Goal: Information Seeking & Learning: Learn about a topic

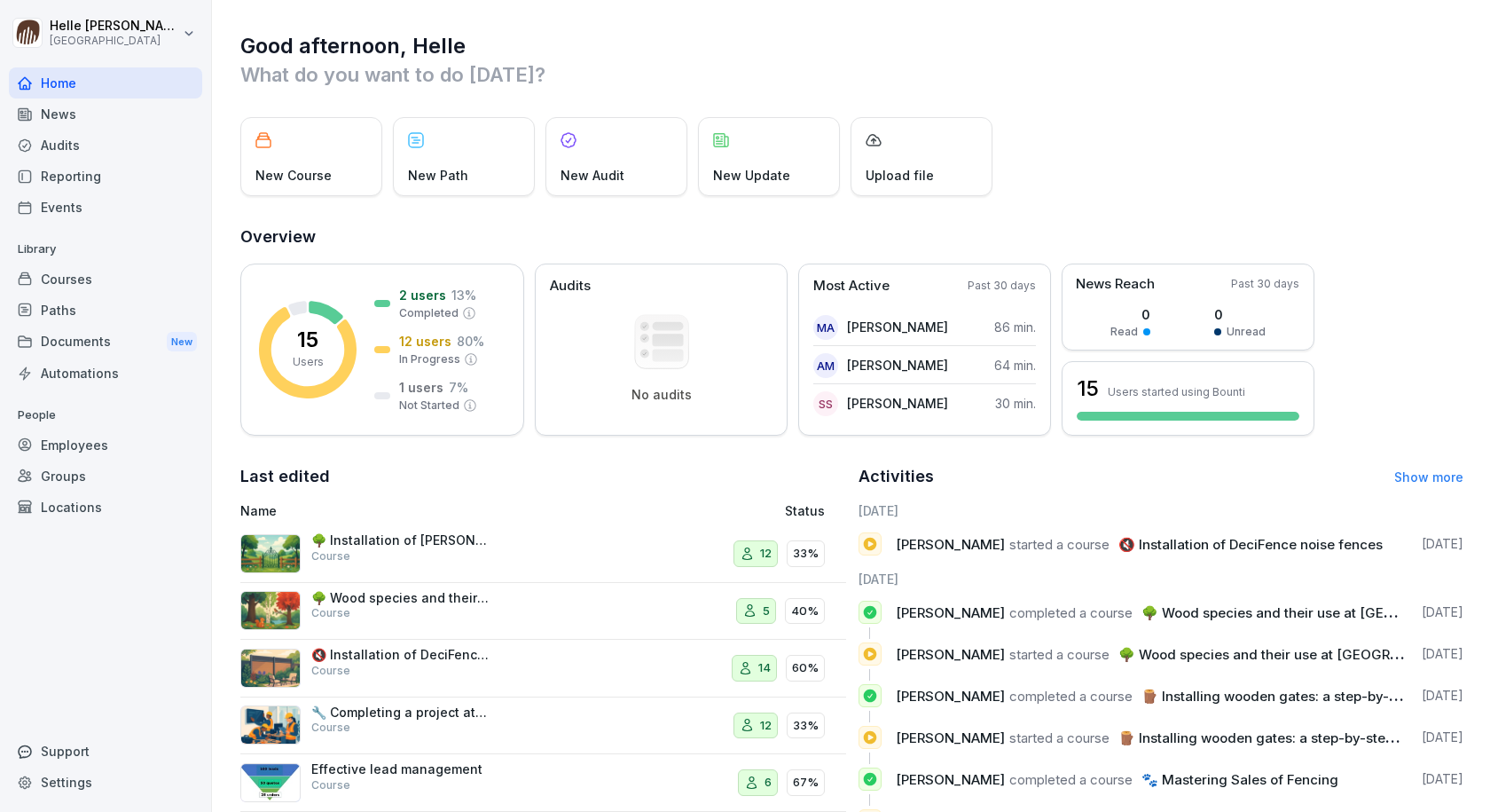
click at [338, 534] on p "🌳 Installation of [PERSON_NAME] Fence and [PERSON_NAME][GEOGRAPHIC_DATA]" at bounding box center [400, 541] width 178 height 16
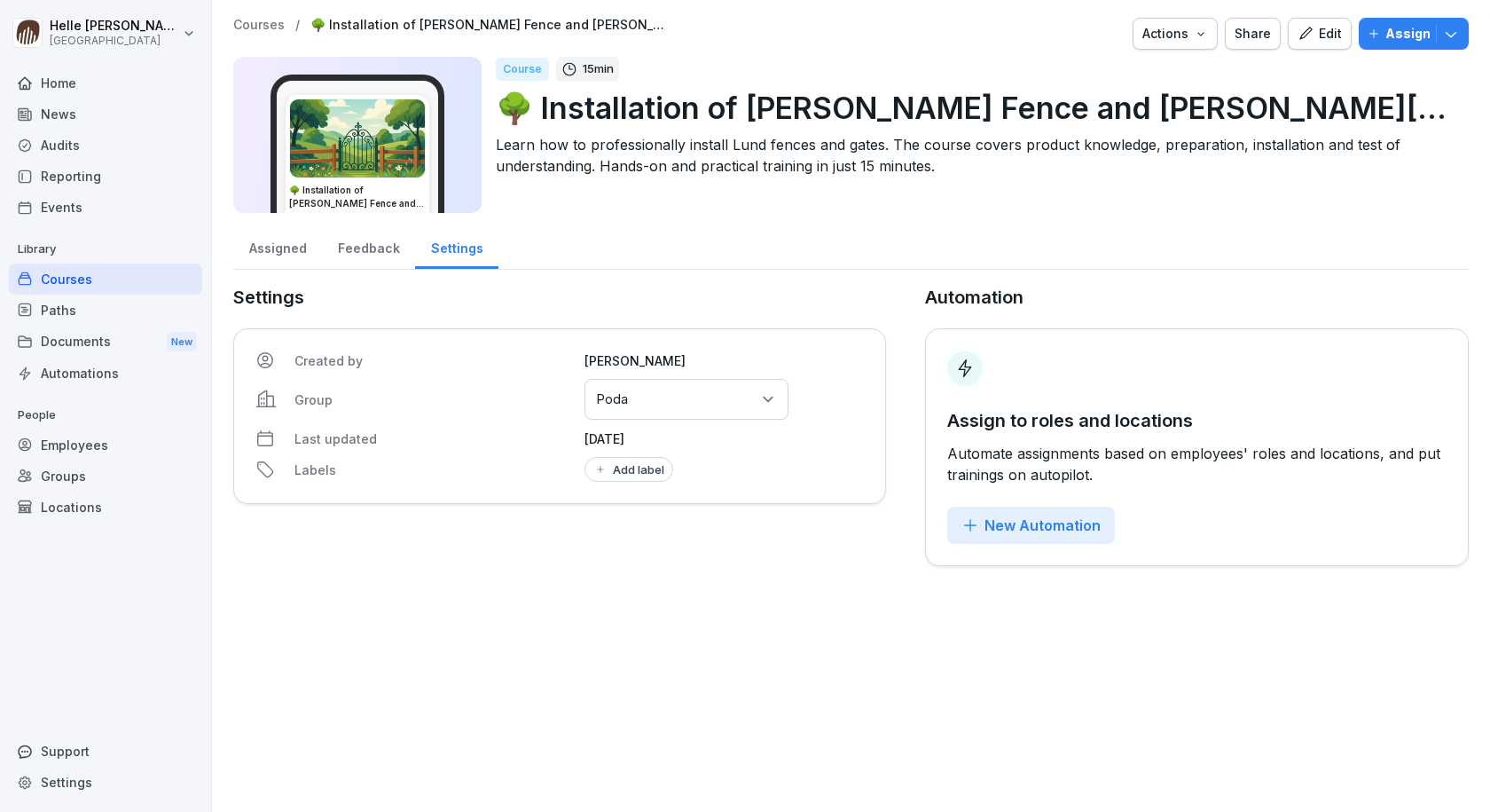
click at [83, 88] on div "Home" at bounding box center [105, 83] width 193 height 31
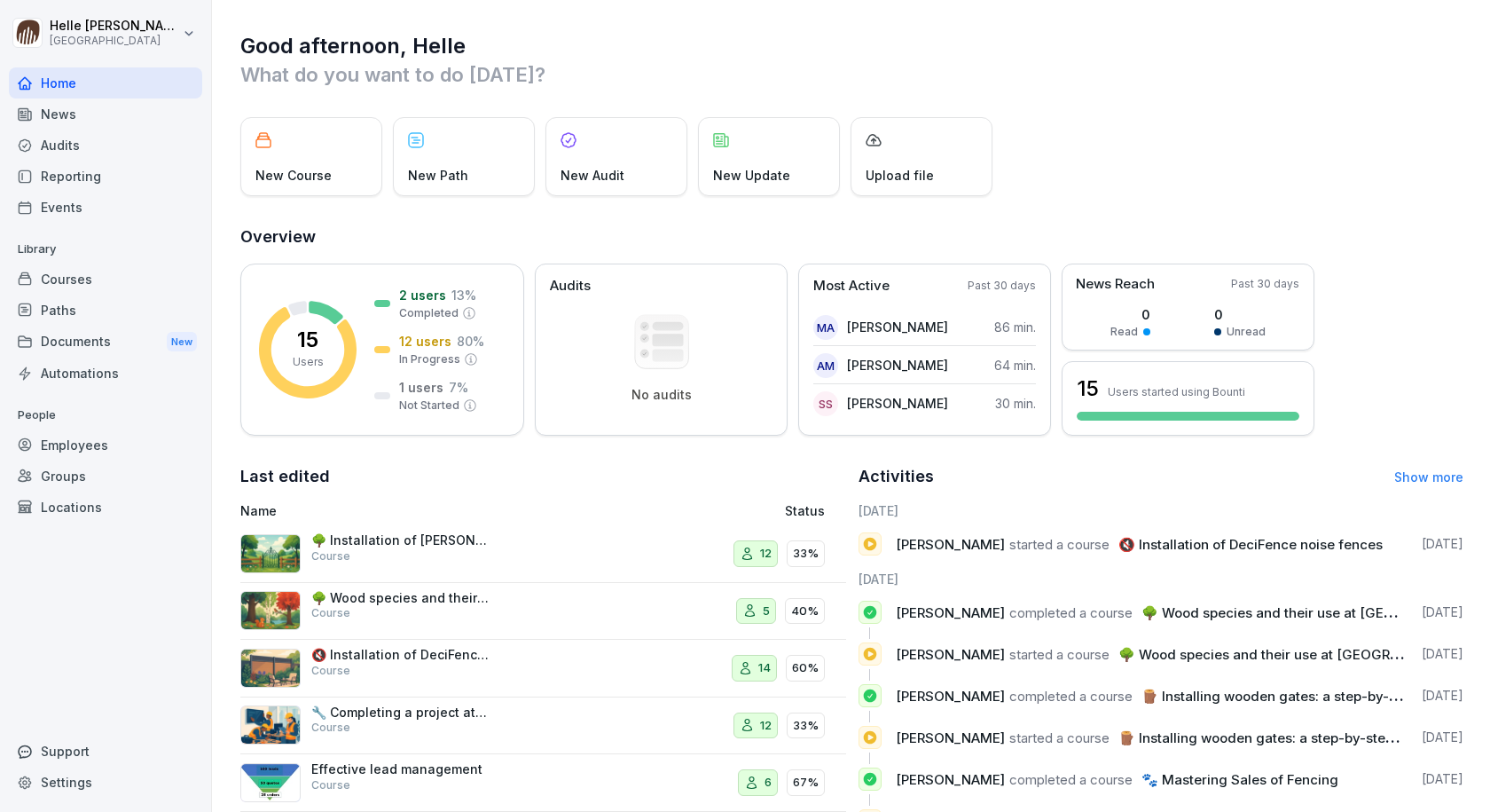
click at [1246, 96] on div "Good afternoon, Helle What do you want to do [DATE]? New Course New Path New Au…" at bounding box center [851, 460] width 1279 height 920
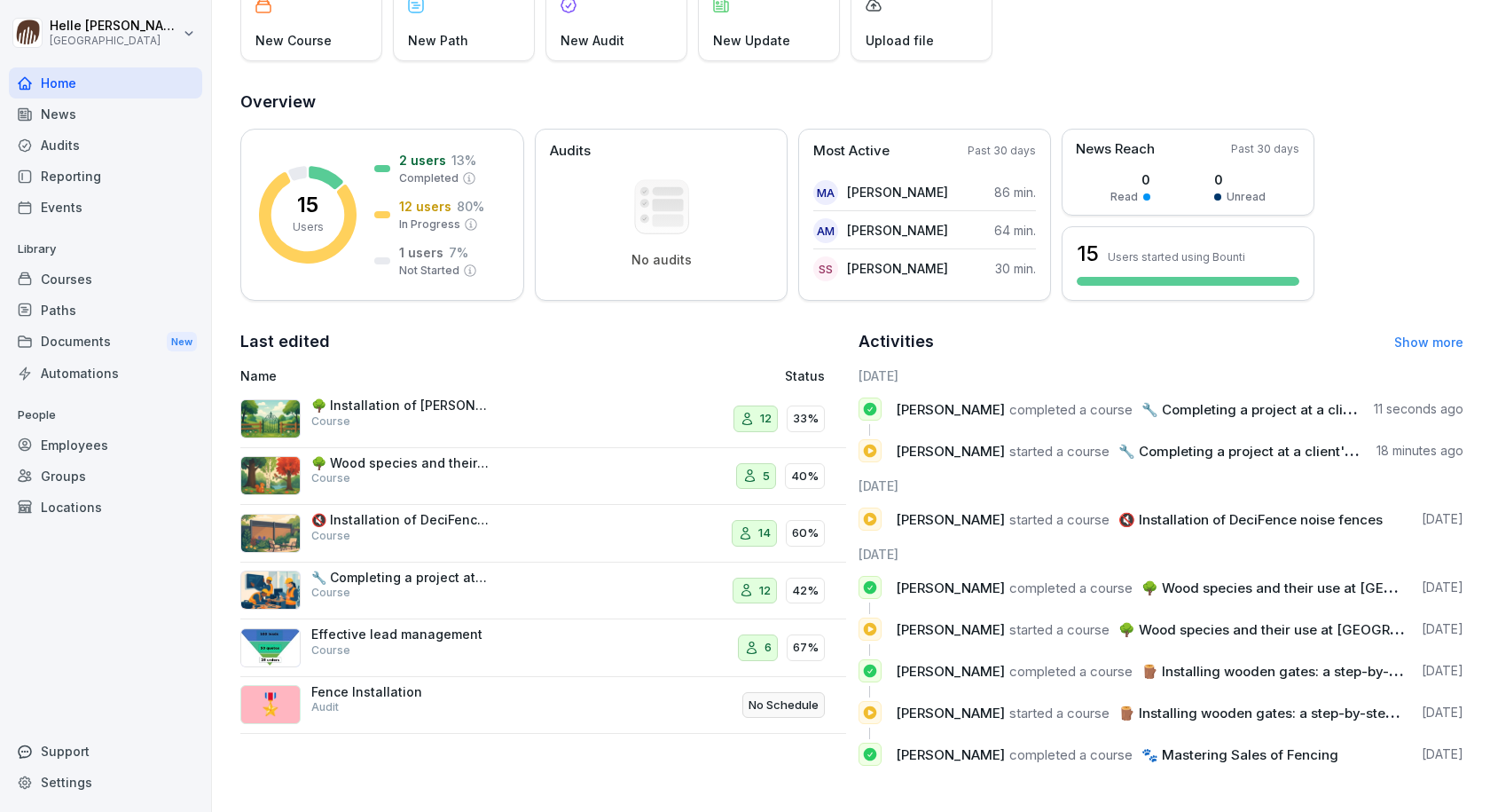
scroll to position [148, 0]
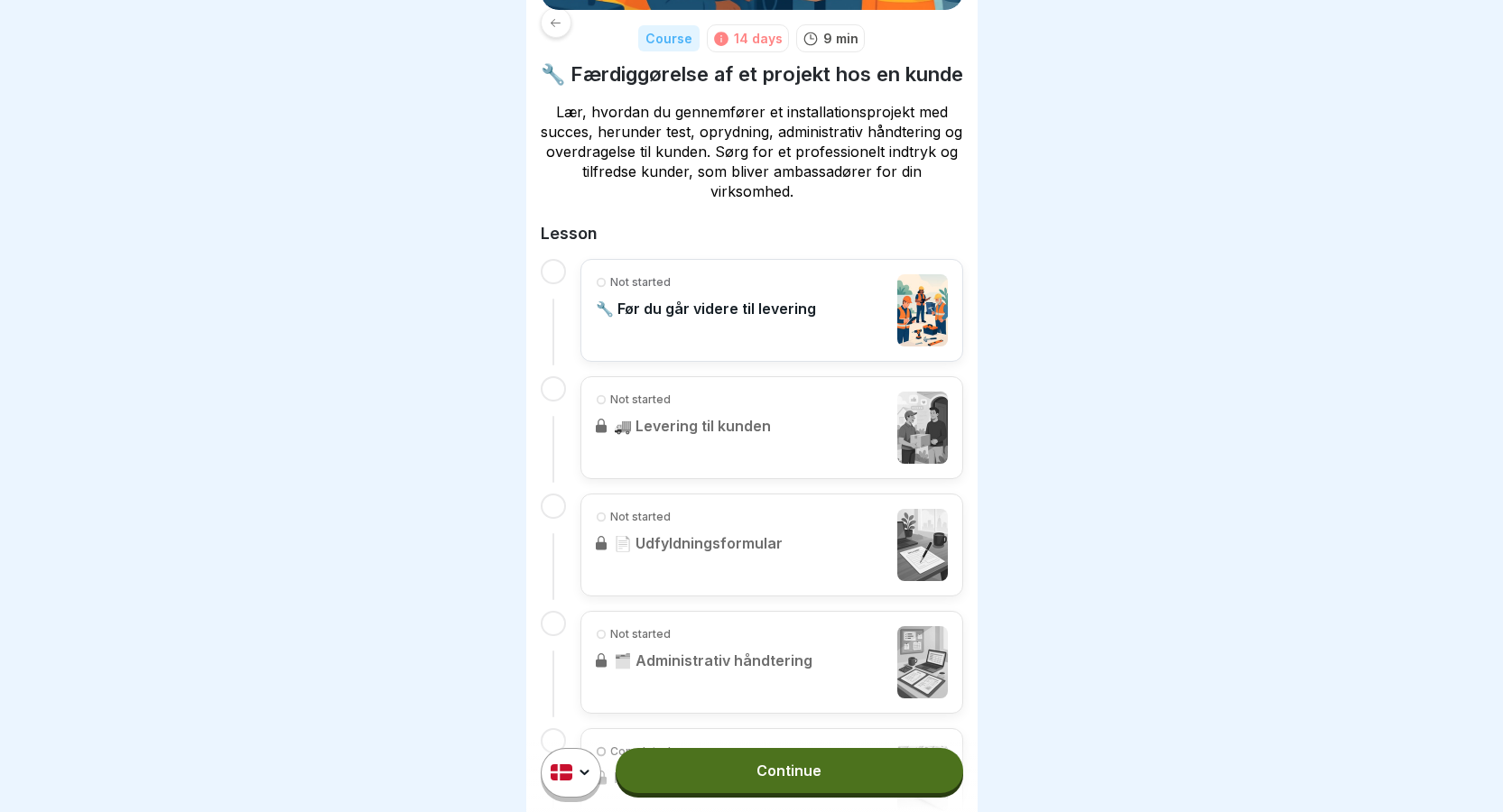
scroll to position [18, 0]
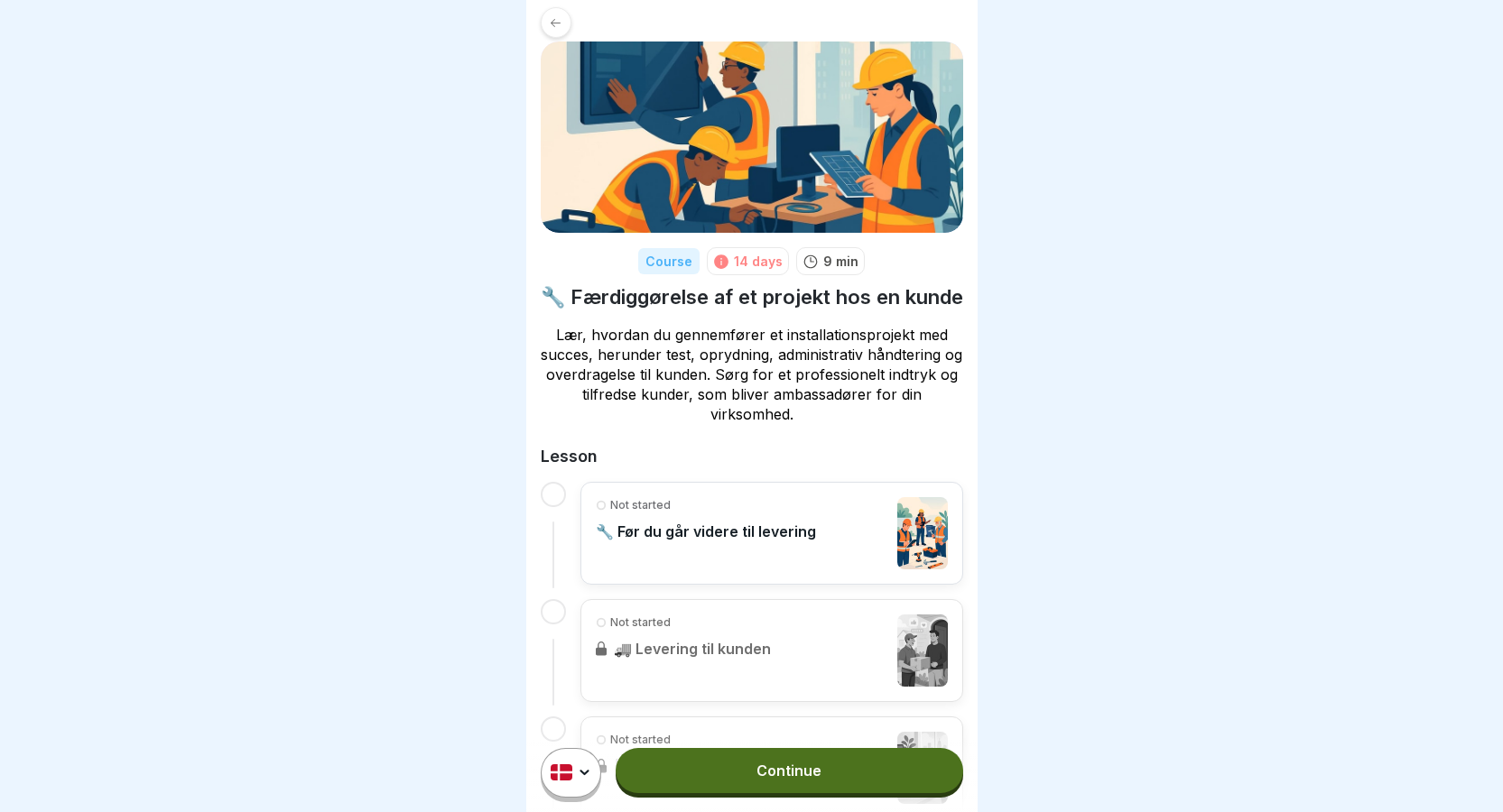
click at [853, 780] on link "Continue" at bounding box center [788, 770] width 346 height 45
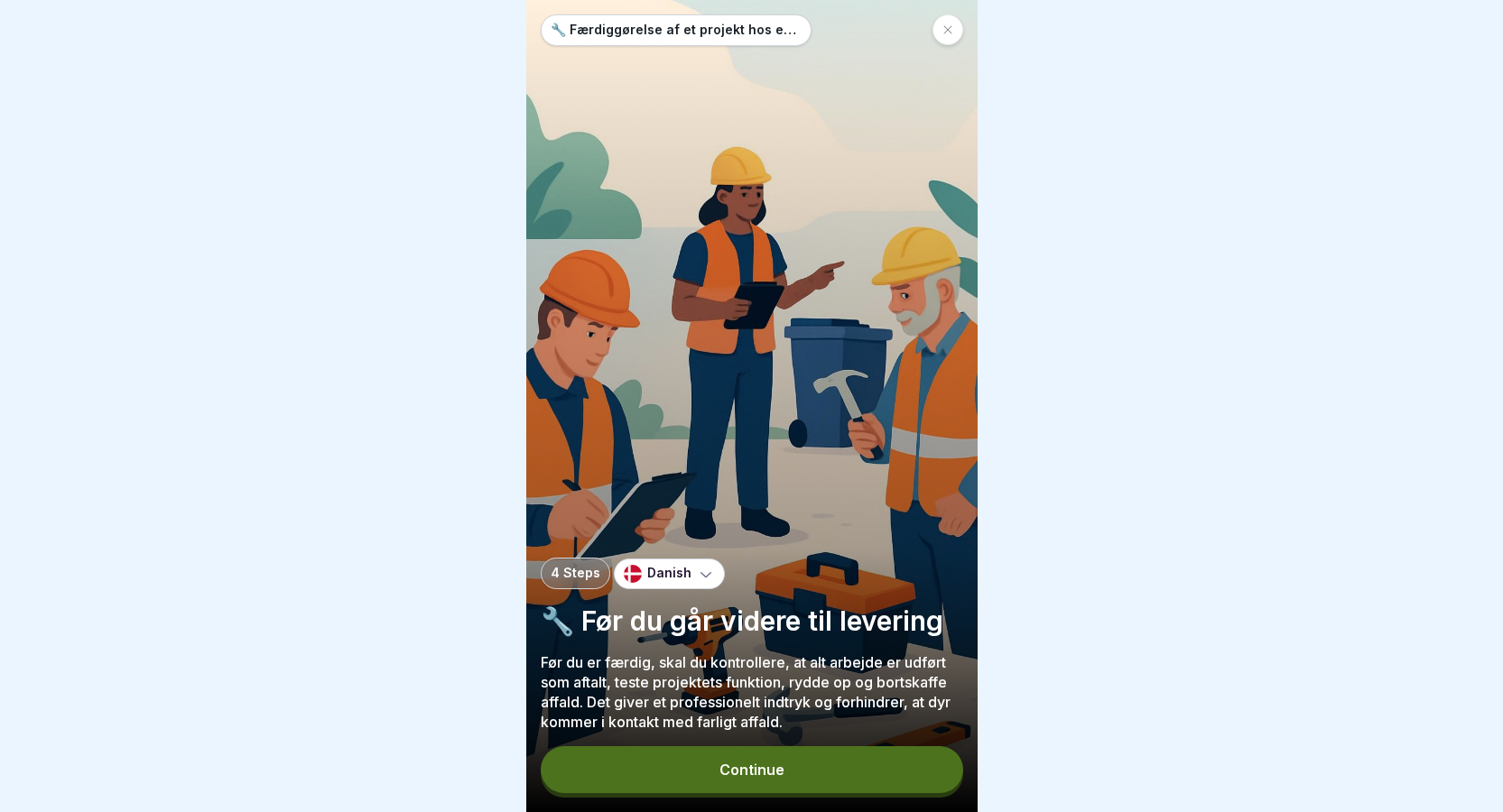
click at [824, 785] on button "Continue" at bounding box center [752, 769] width 423 height 47
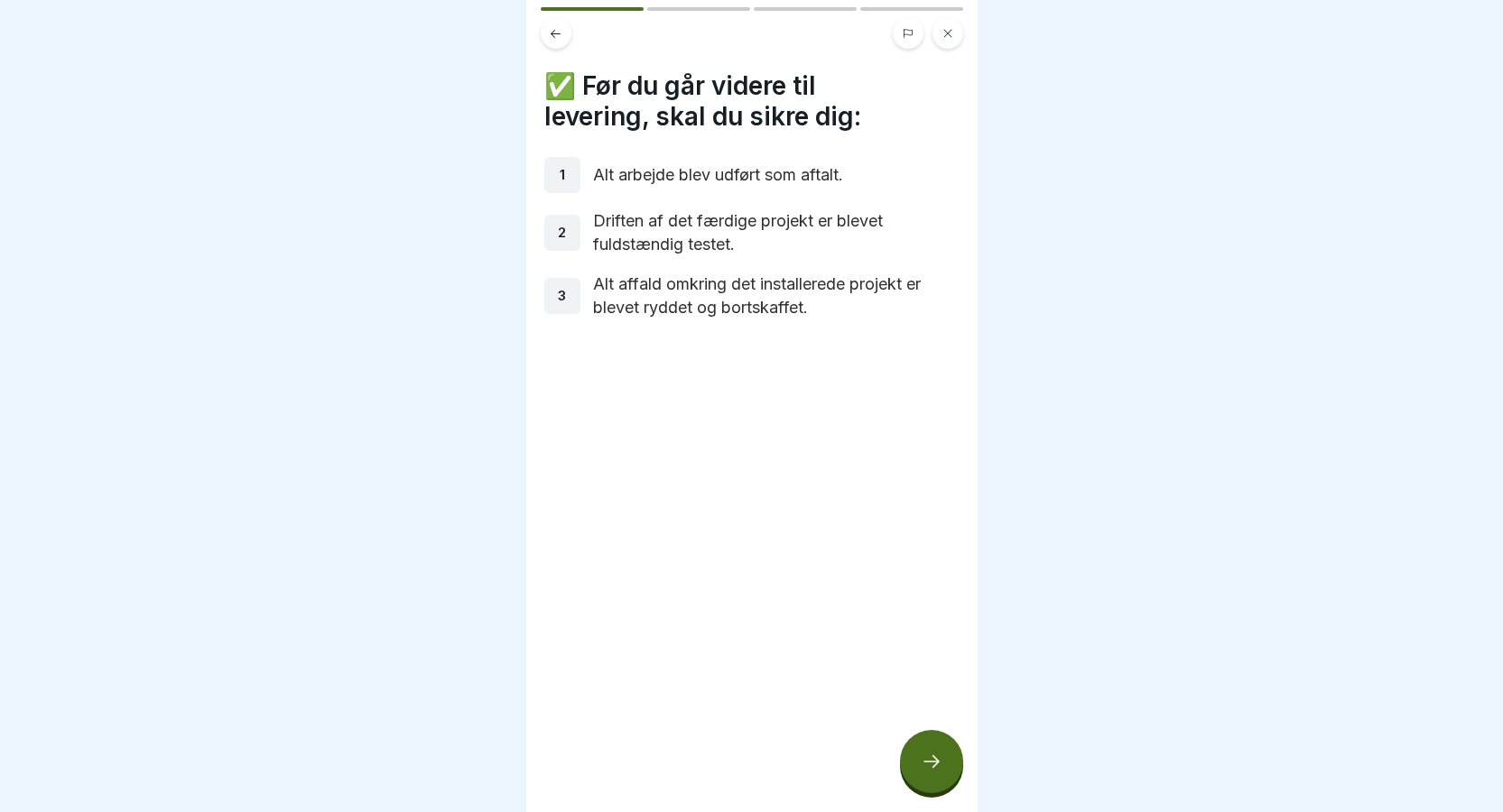
click at [945, 773] on div at bounding box center [932, 761] width 63 height 63
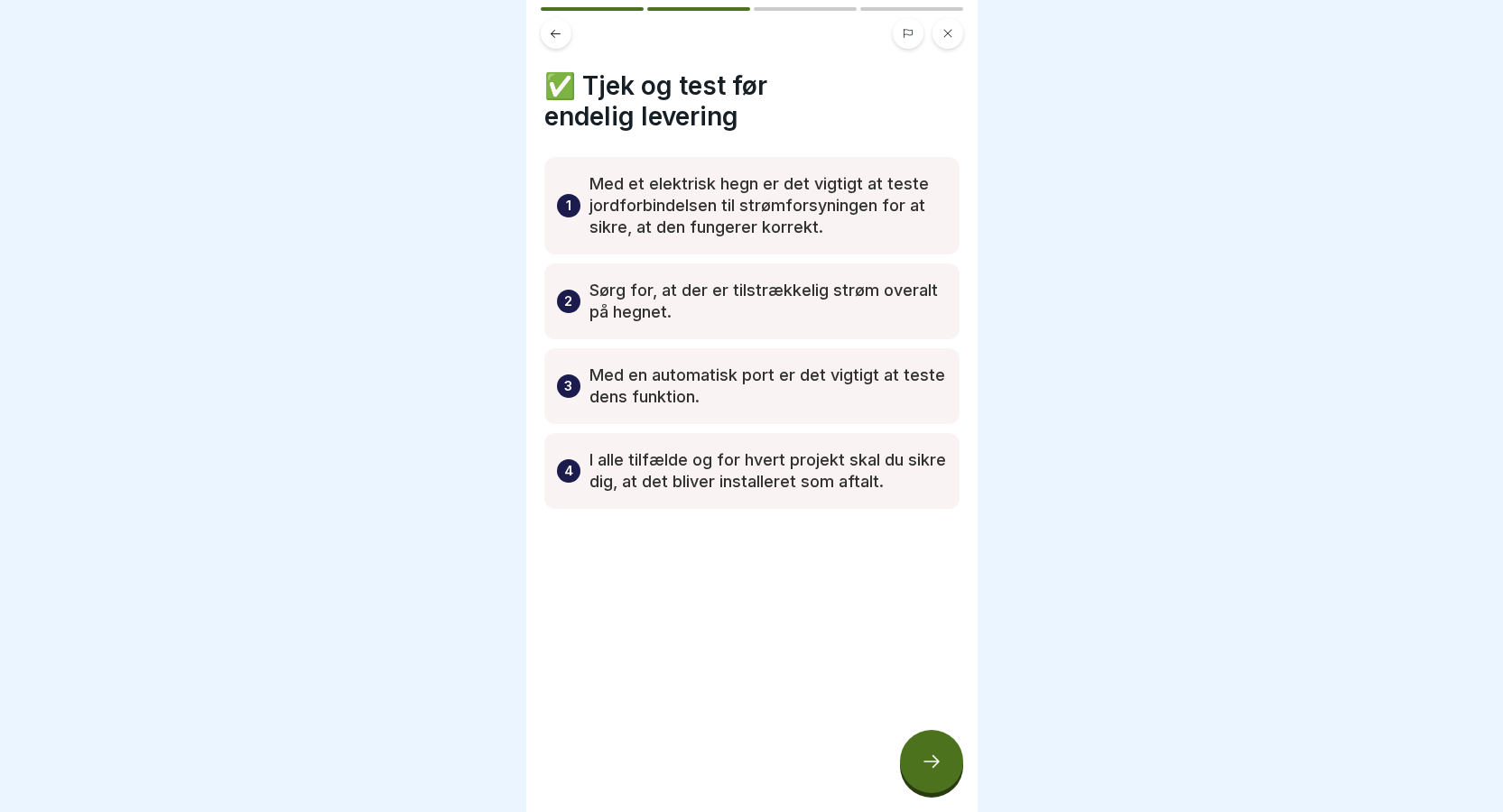
click at [323, 202] on div at bounding box center [752, 406] width 1503 height 812
click at [931, 772] on icon at bounding box center [931, 760] width 21 height 21
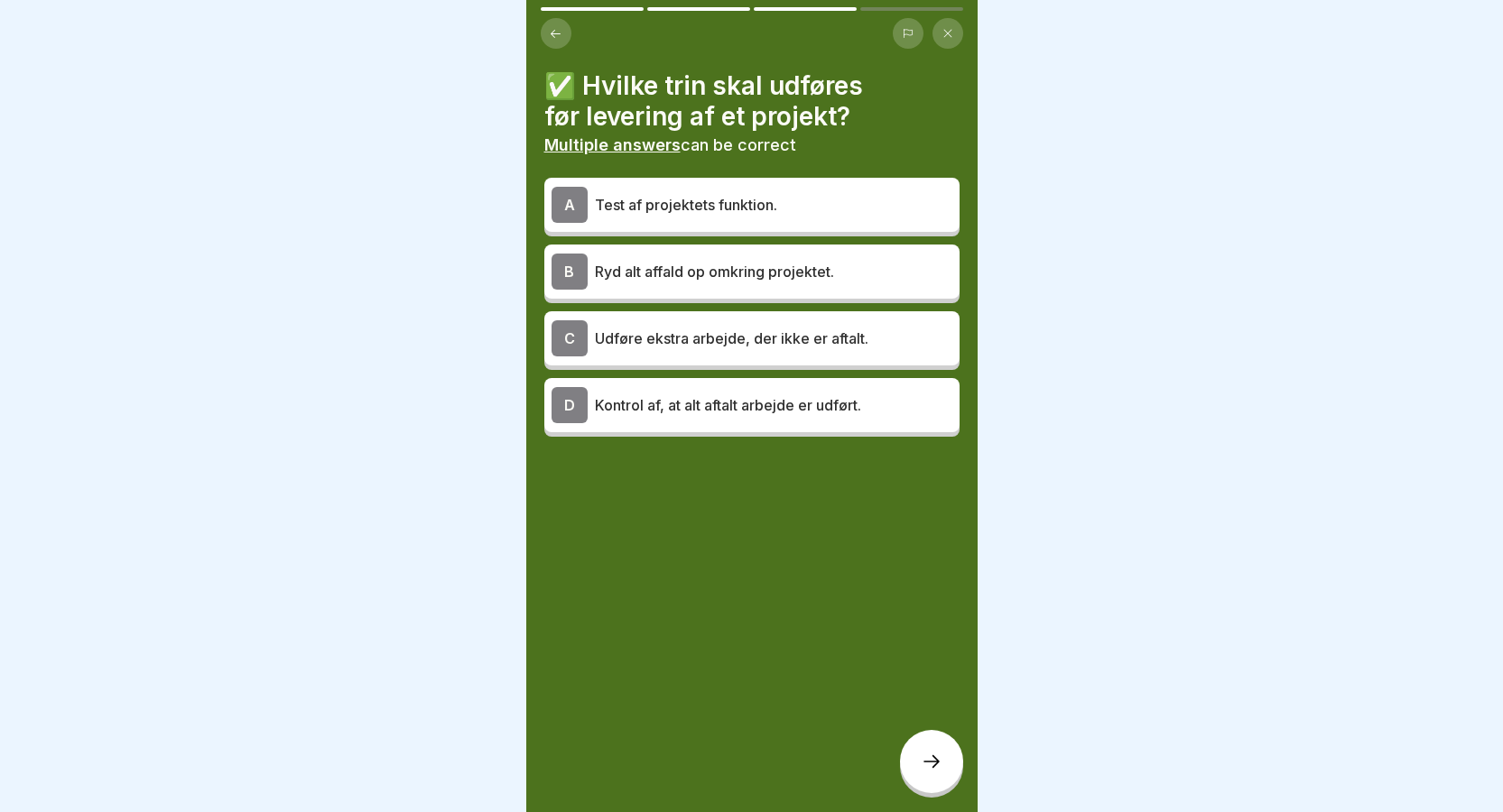
click at [584, 268] on div "B" at bounding box center [569, 271] width 36 height 36
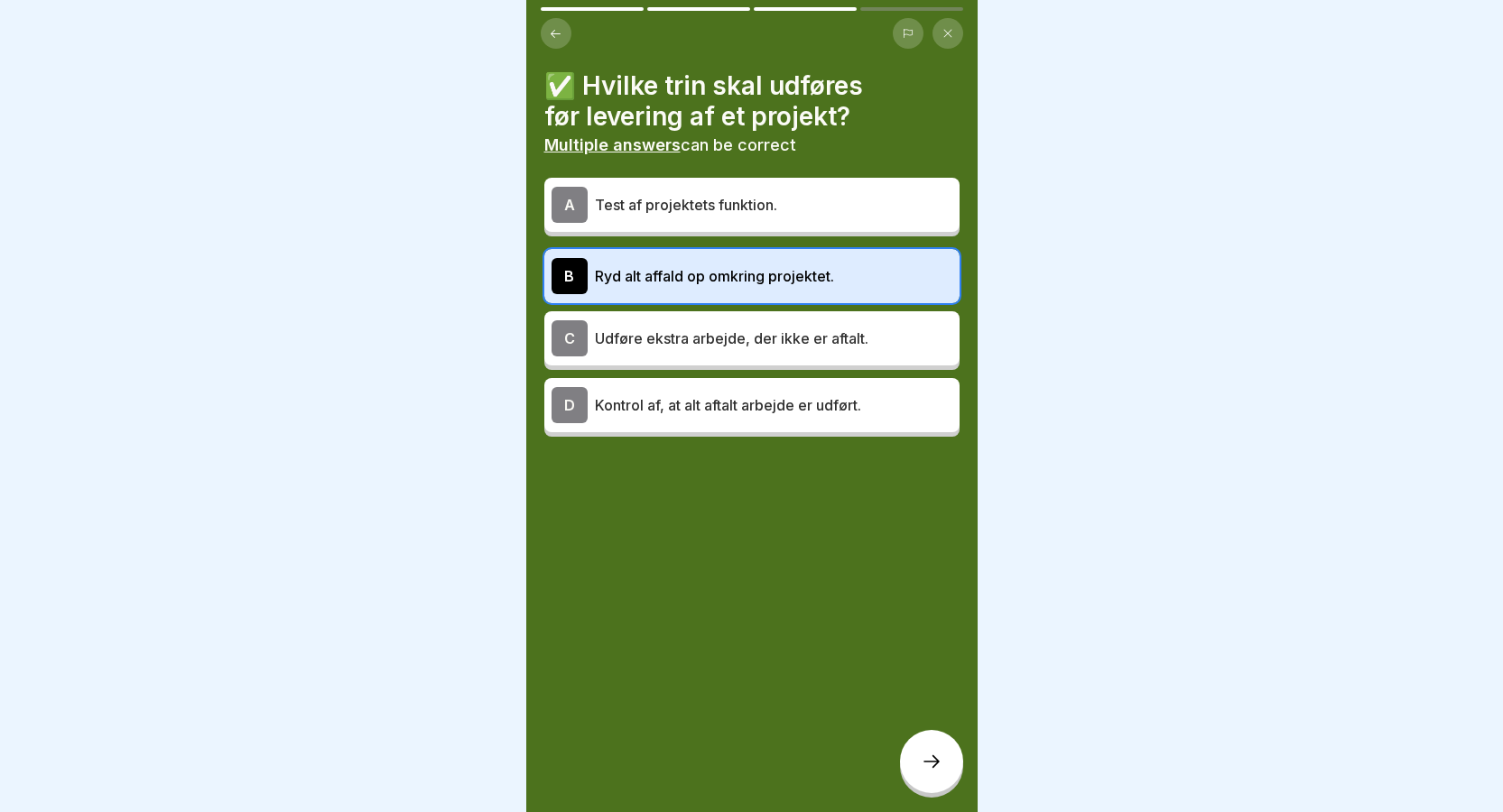
click at [921, 772] on icon at bounding box center [931, 760] width 21 height 21
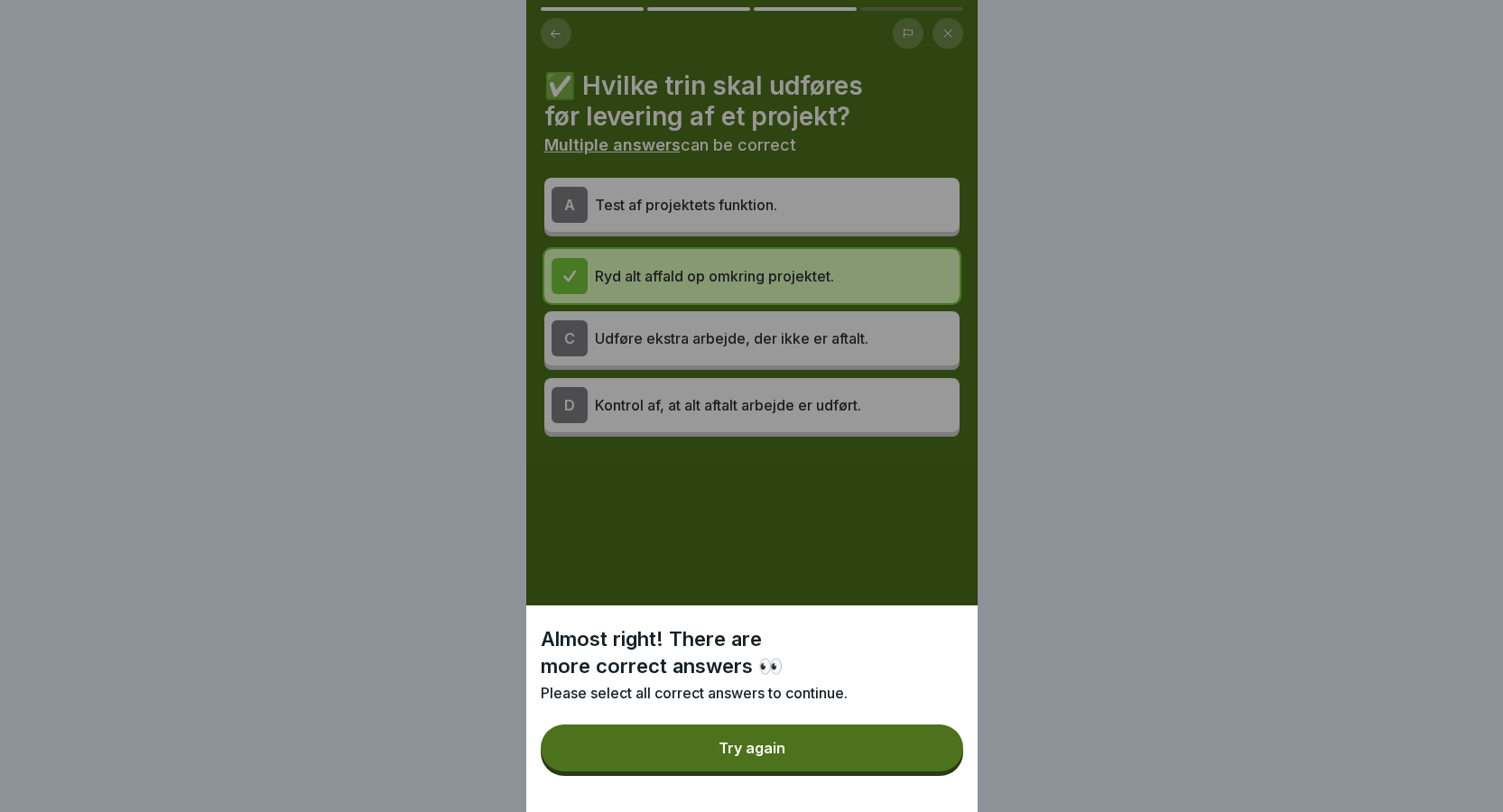
click at [830, 762] on button "Try again" at bounding box center [752, 747] width 423 height 47
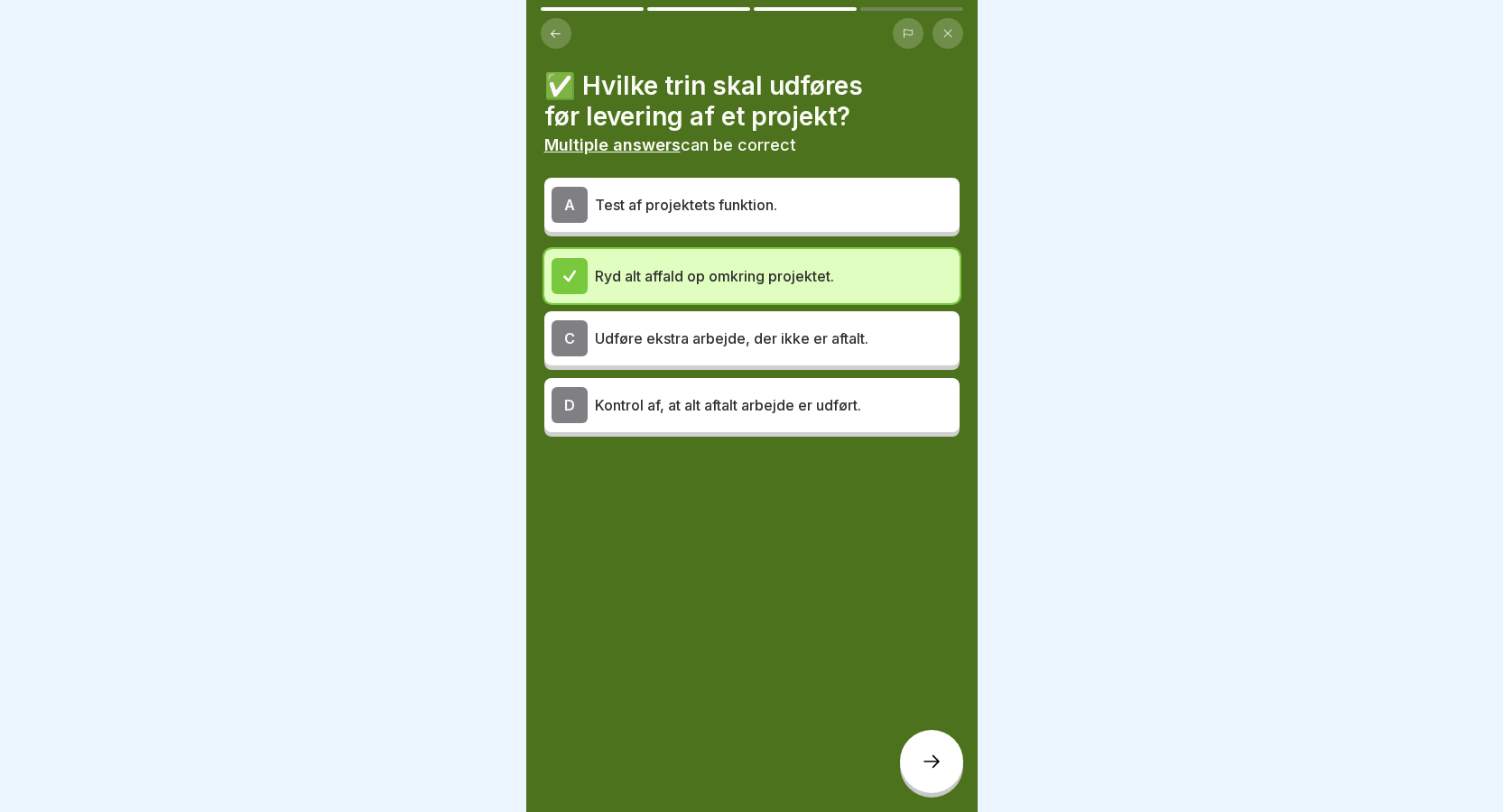
click at [574, 412] on div "D" at bounding box center [569, 404] width 36 height 36
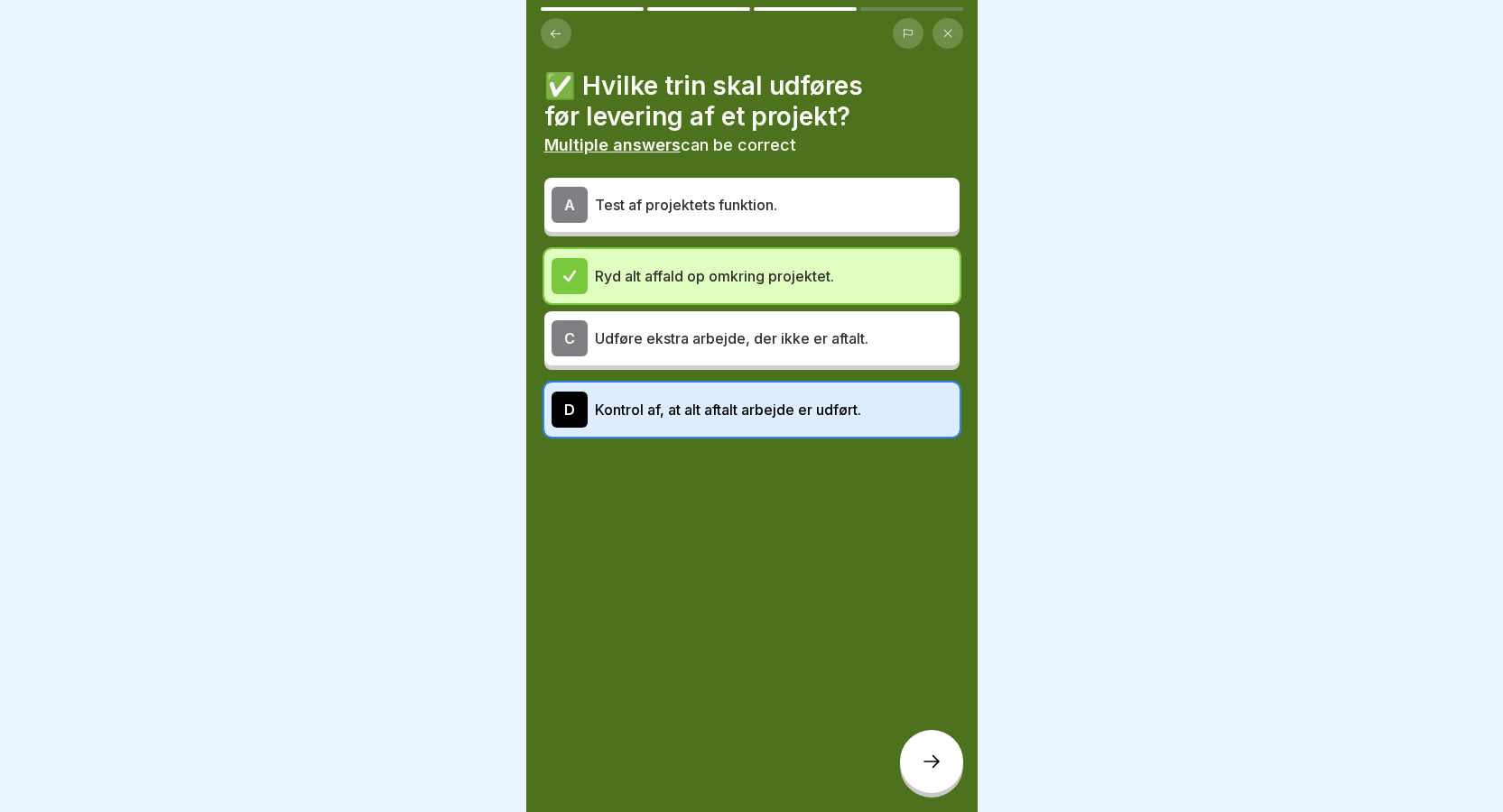
click at [932, 772] on icon at bounding box center [931, 760] width 21 height 21
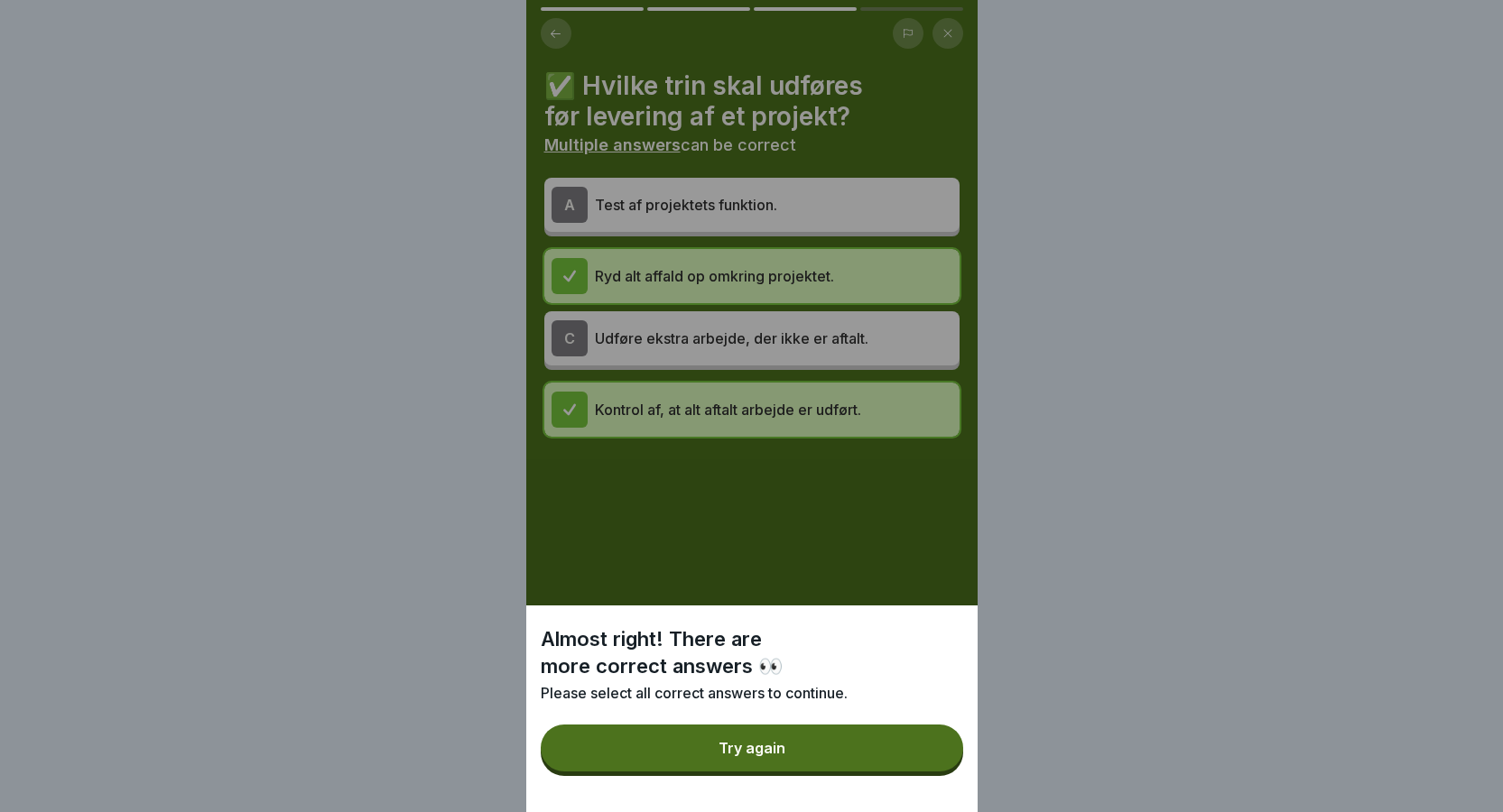
click at [829, 758] on button "Try again" at bounding box center [752, 747] width 423 height 47
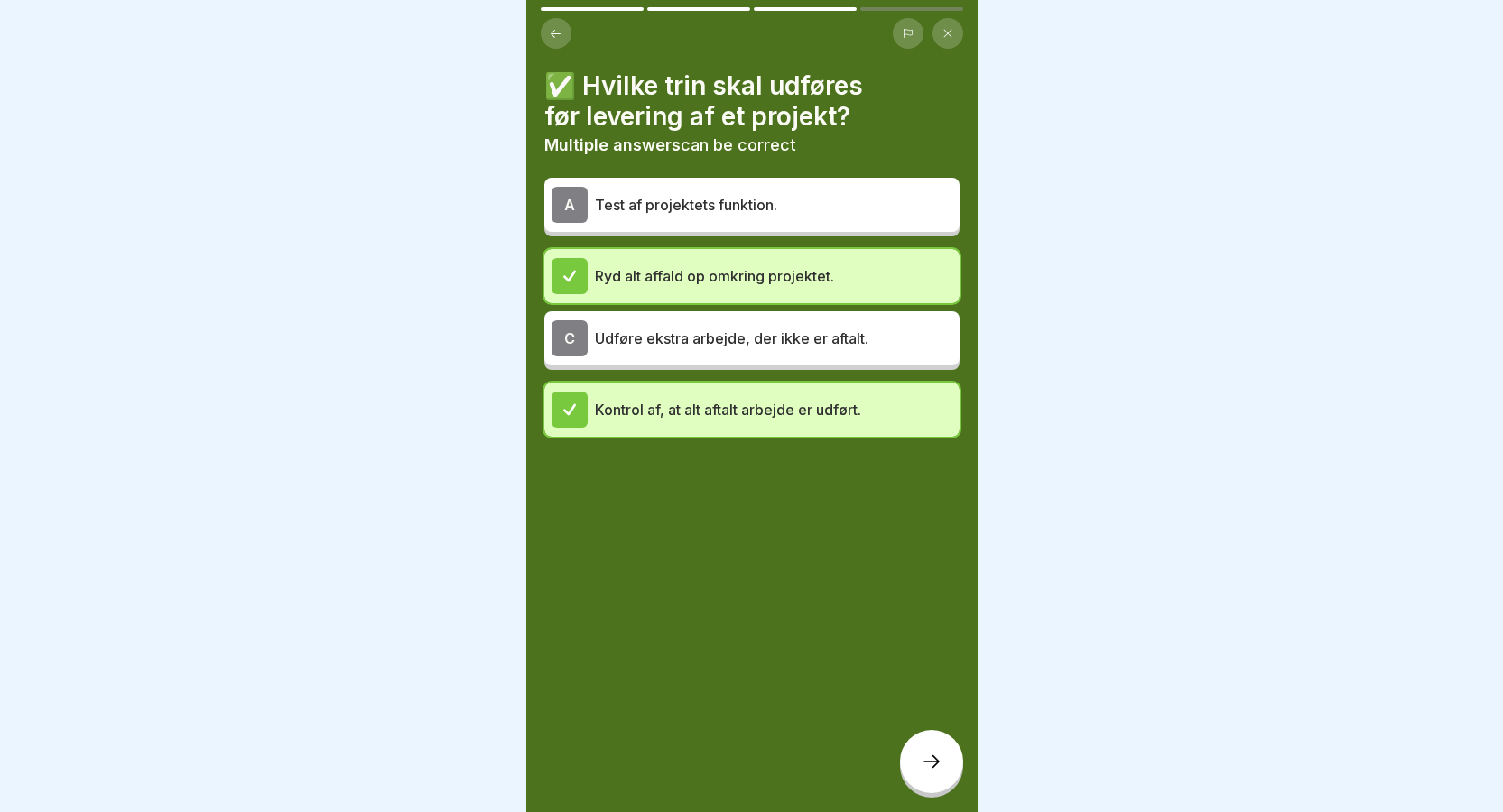
click at [632, 195] on p "Test af projektets funktion." at bounding box center [773, 204] width 357 height 21
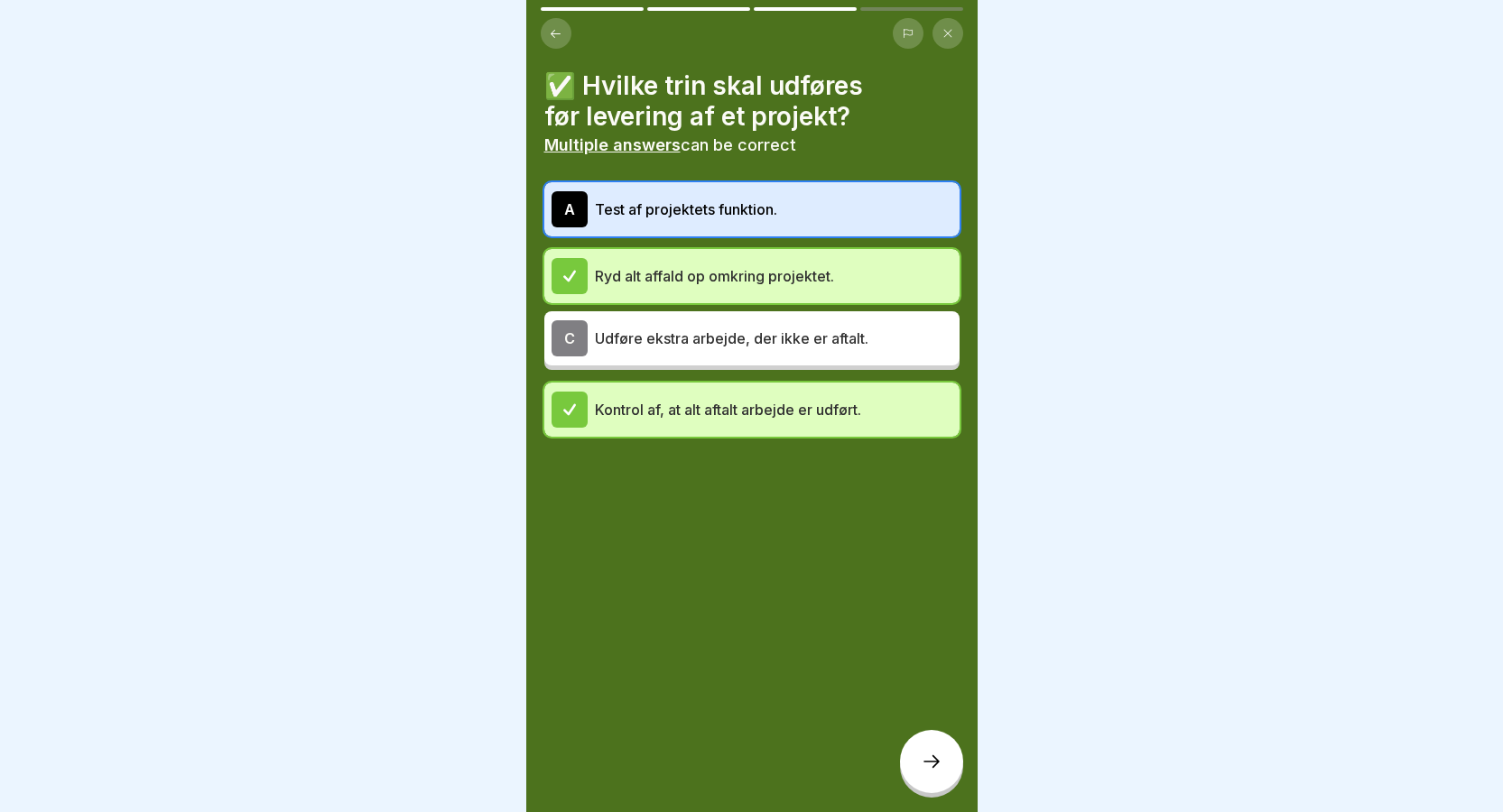
click at [933, 786] on div at bounding box center [932, 761] width 63 height 63
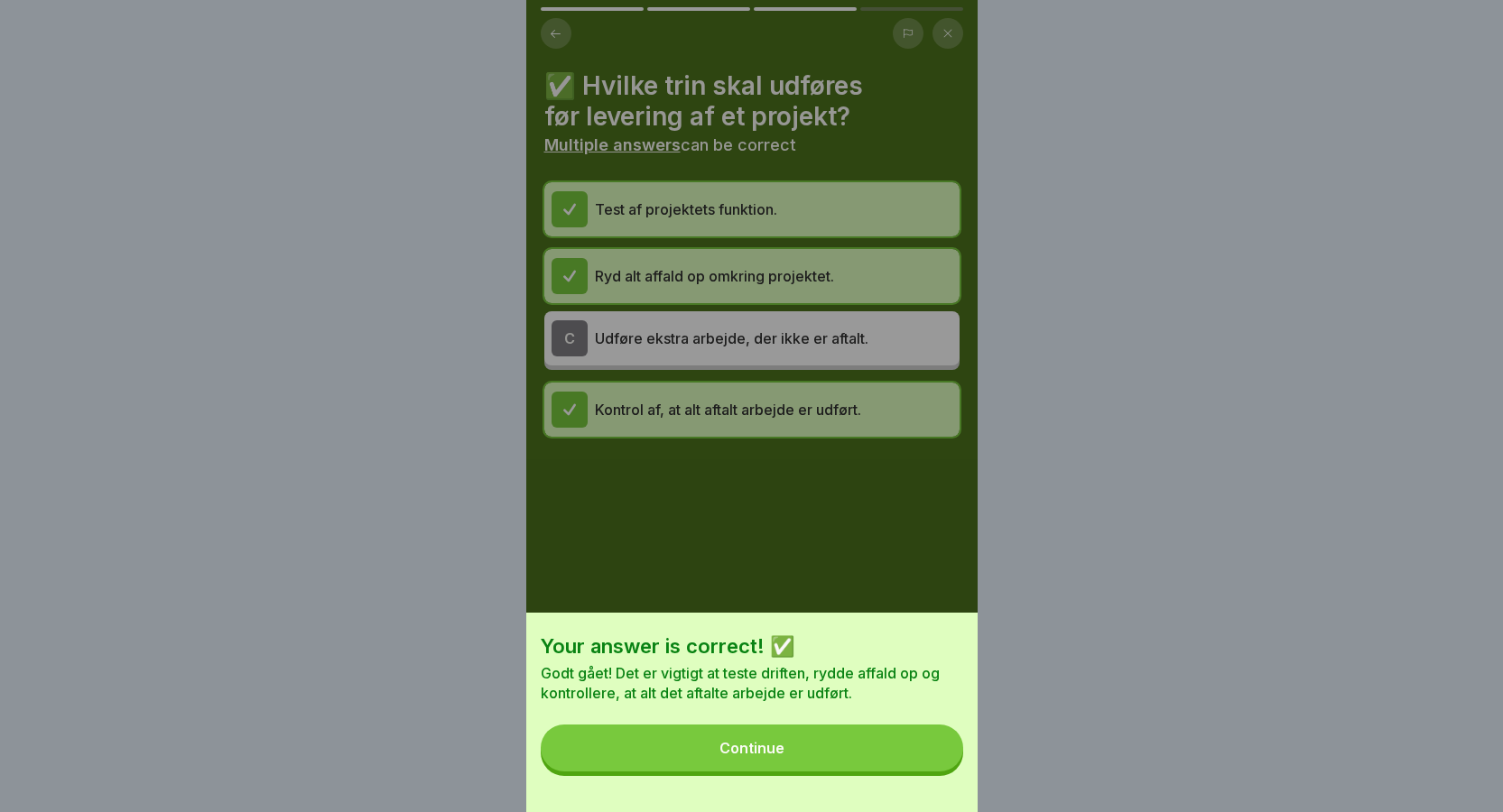
click at [721, 764] on button "Continue" at bounding box center [752, 747] width 423 height 47
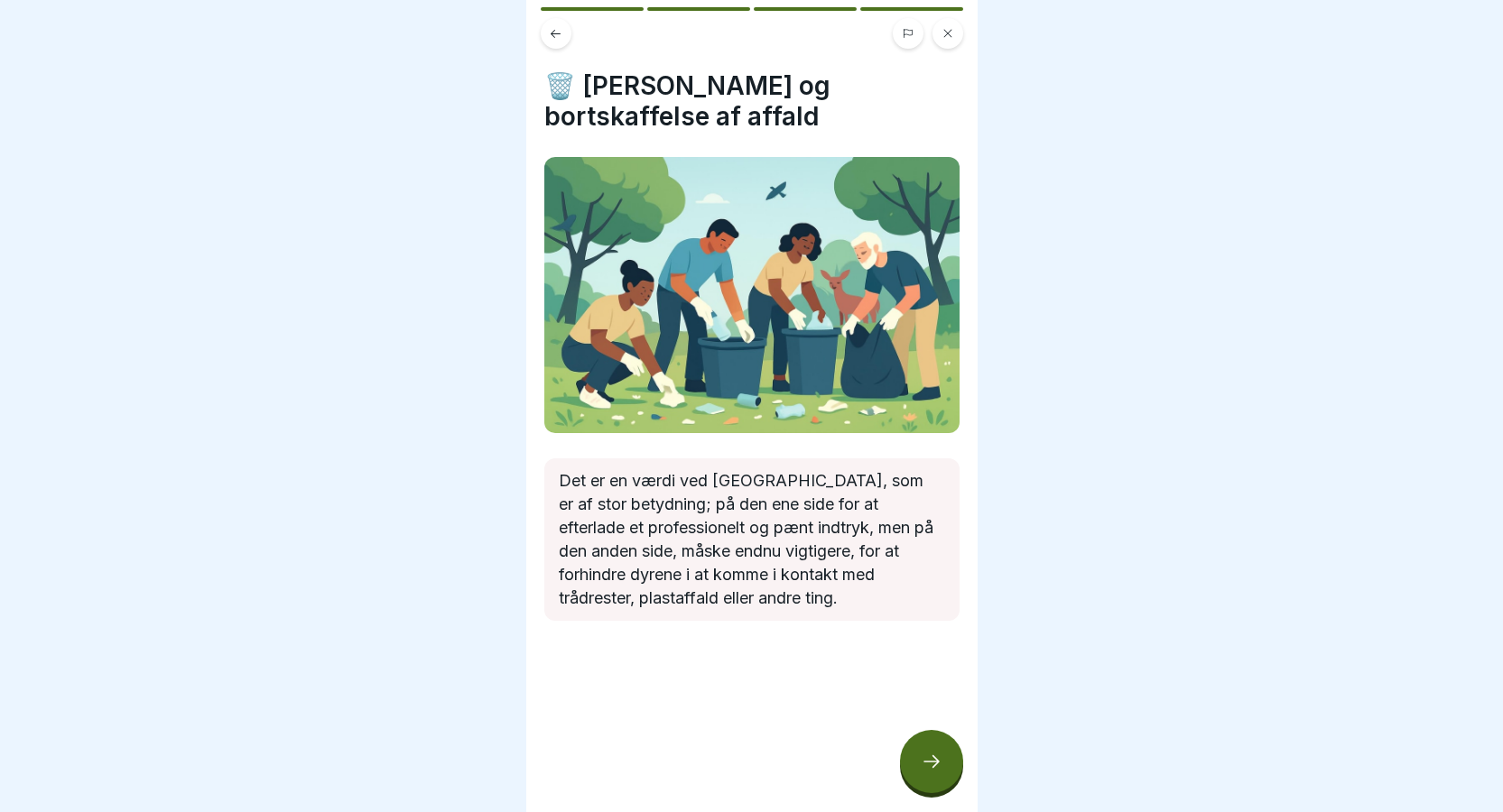
click at [922, 763] on div at bounding box center [932, 761] width 63 height 63
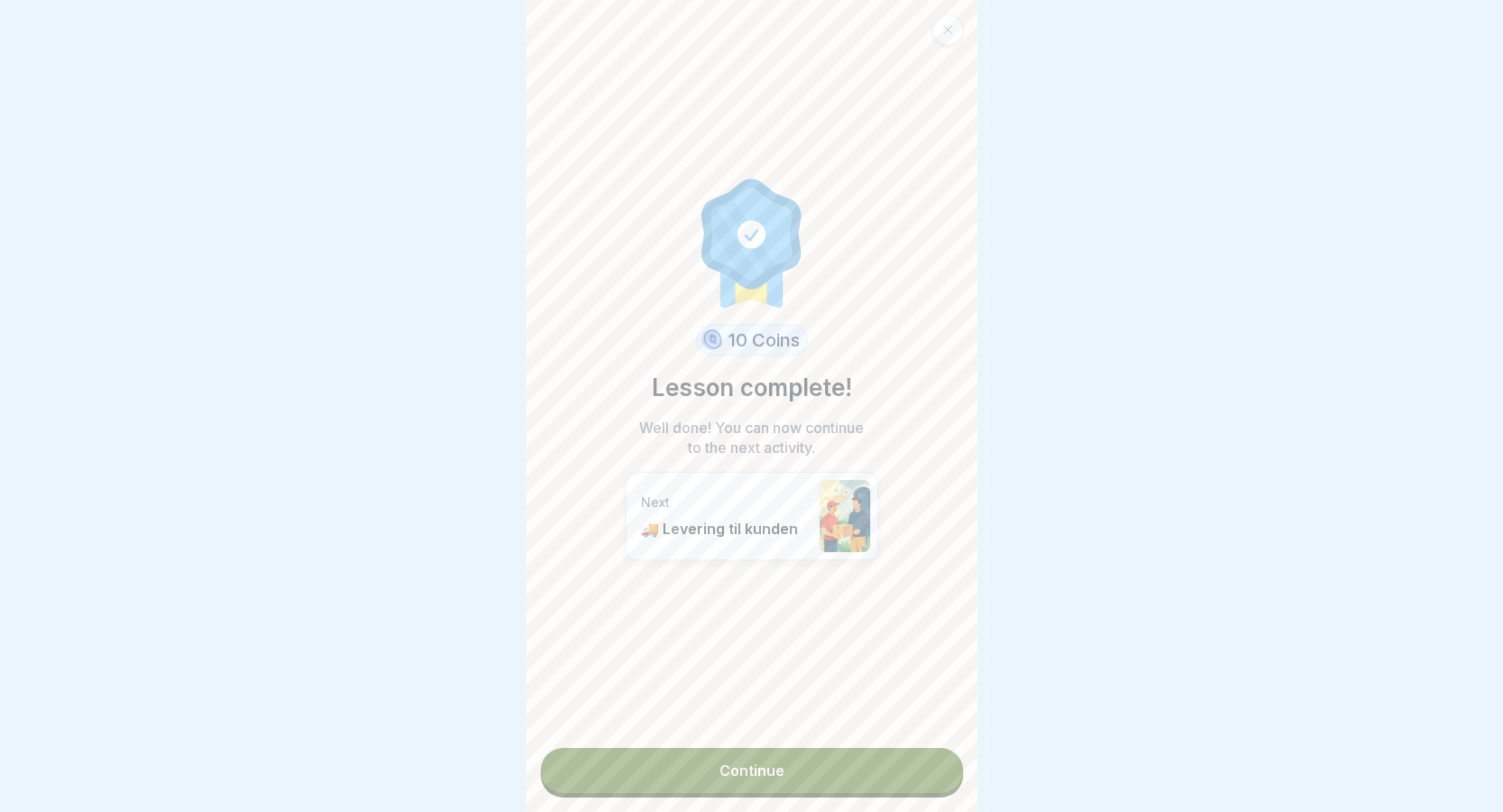
click at [777, 611] on div "10 Coins Lesson complete! Well done! You can now continue to the next activity.…" at bounding box center [752, 374] width 253 height 719
click at [772, 776] on link "Continue" at bounding box center [752, 770] width 423 height 45
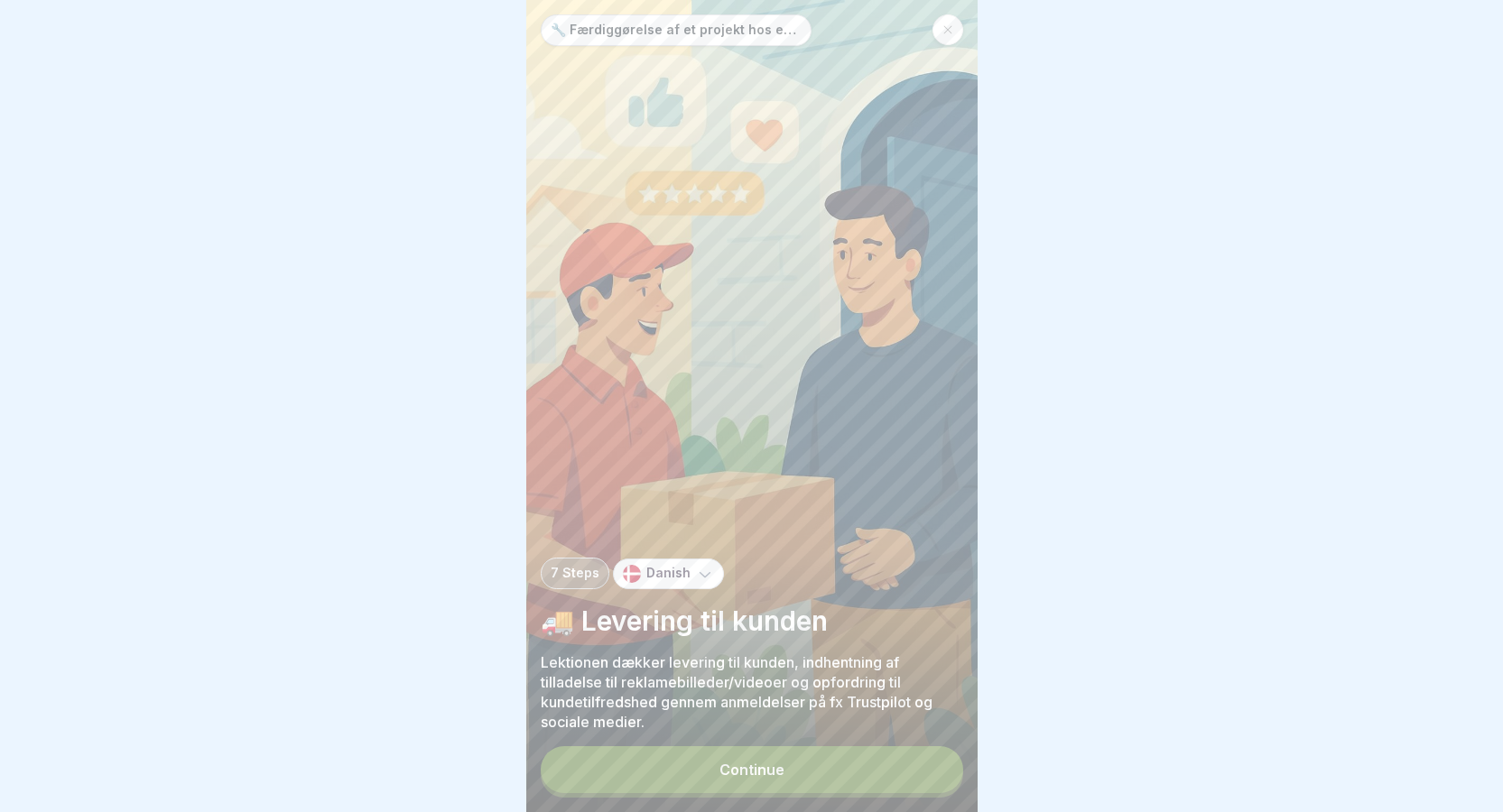
click at [785, 779] on button "Continue" at bounding box center [752, 769] width 423 height 47
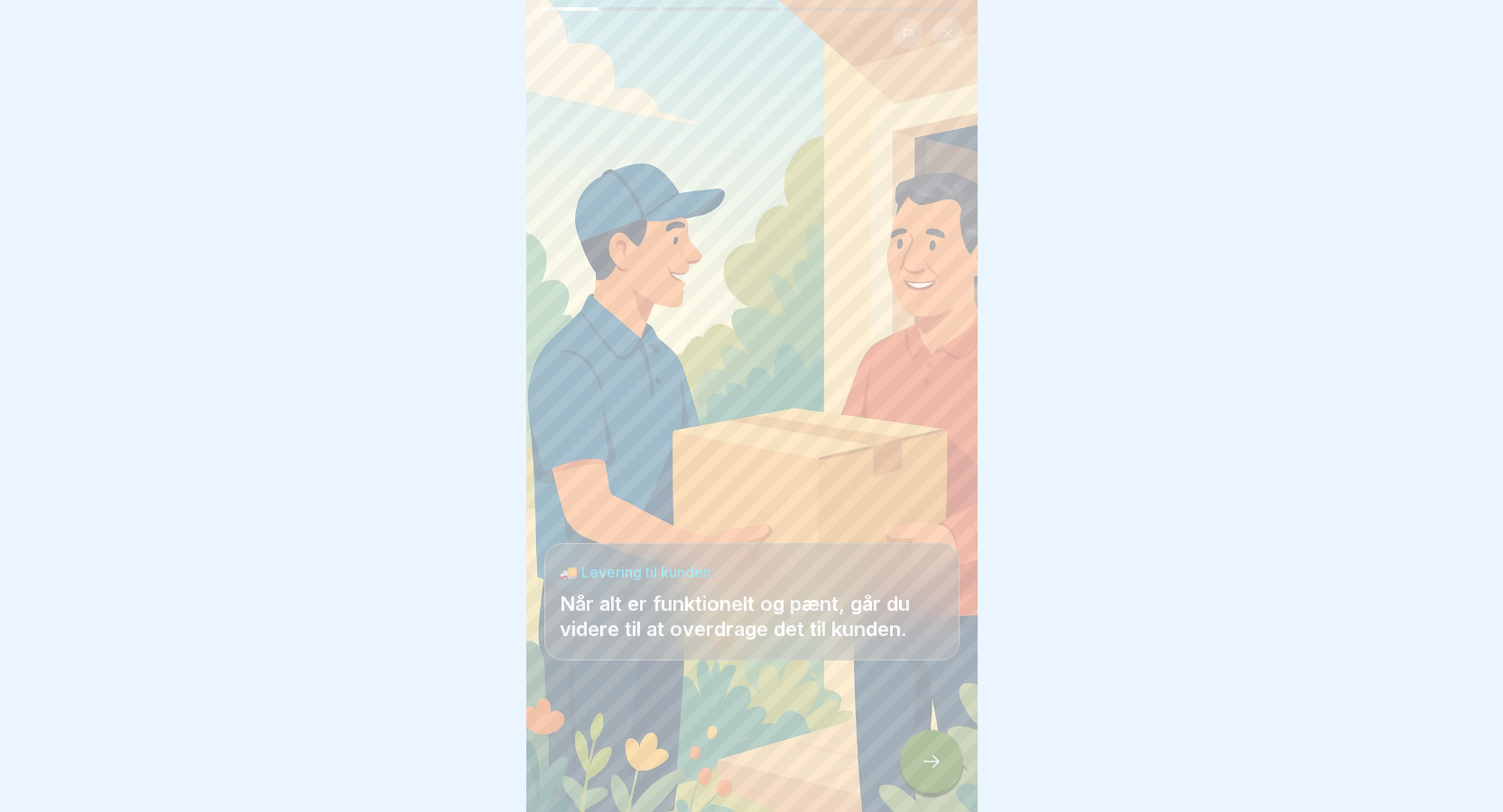
click at [929, 766] on div at bounding box center [932, 761] width 63 height 63
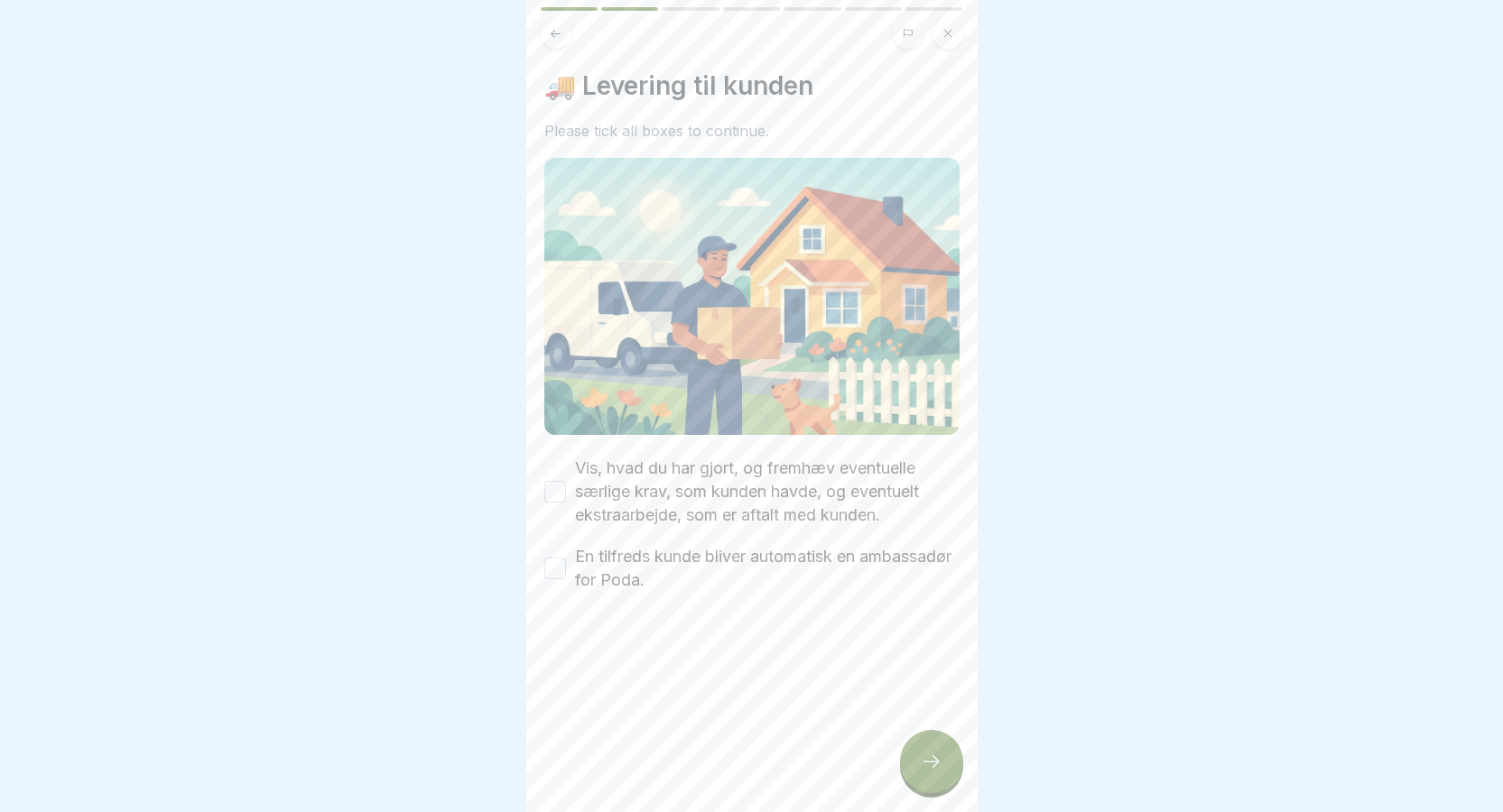
click at [815, 644] on div at bounding box center [752, 645] width 415 height 108
click at [931, 786] on div at bounding box center [932, 761] width 63 height 63
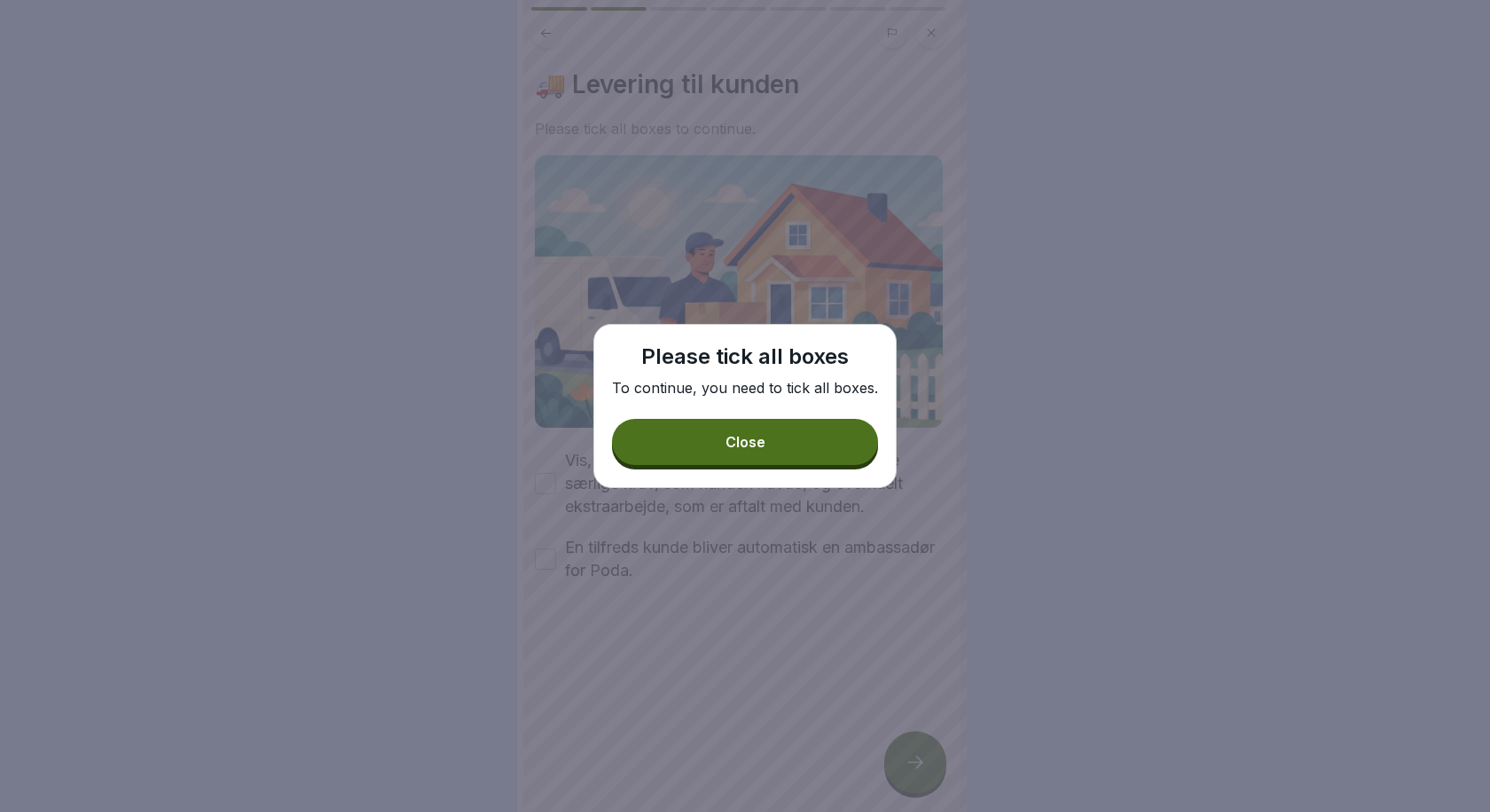
click at [785, 464] on button "Close" at bounding box center [745, 441] width 266 height 46
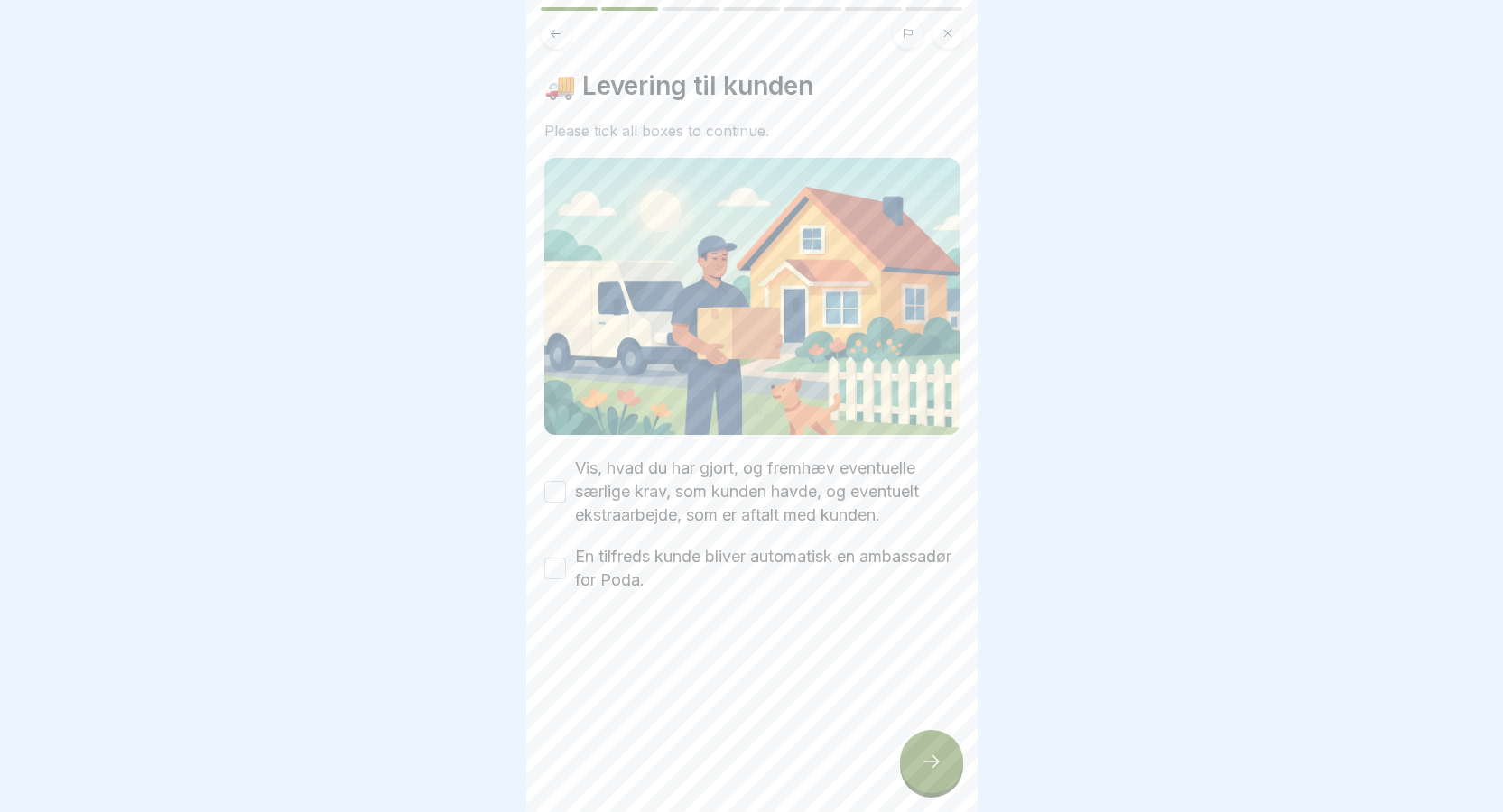
click at [556, 481] on button "Vis, hvad du har gjort, og fremhæv eventuelle særlige krav, som kunden havde, o…" at bounding box center [554, 491] width 21 height 21
click at [554, 560] on button "En tilfreds kunde bliver automatisk en ambassadør for Poda." at bounding box center [554, 567] width 21 height 21
click at [942, 772] on icon at bounding box center [931, 760] width 21 height 21
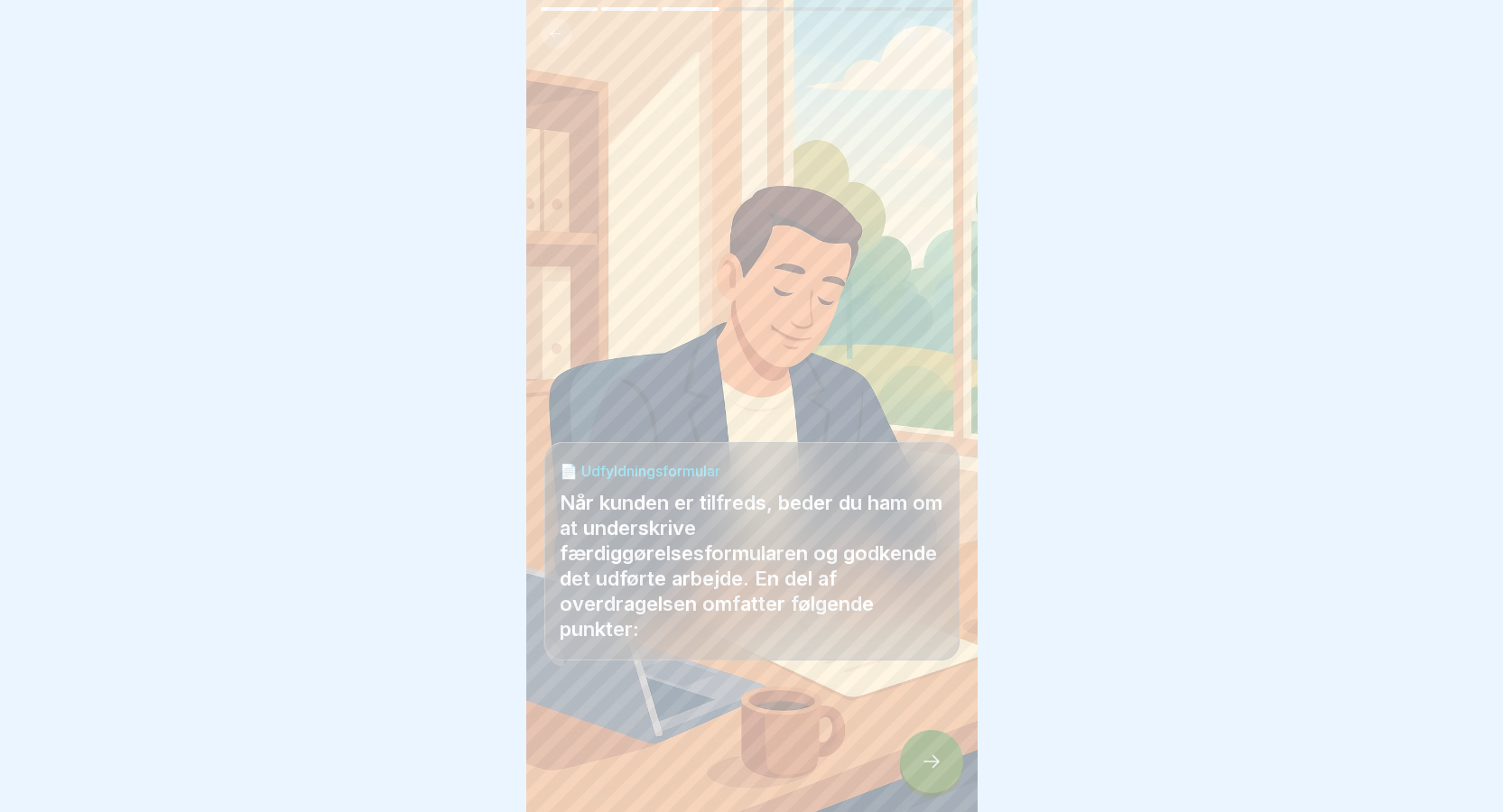
click at [935, 772] on icon at bounding box center [931, 760] width 21 height 21
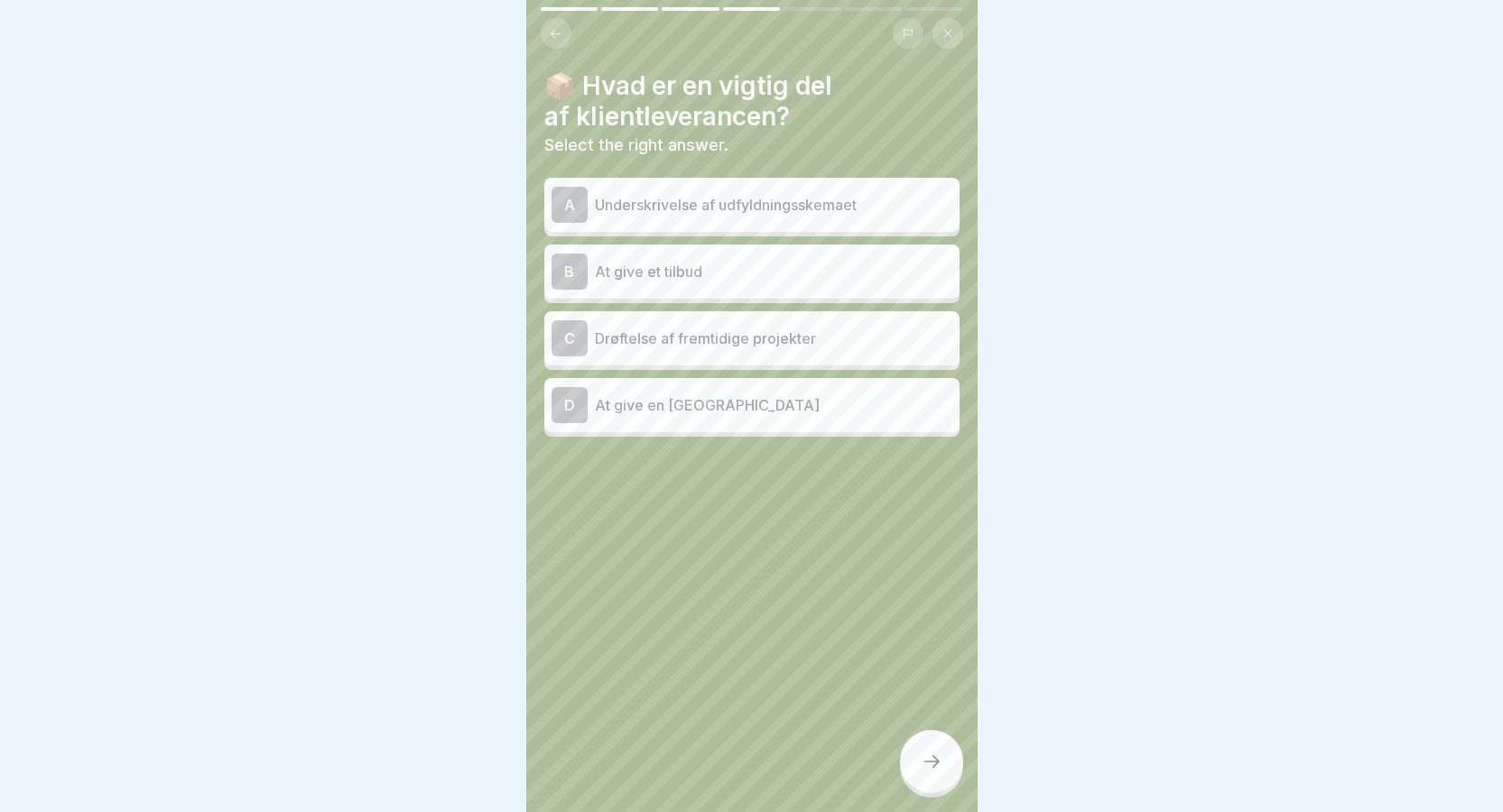
click at [576, 200] on div "A" at bounding box center [569, 204] width 36 height 36
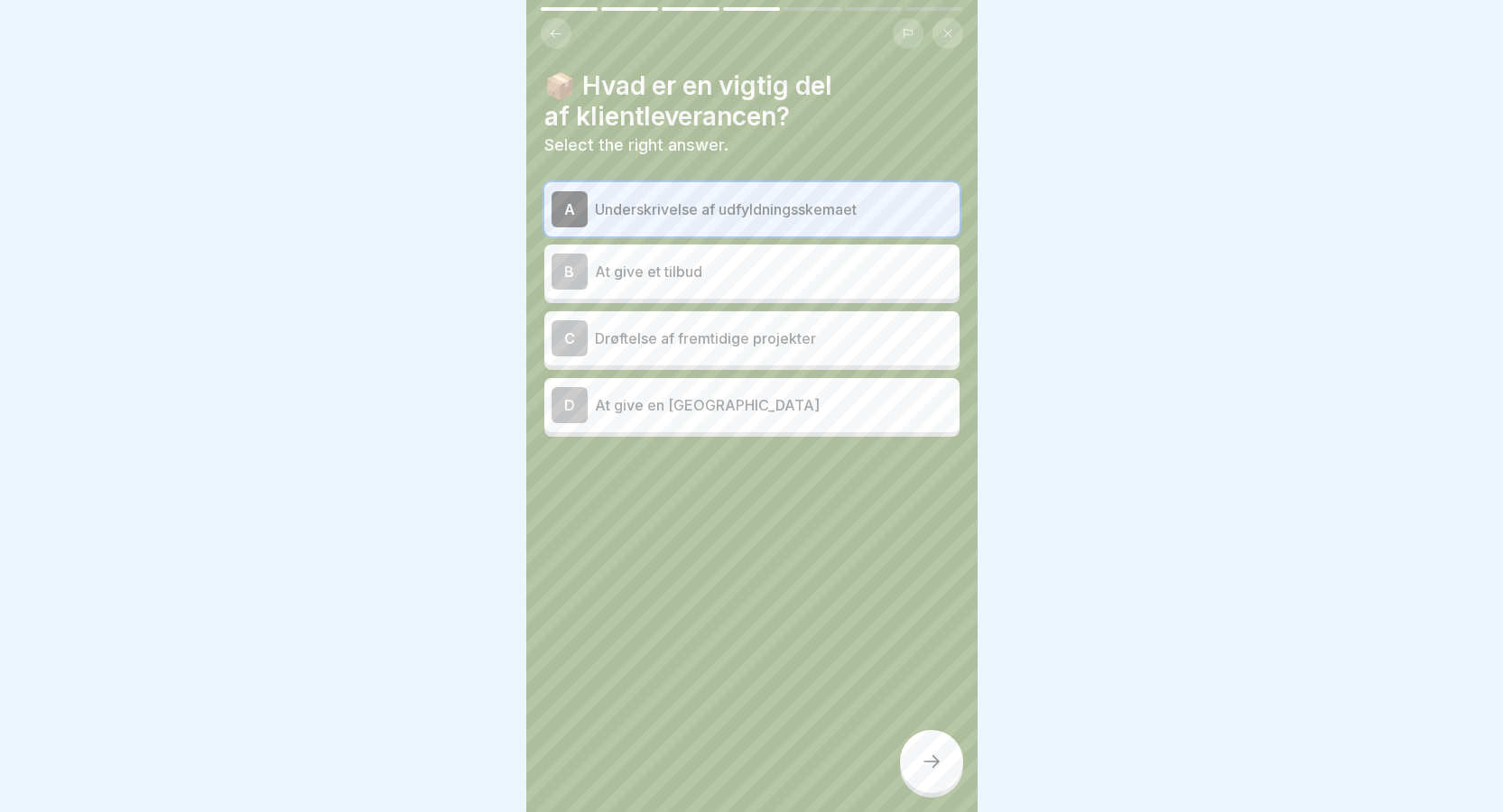
click at [931, 790] on div at bounding box center [932, 761] width 63 height 63
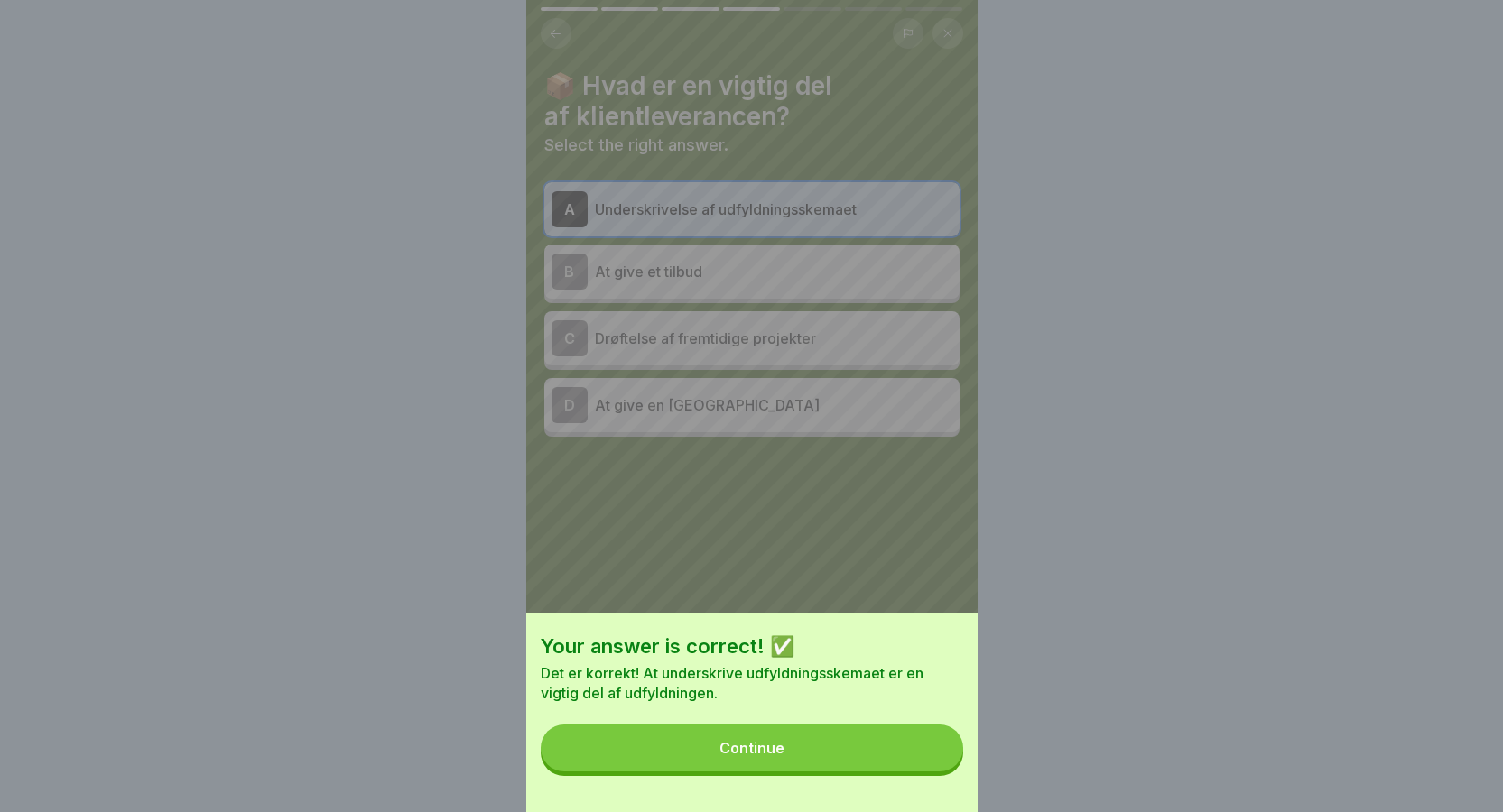
click at [880, 752] on button "Continue" at bounding box center [752, 747] width 423 height 47
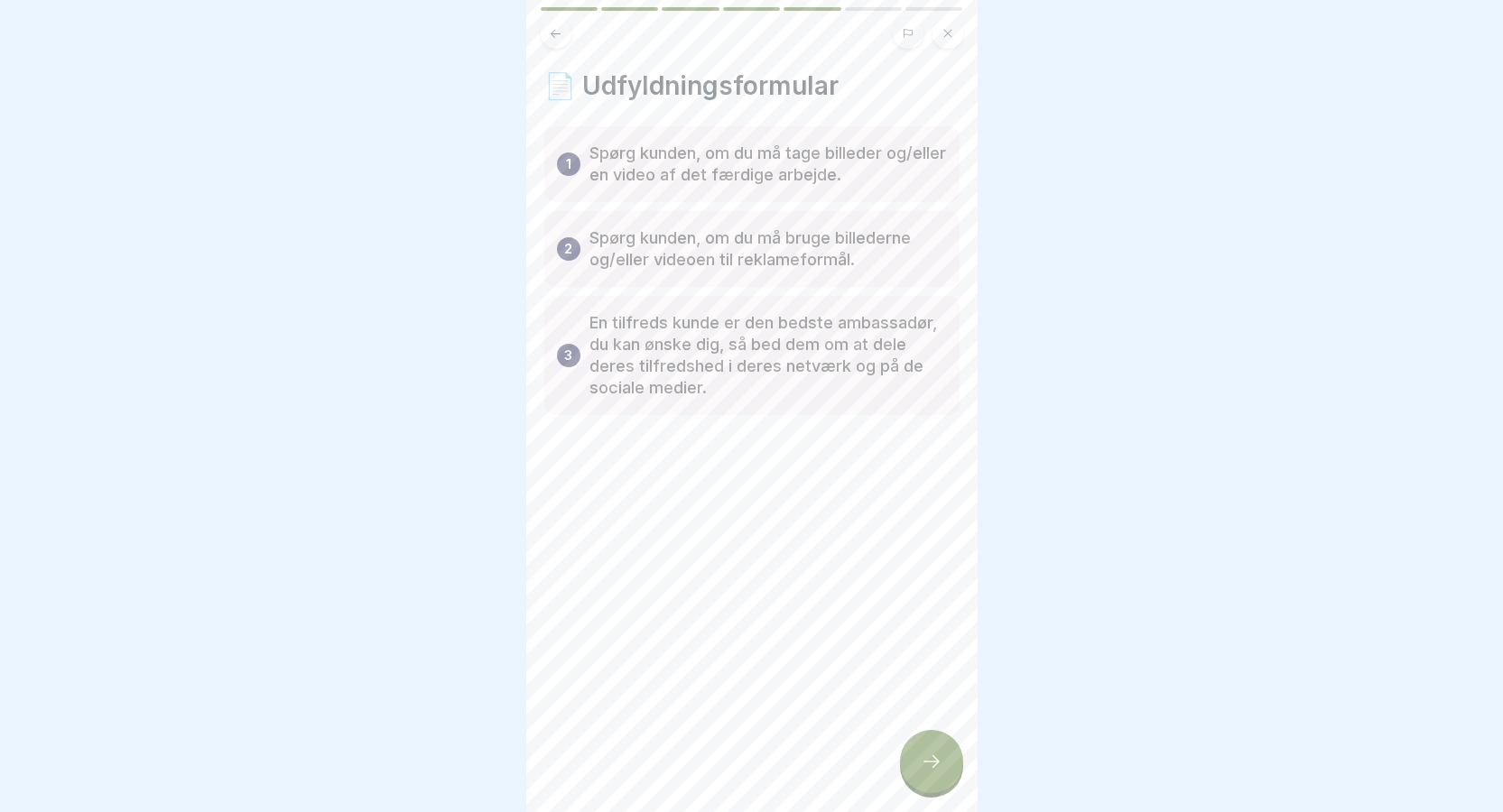
click at [784, 513] on div at bounding box center [752, 469] width 415 height 108
click at [935, 760] on div at bounding box center [932, 761] width 63 height 63
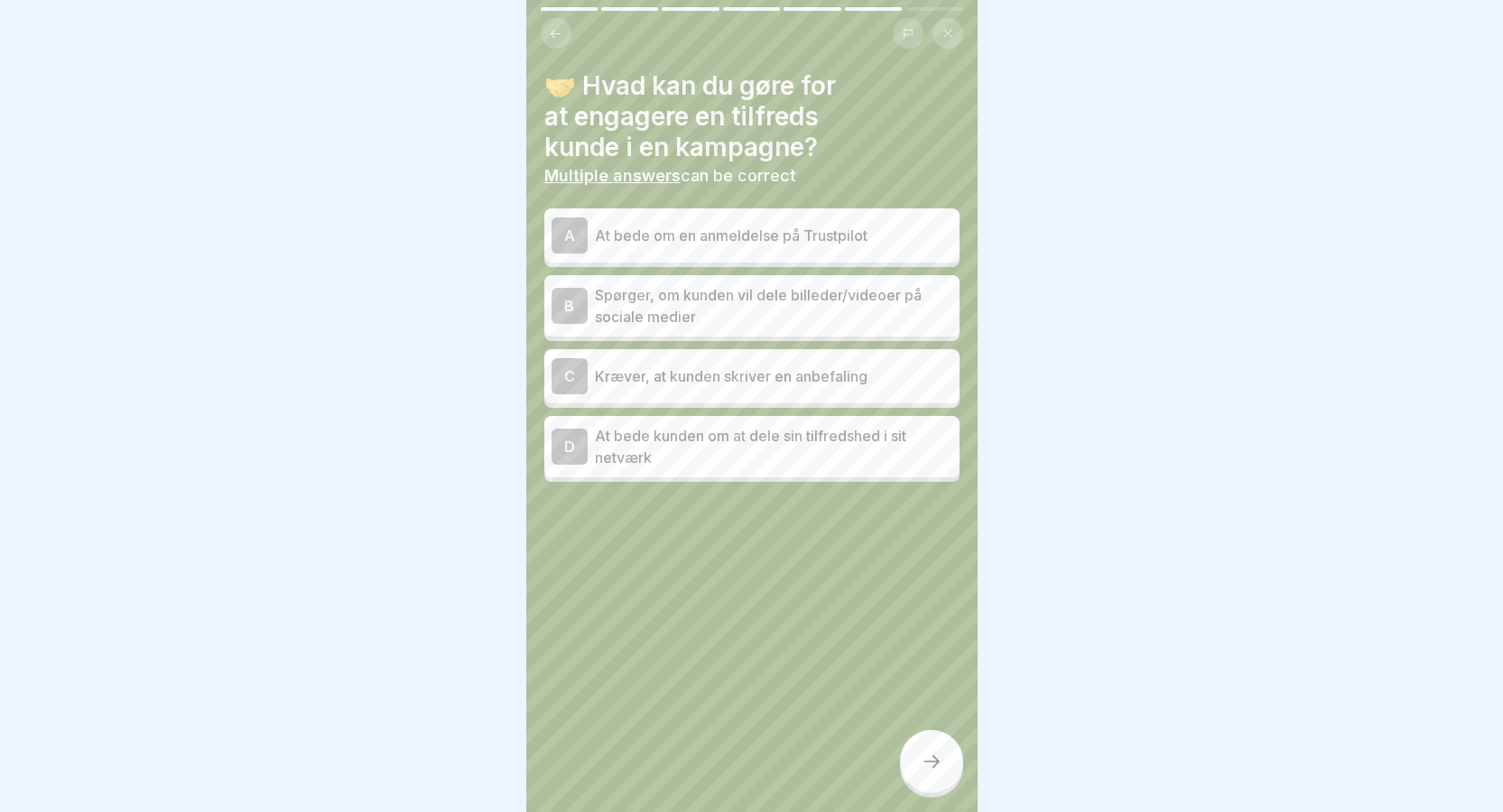
click at [715, 519] on div at bounding box center [752, 535] width 415 height 108
click at [914, 153] on h4 "🤝 Hvad kan du gøre for at engagere en tilfreds kunde i en kampagne?" at bounding box center [752, 116] width 415 height 92
click at [734, 587] on div at bounding box center [752, 535] width 415 height 108
click at [578, 232] on div "A" at bounding box center [569, 235] width 36 height 36
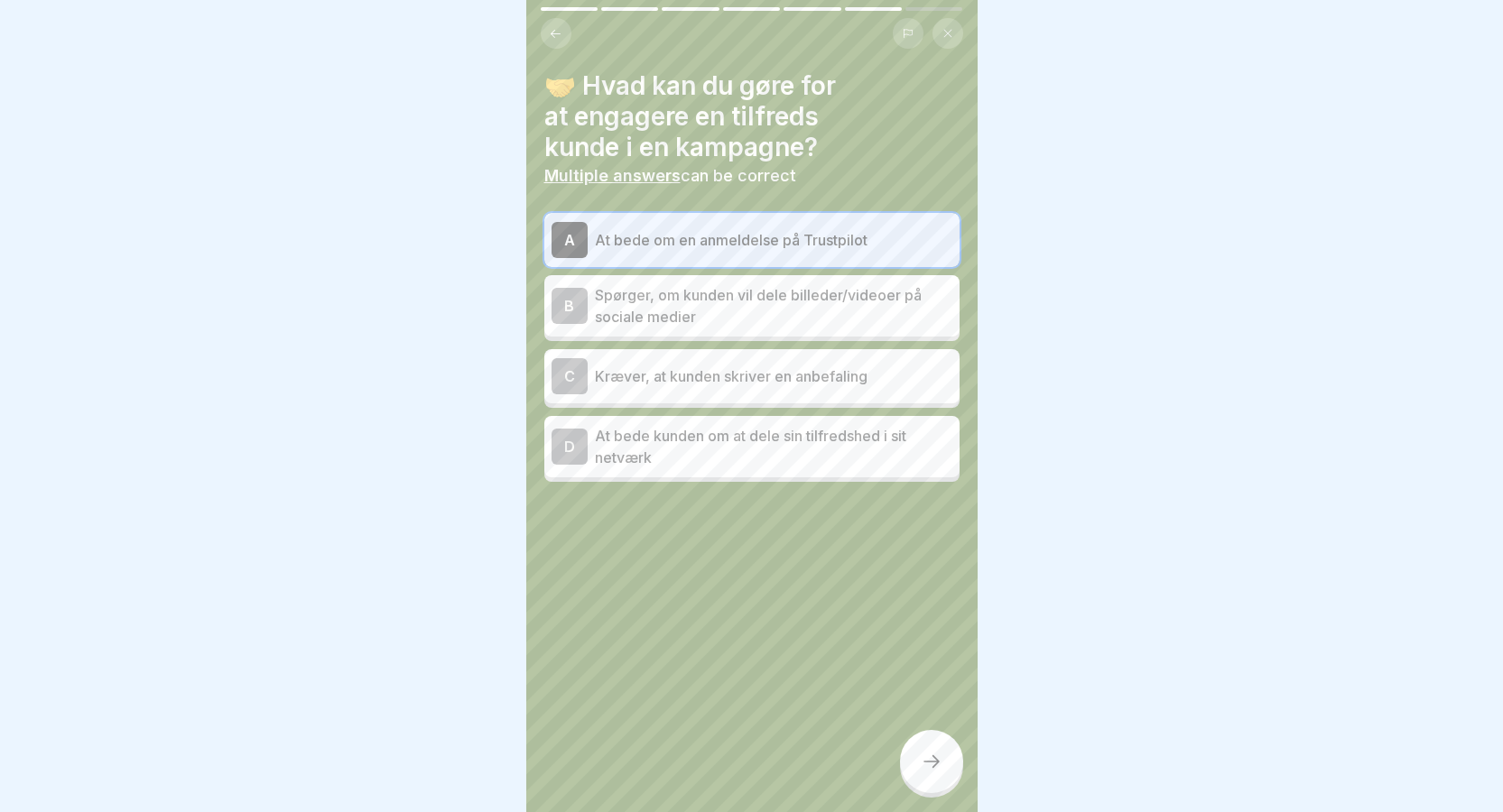
click at [582, 306] on div "B" at bounding box center [569, 305] width 36 height 36
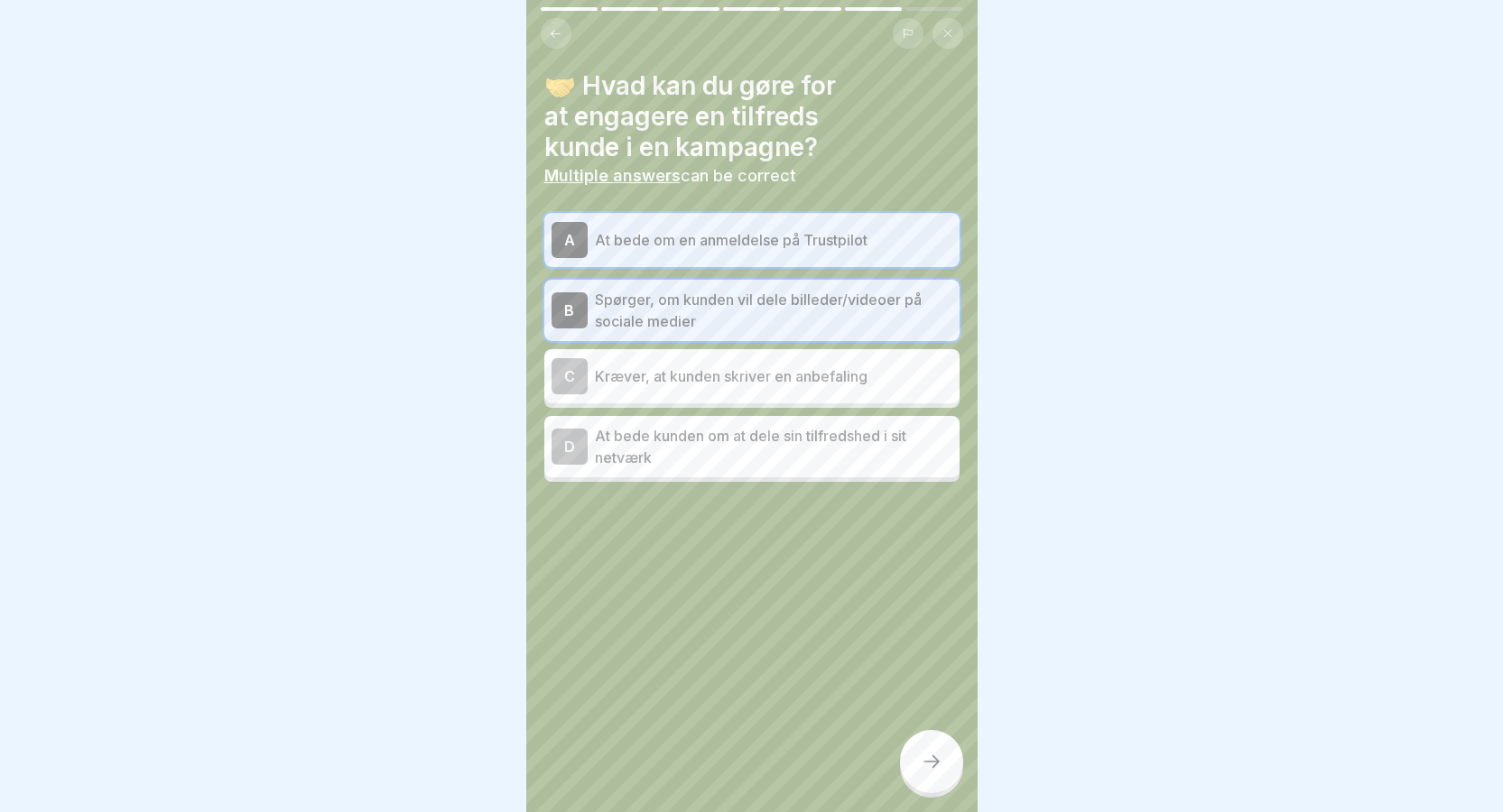
click at [571, 309] on div "B" at bounding box center [569, 310] width 36 height 36
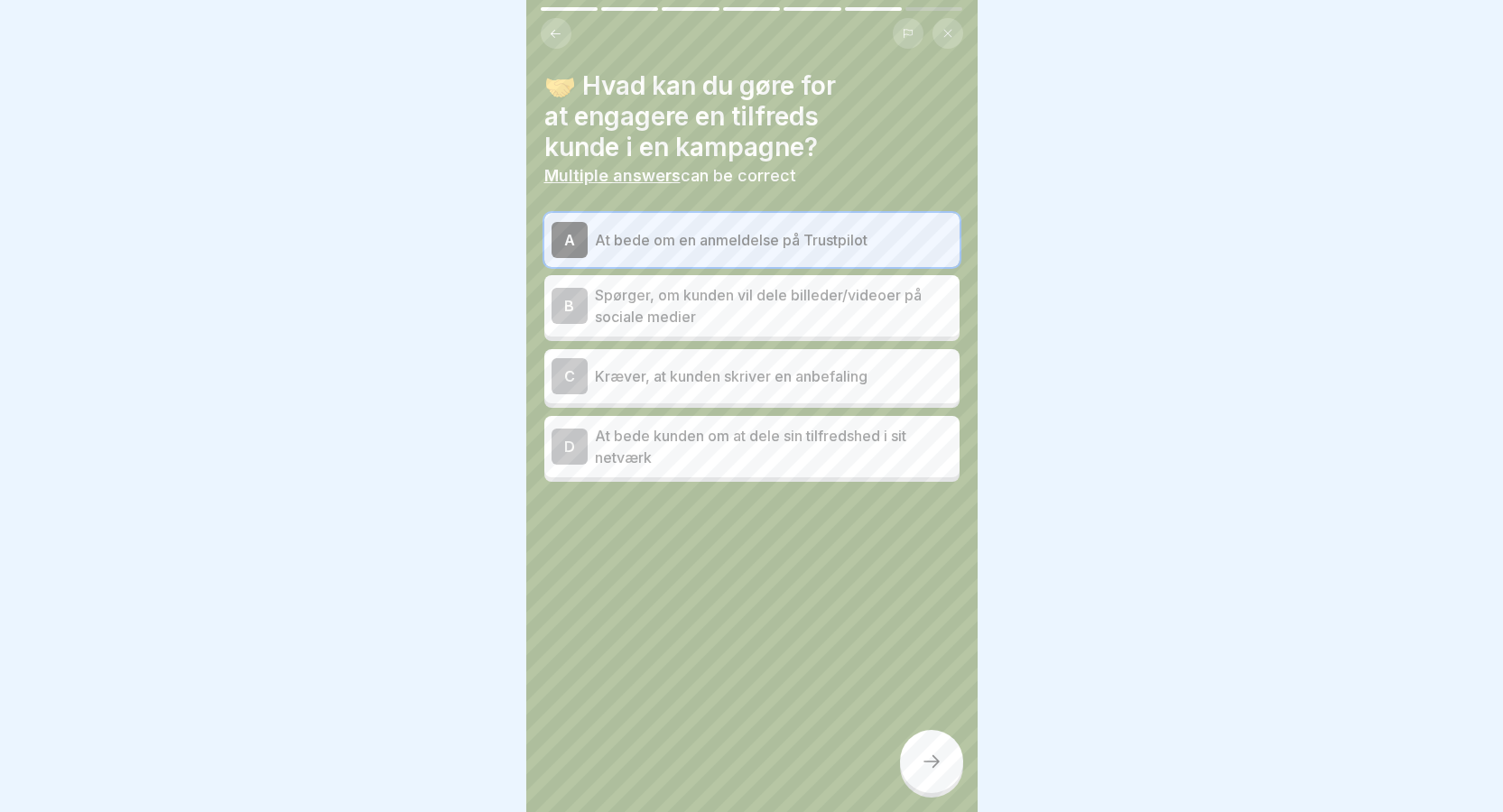
click at [924, 772] on icon at bounding box center [931, 760] width 21 height 21
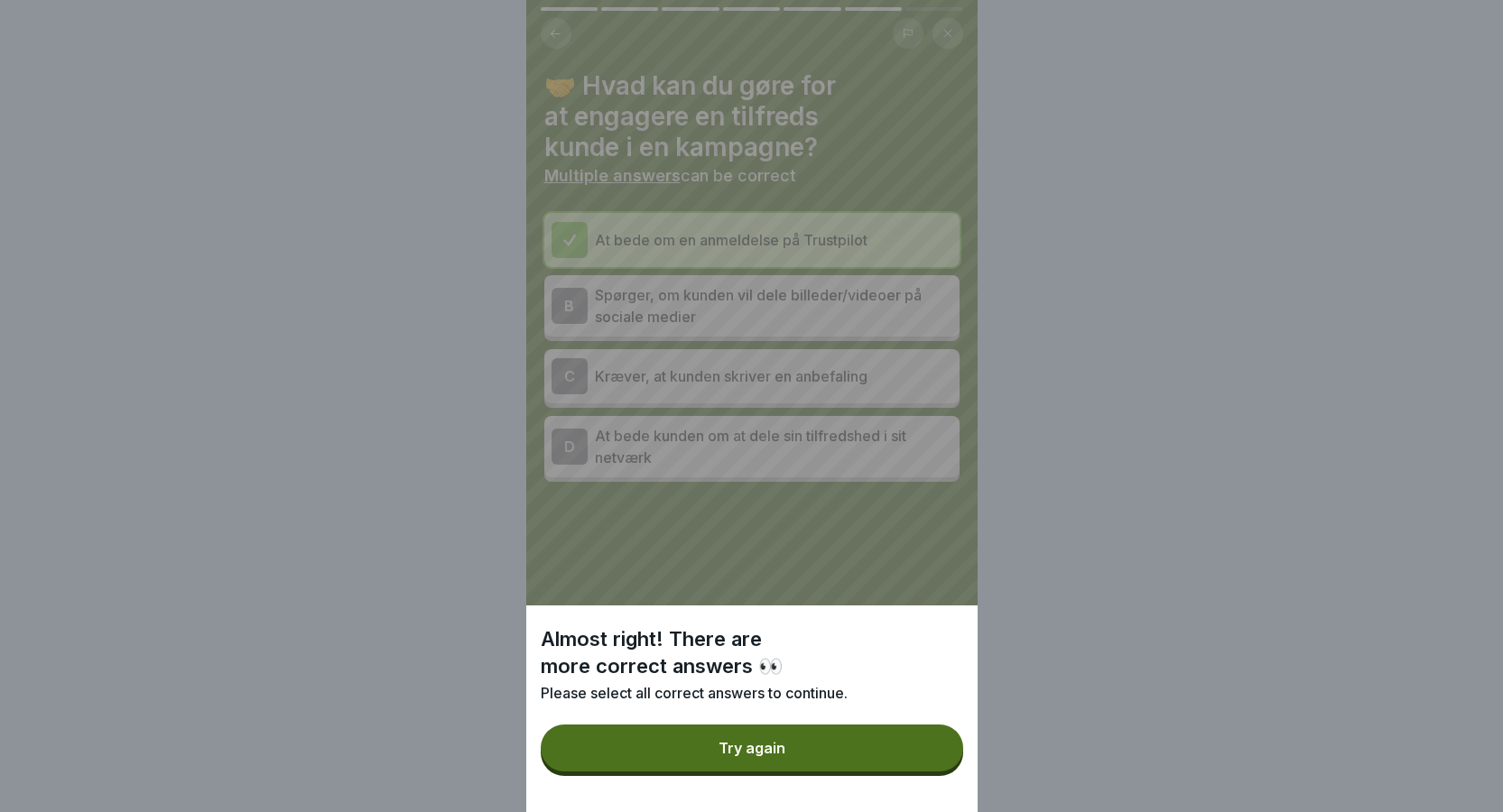
click at [786, 756] on div "Try again" at bounding box center [752, 748] width 66 height 17
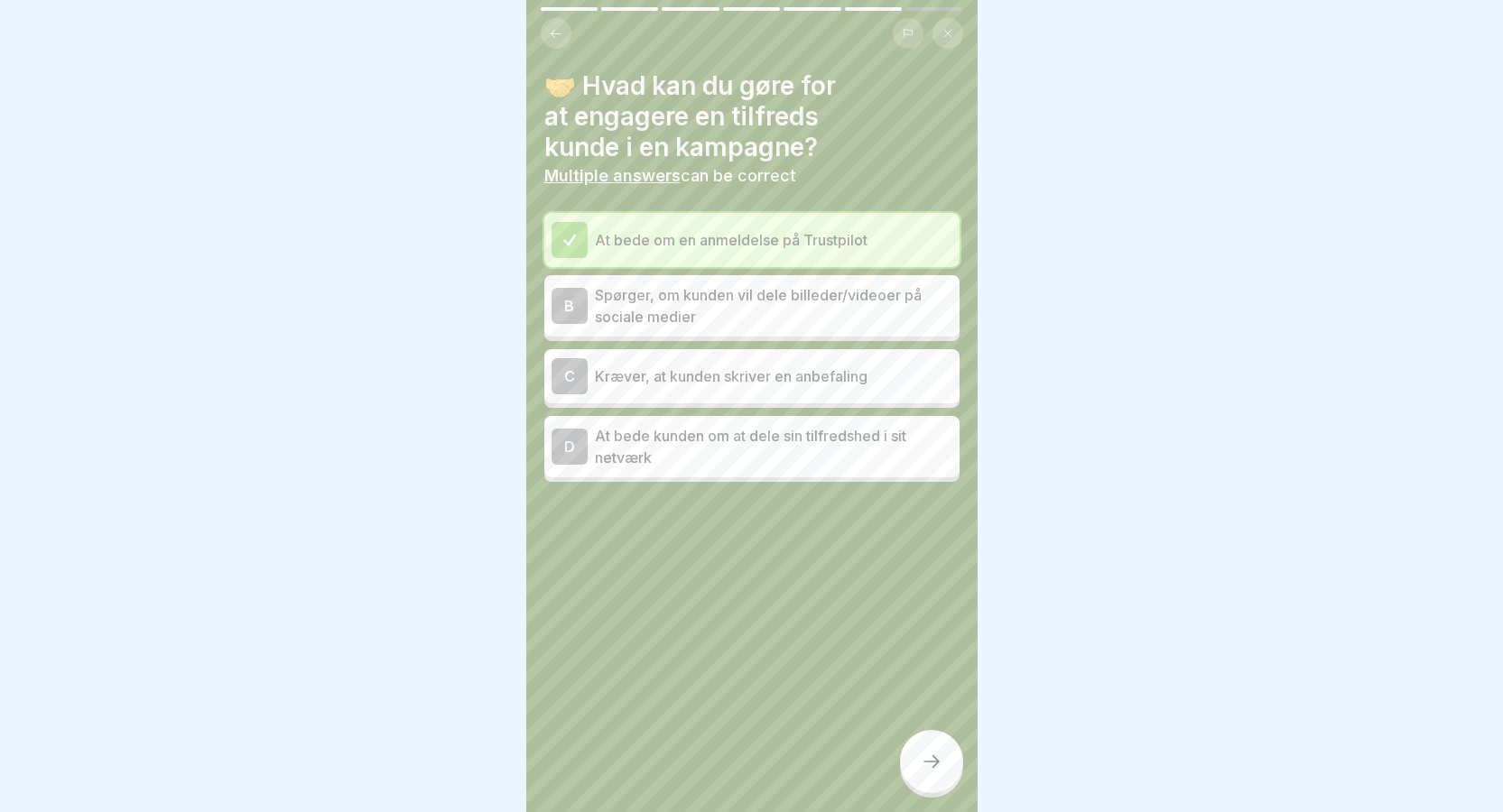
click at [570, 302] on div "B" at bounding box center [569, 305] width 36 height 36
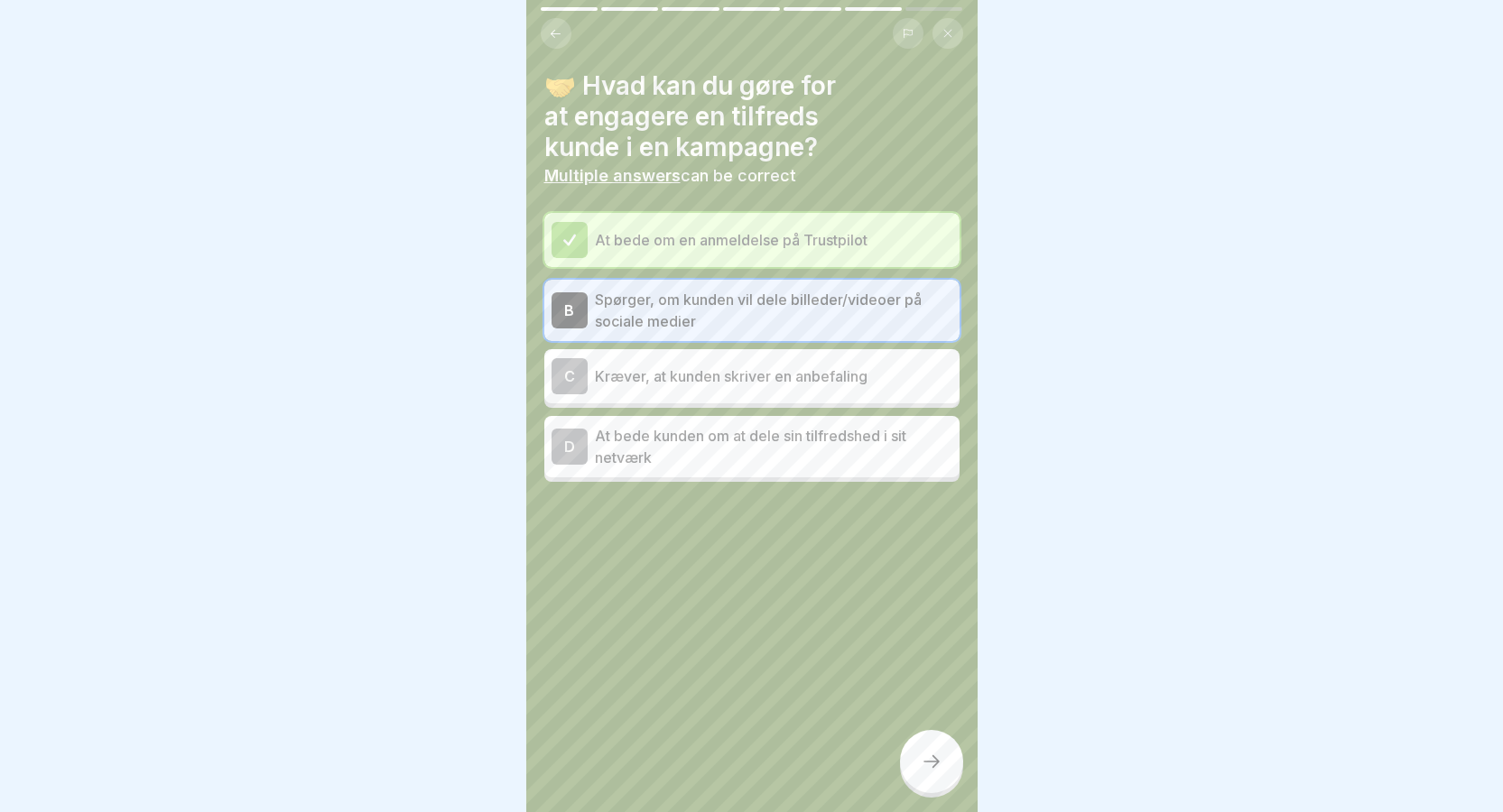
click at [920, 772] on icon at bounding box center [931, 760] width 21 height 21
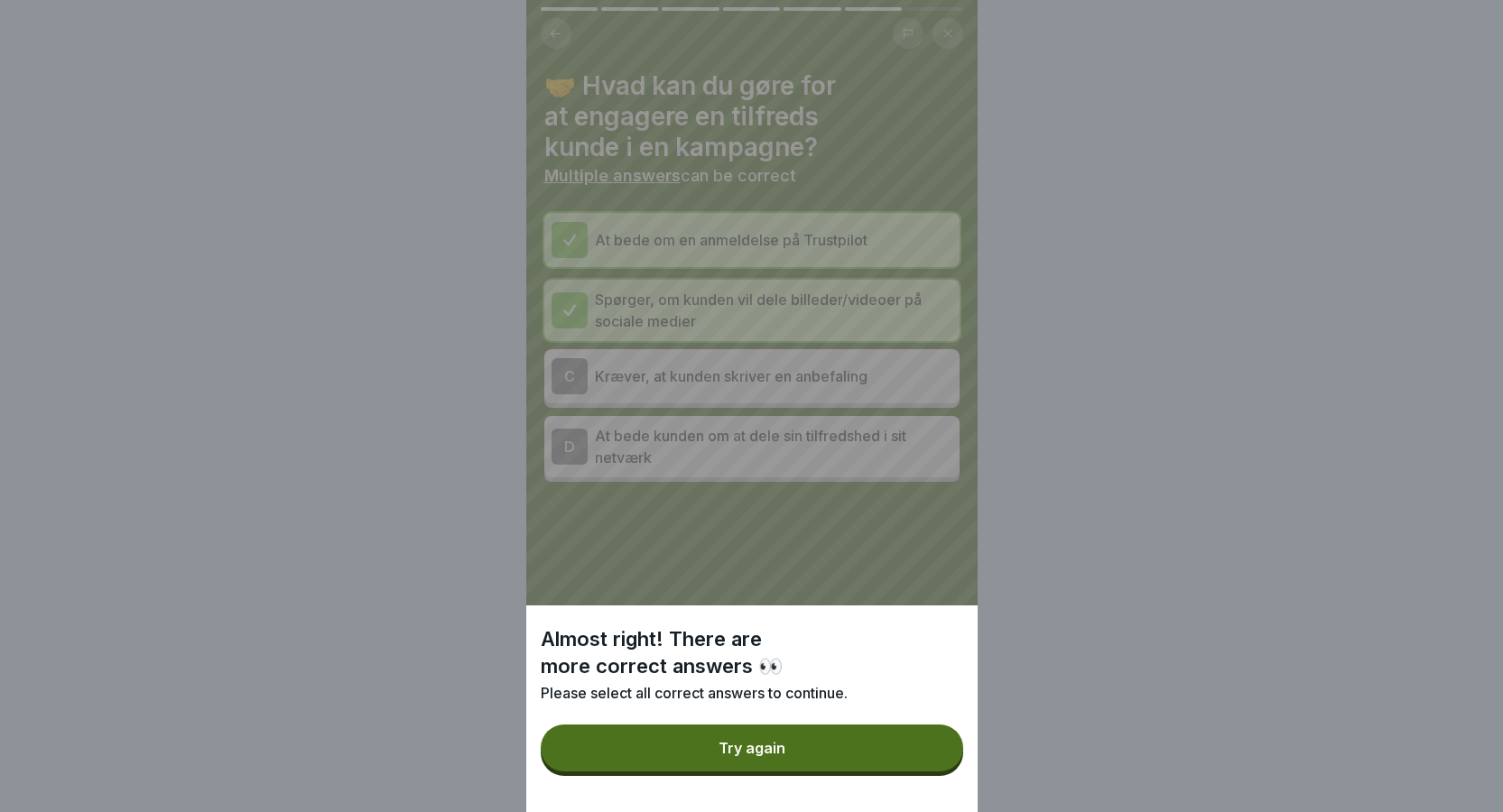
click at [918, 771] on button "Try again" at bounding box center [752, 747] width 423 height 47
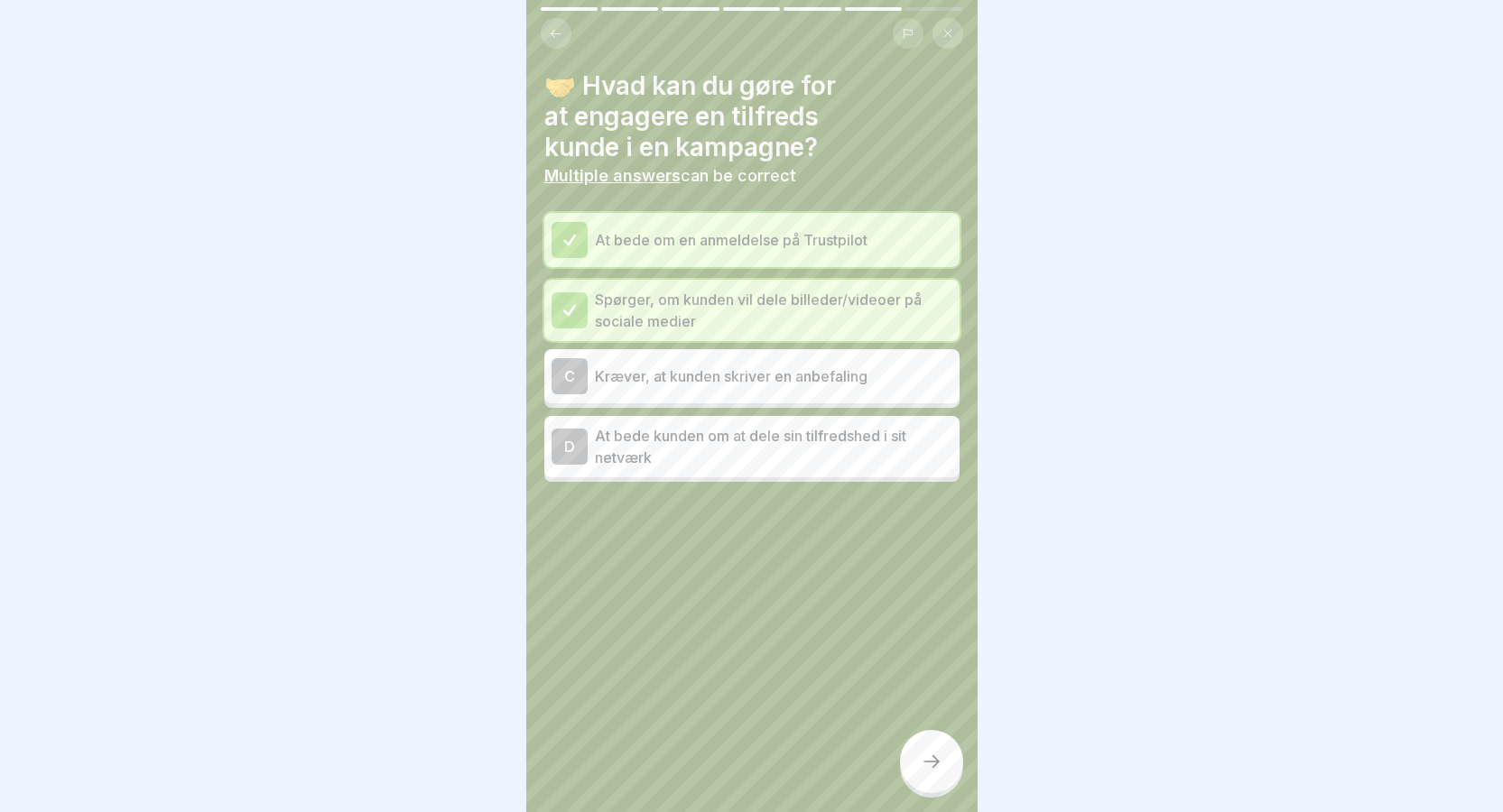
click at [569, 450] on div "D" at bounding box center [569, 446] width 36 height 36
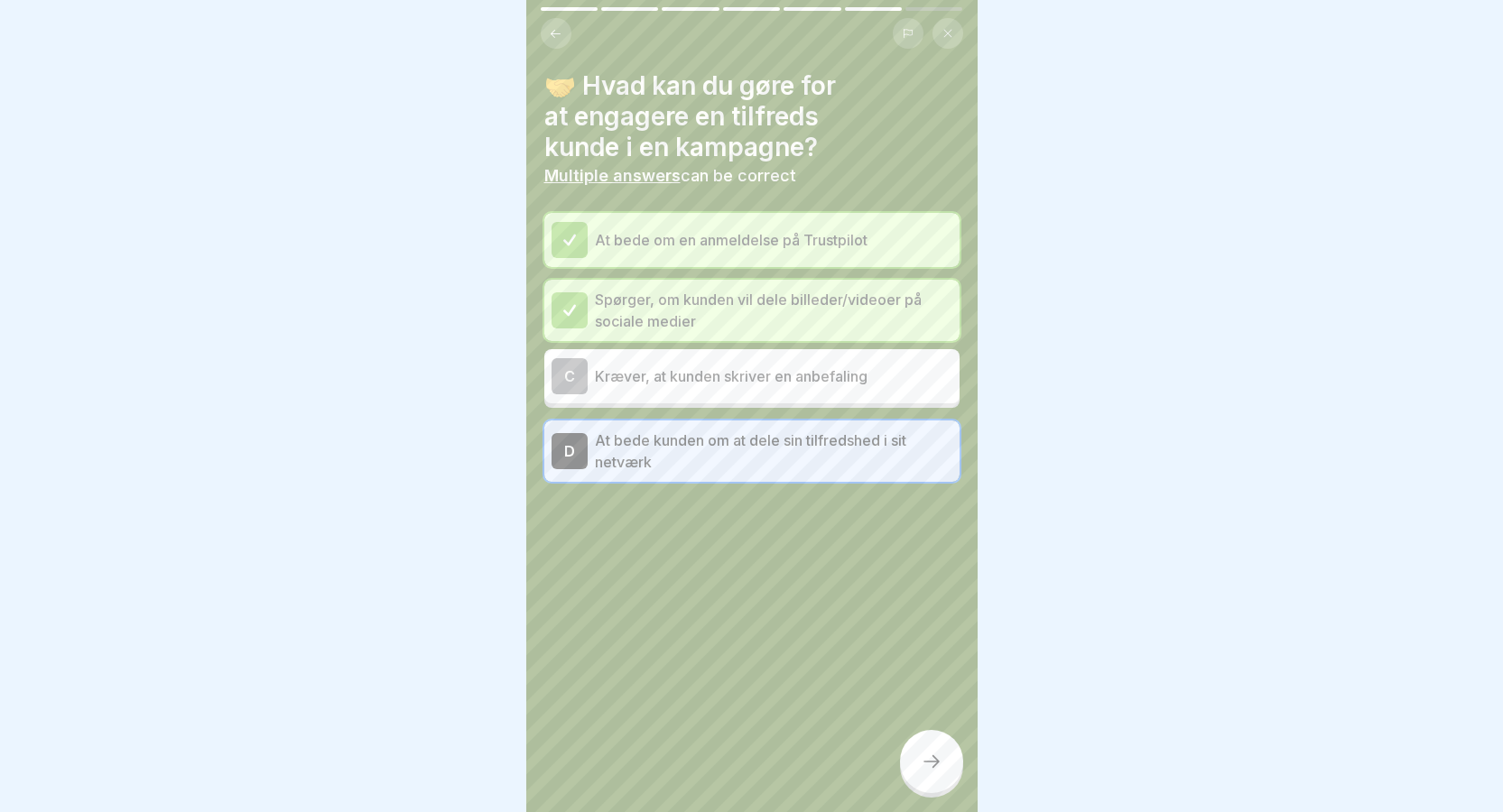
click at [921, 758] on div at bounding box center [932, 761] width 63 height 63
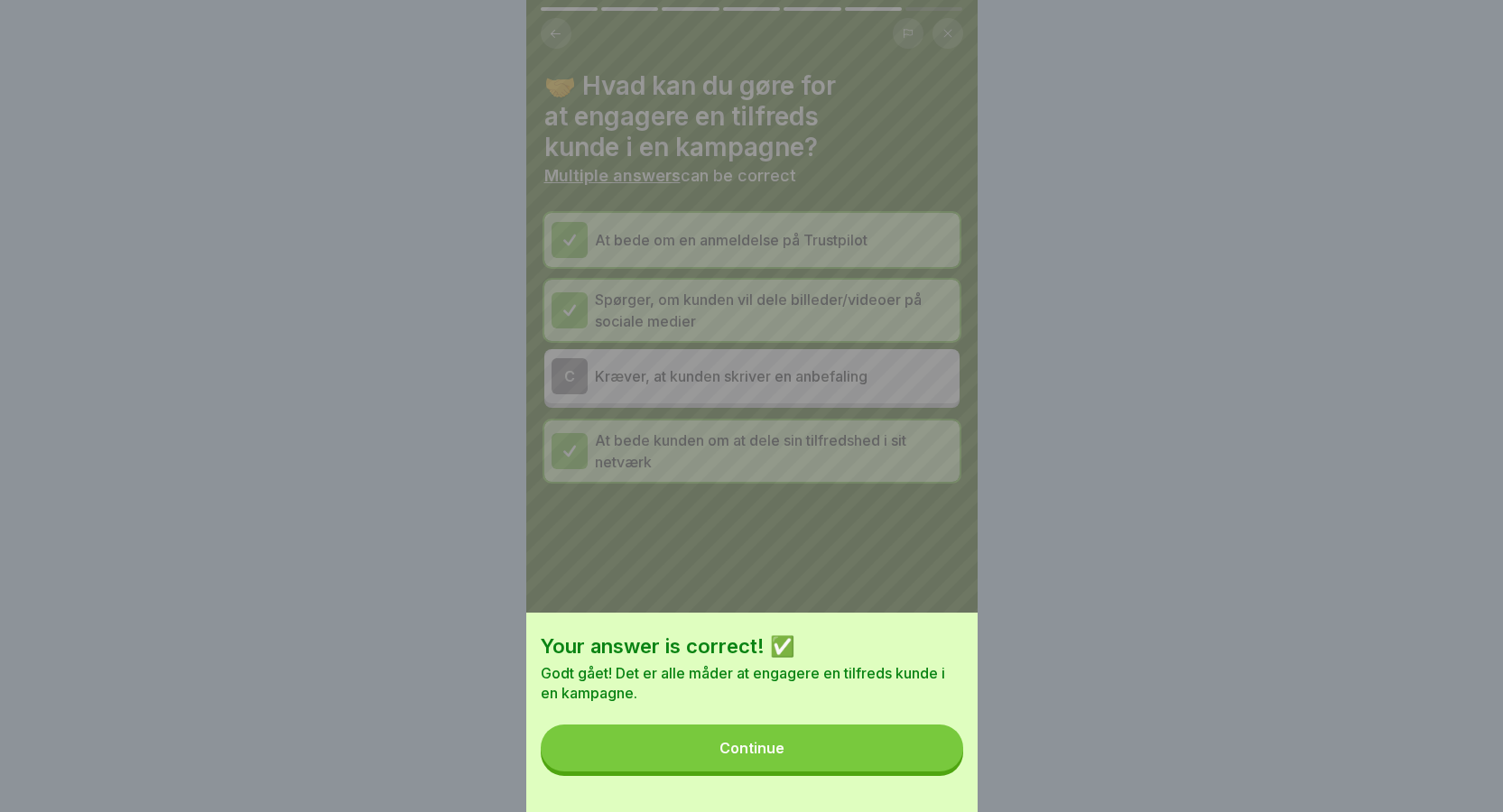
click at [794, 762] on button "Continue" at bounding box center [752, 747] width 423 height 47
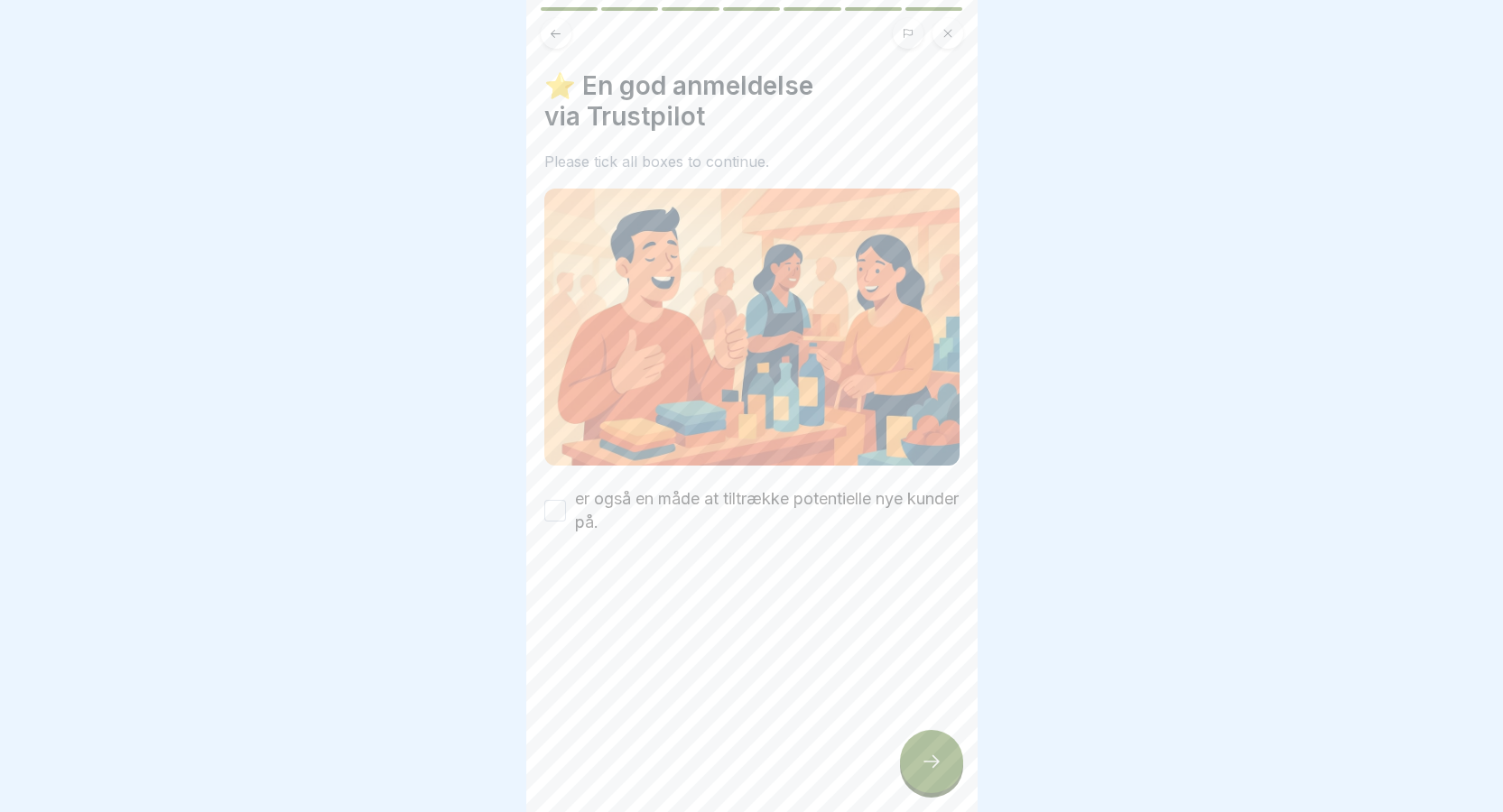
click at [943, 778] on div at bounding box center [932, 761] width 63 height 63
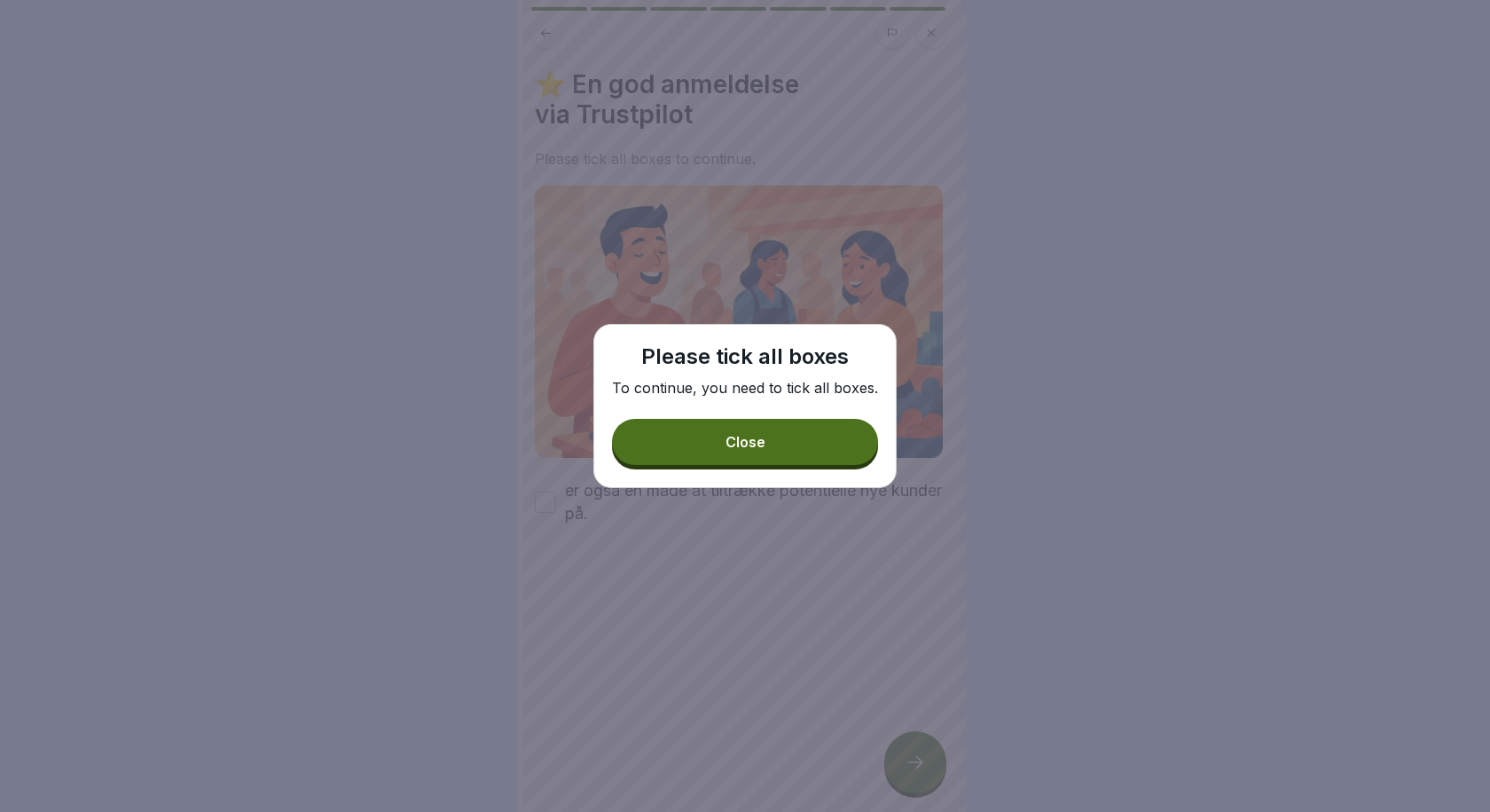
click at [772, 443] on button "Close" at bounding box center [745, 441] width 266 height 46
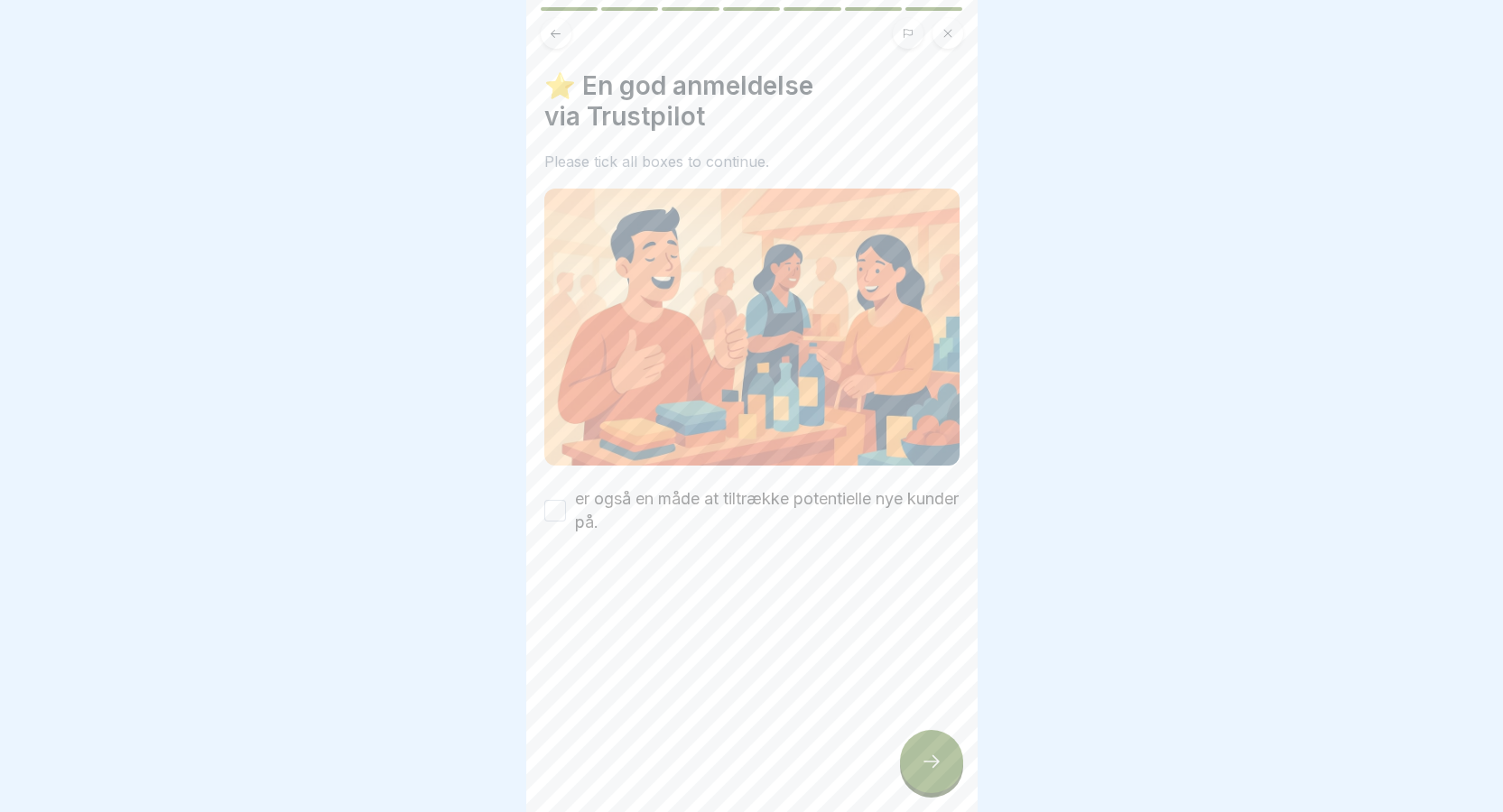
click at [553, 509] on button "er også en måde at tiltrække potentielle nye kunder på." at bounding box center [554, 510] width 21 height 21
click at [952, 780] on div at bounding box center [932, 761] width 63 height 63
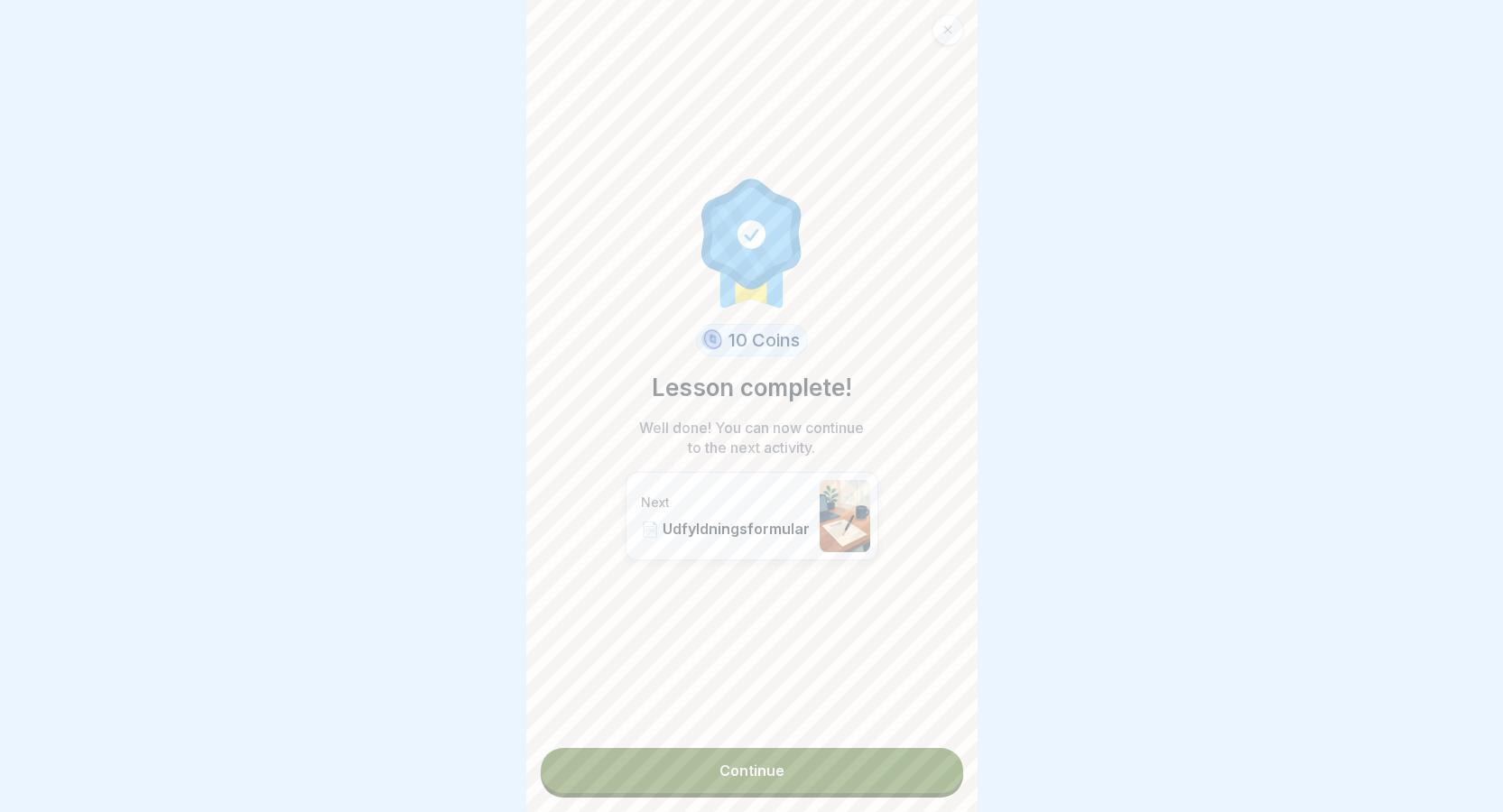
click at [907, 779] on link "Continue" at bounding box center [752, 770] width 423 height 45
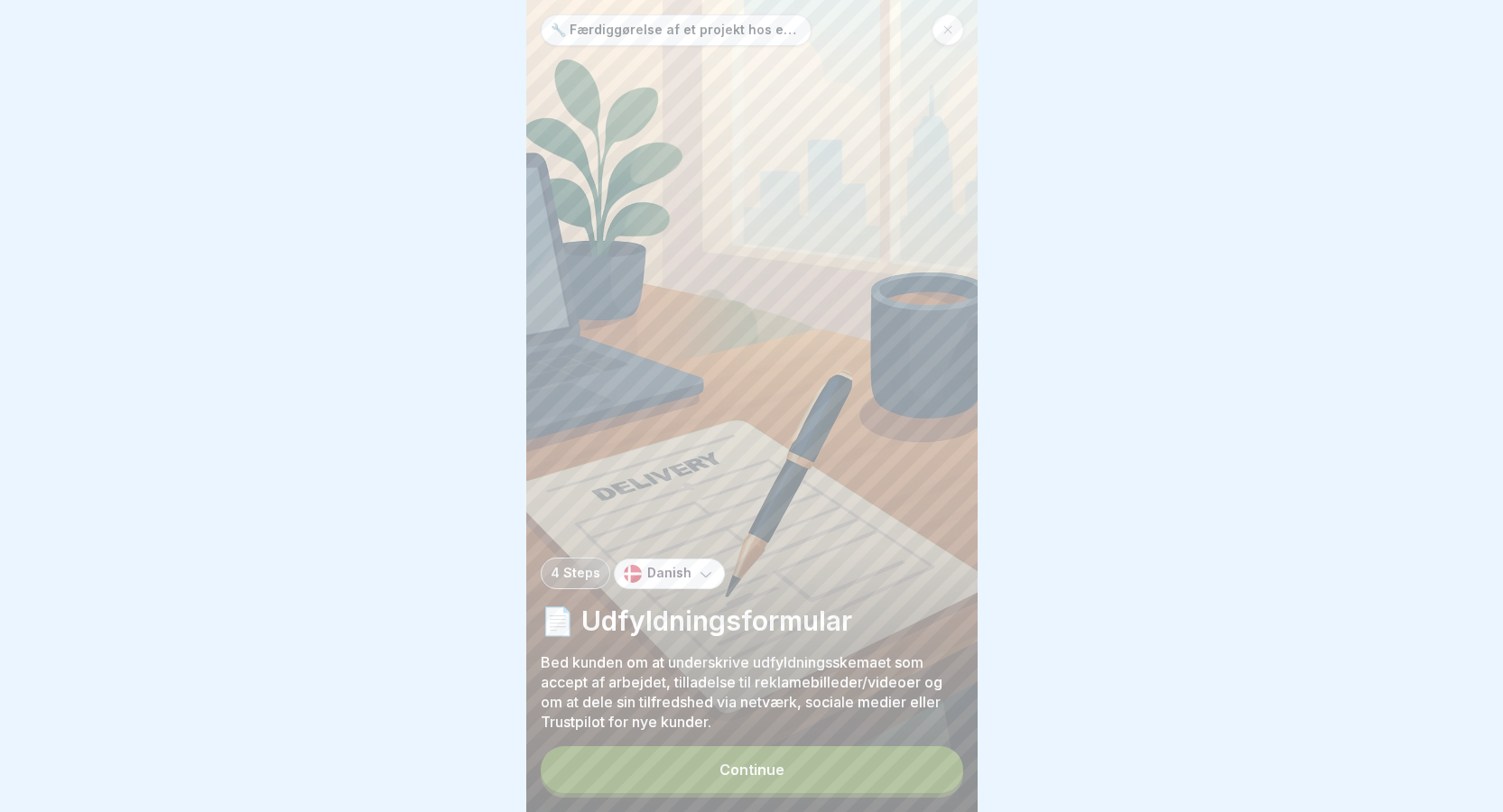
click at [894, 792] on button "Continue" at bounding box center [752, 769] width 423 height 47
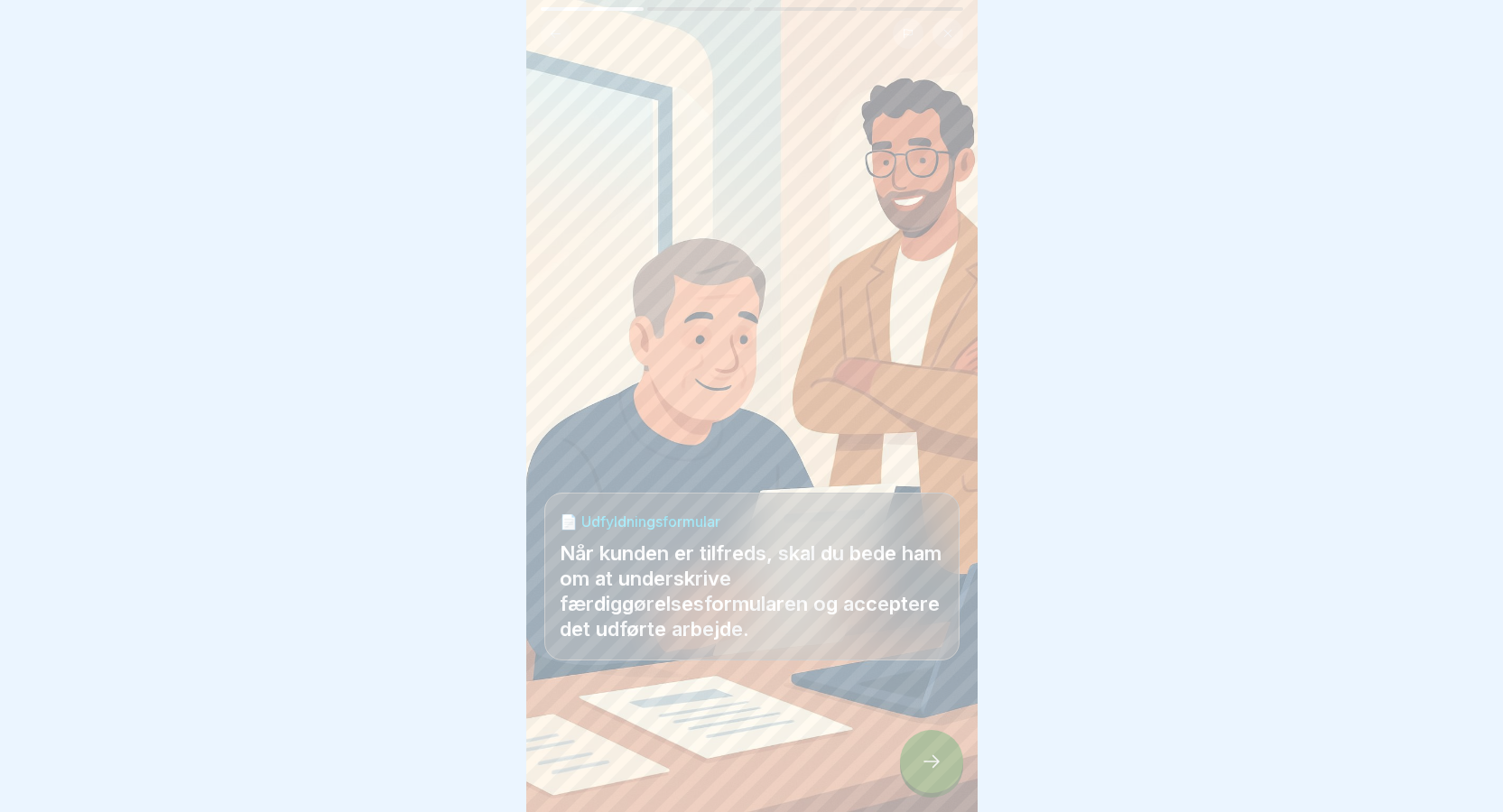
click at [937, 772] on icon at bounding box center [931, 760] width 21 height 21
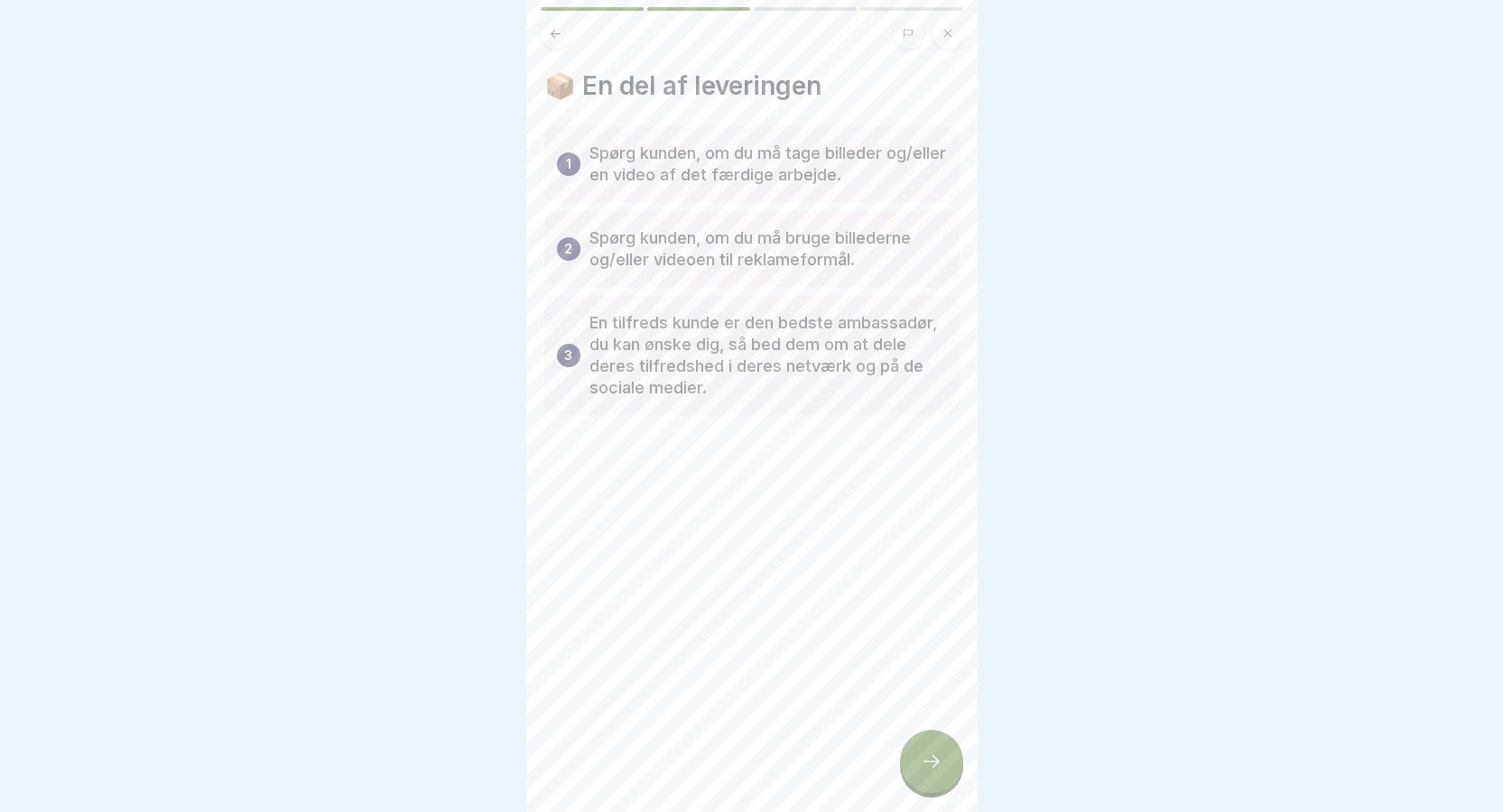
click at [937, 772] on icon at bounding box center [931, 760] width 21 height 21
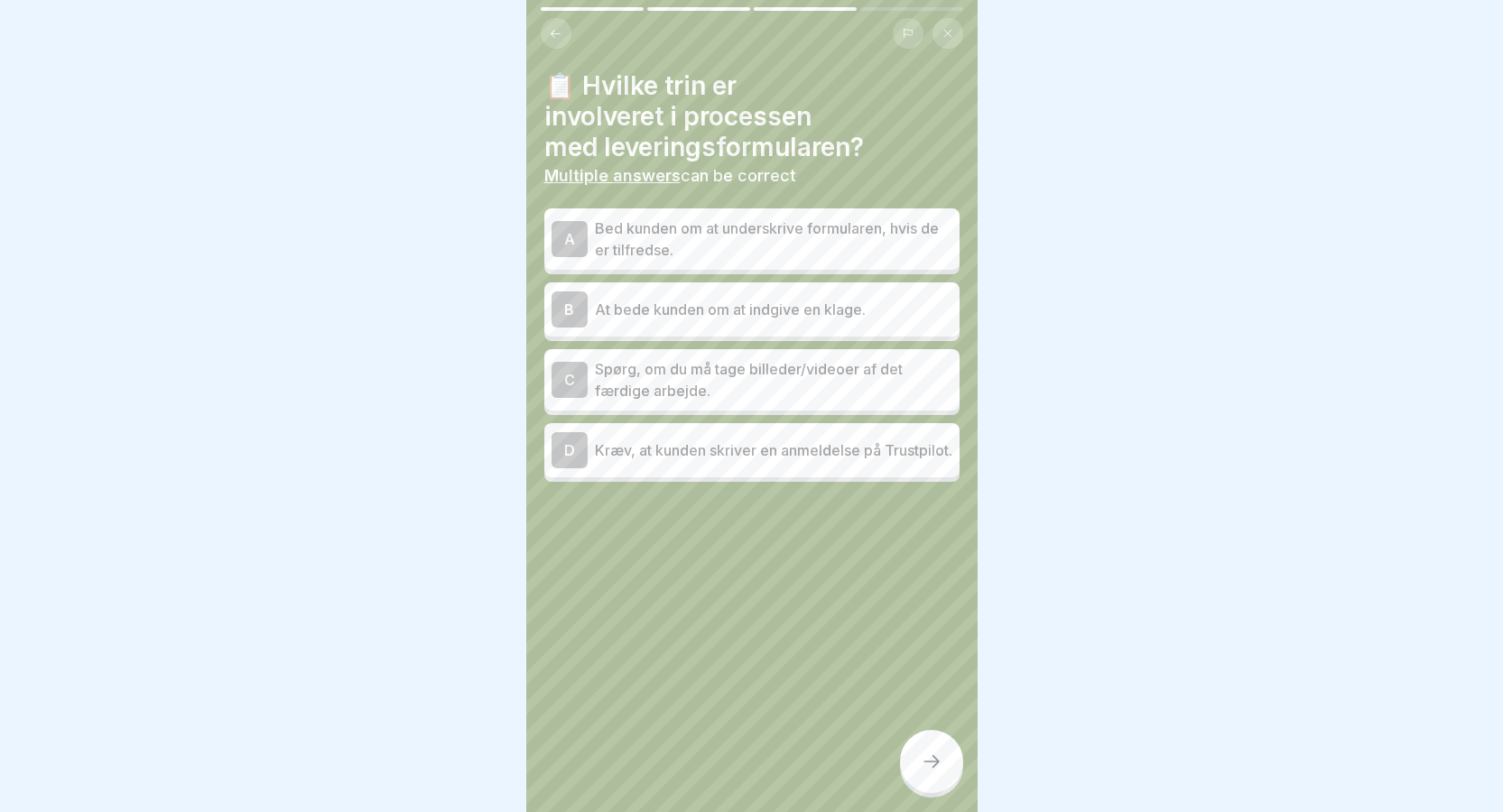
click at [567, 374] on div "C" at bounding box center [569, 379] width 36 height 36
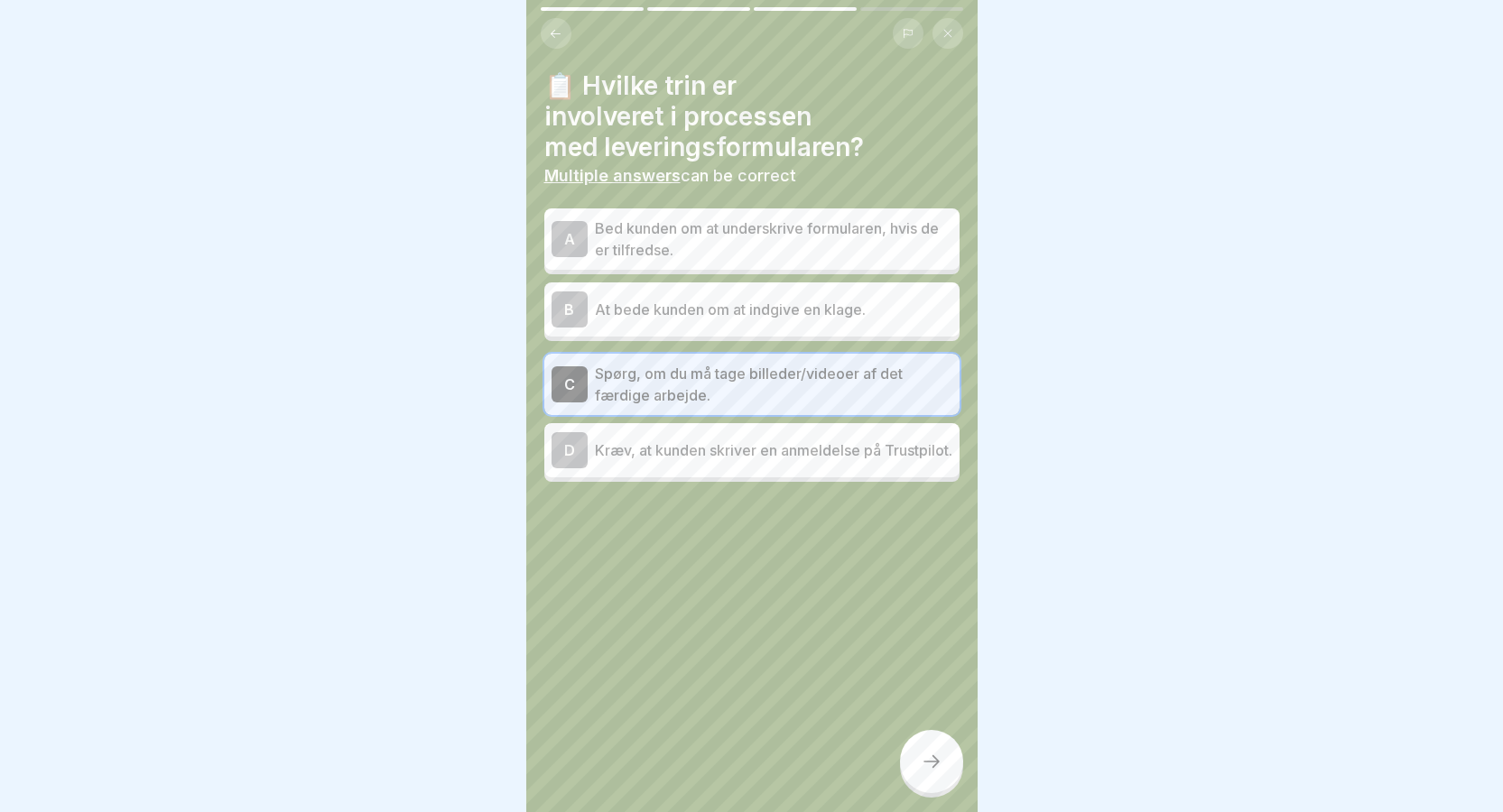
click at [574, 232] on div "A" at bounding box center [569, 239] width 36 height 36
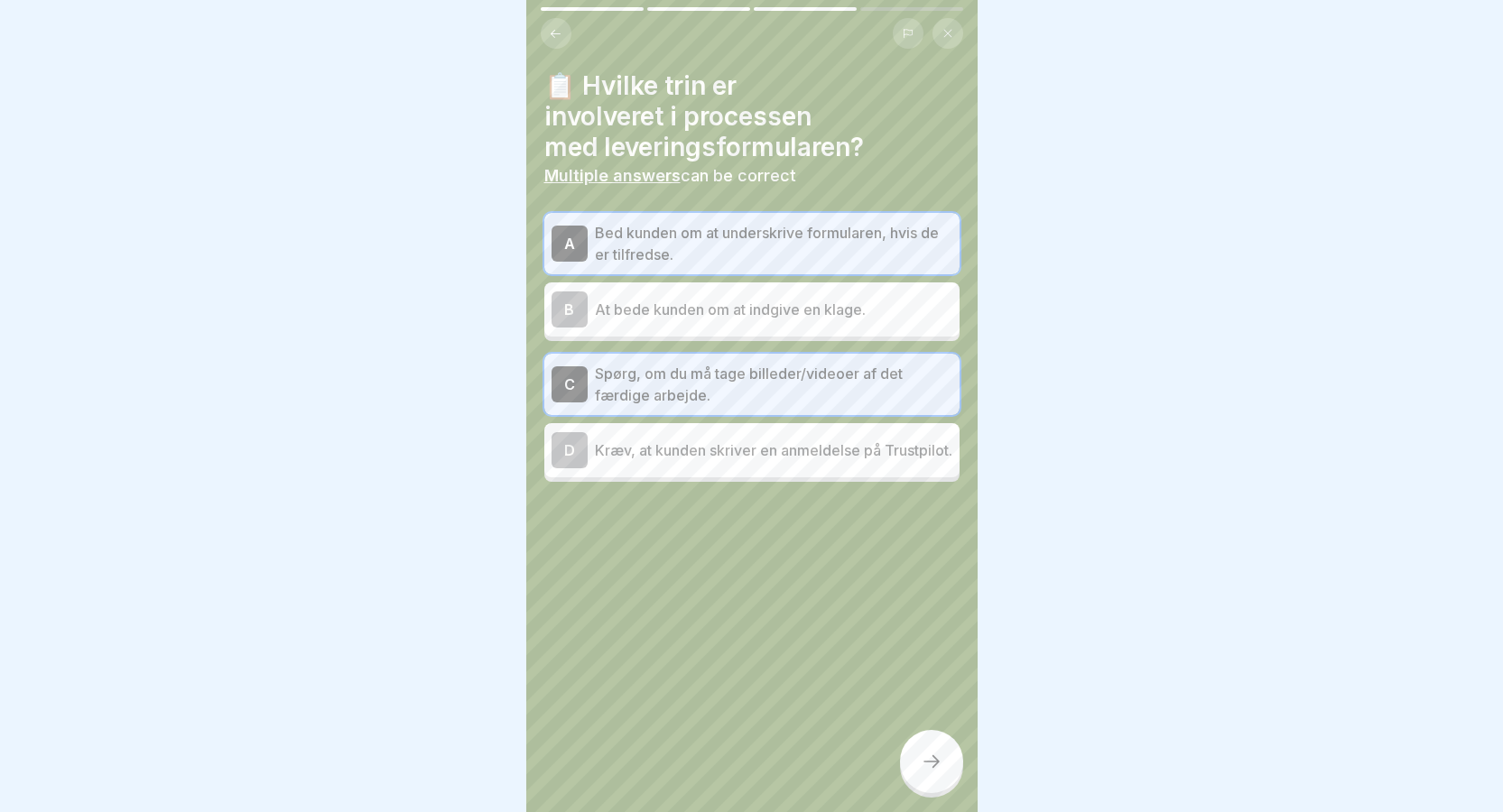
click at [924, 763] on div at bounding box center [932, 761] width 63 height 63
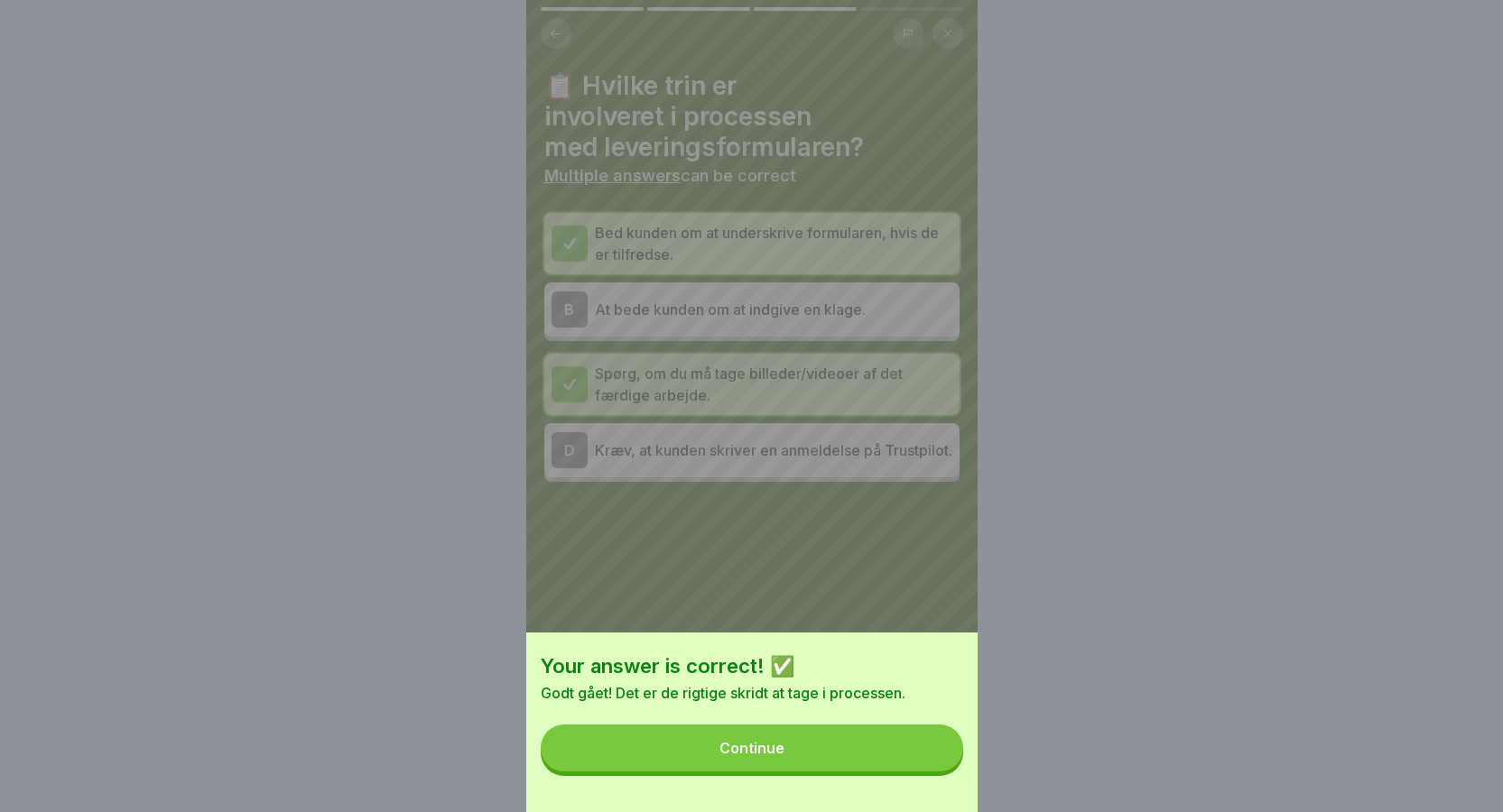
click at [847, 771] on button "Continue" at bounding box center [752, 747] width 423 height 47
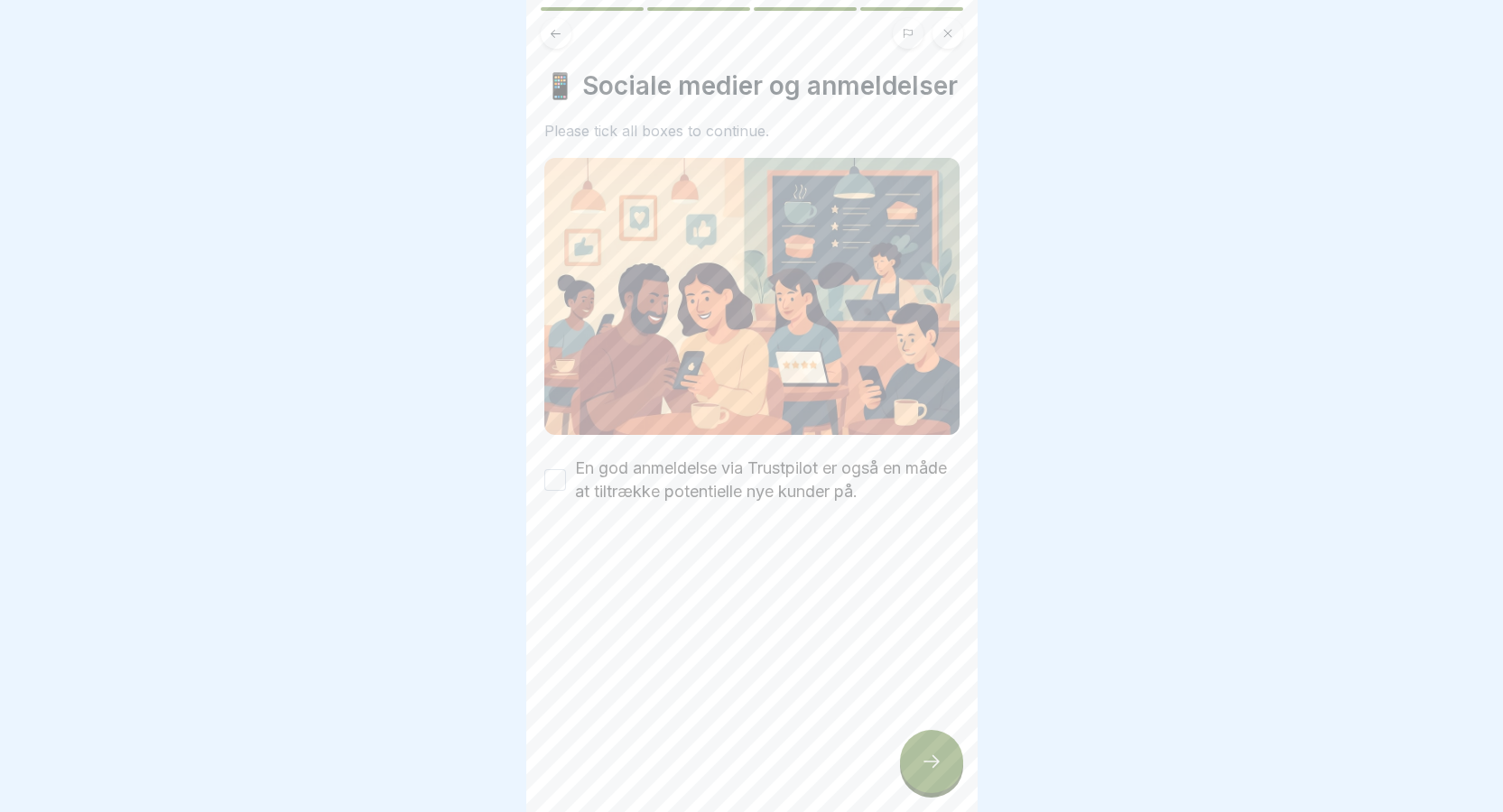
click at [552, 491] on button "En god anmeldelse via Trustpilot er også en måde at tiltrække potentielle nye k…" at bounding box center [554, 479] width 21 height 21
click at [929, 772] on icon at bounding box center [931, 760] width 21 height 21
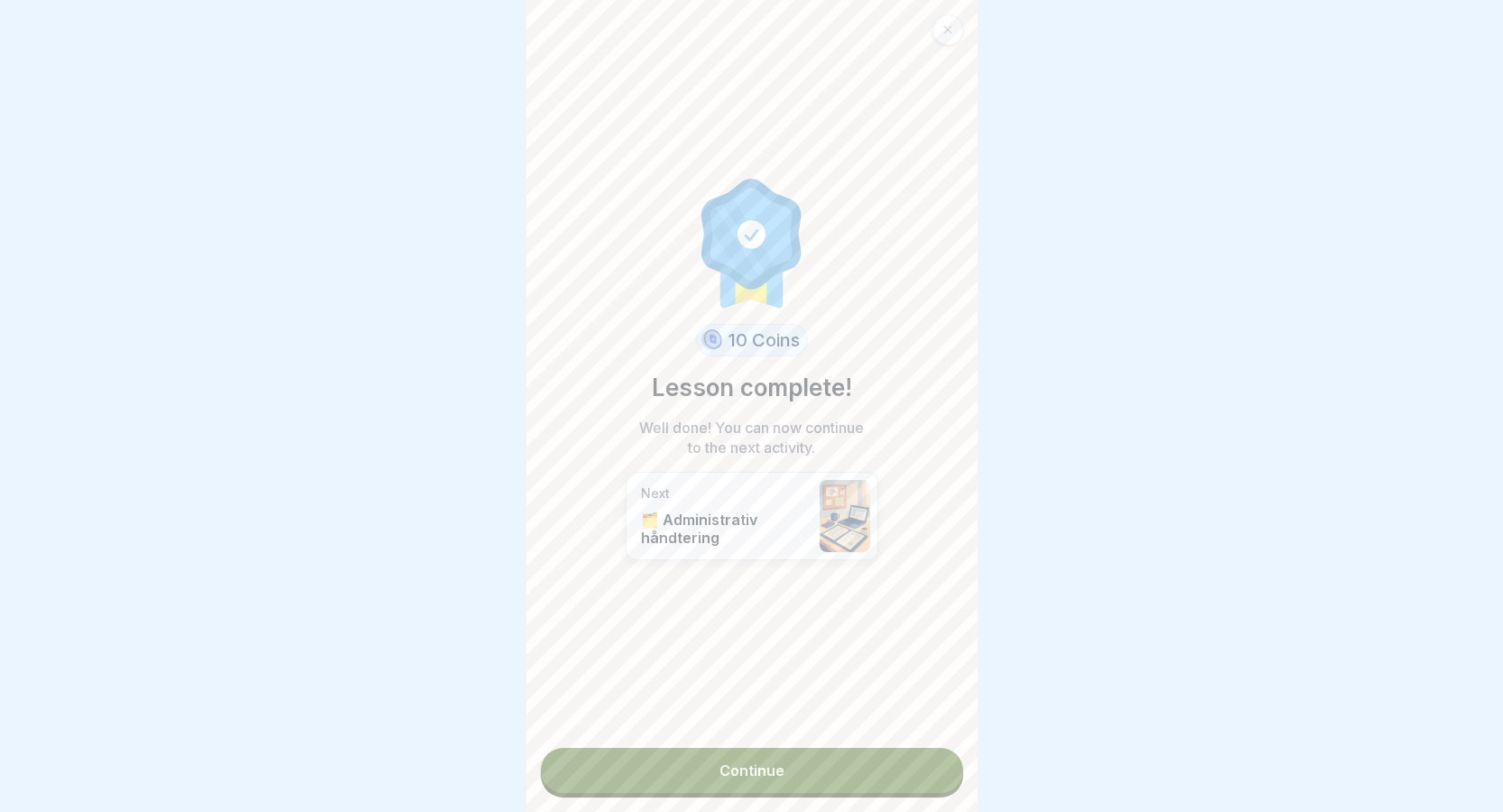
click at [726, 781] on link "Continue" at bounding box center [752, 770] width 423 height 45
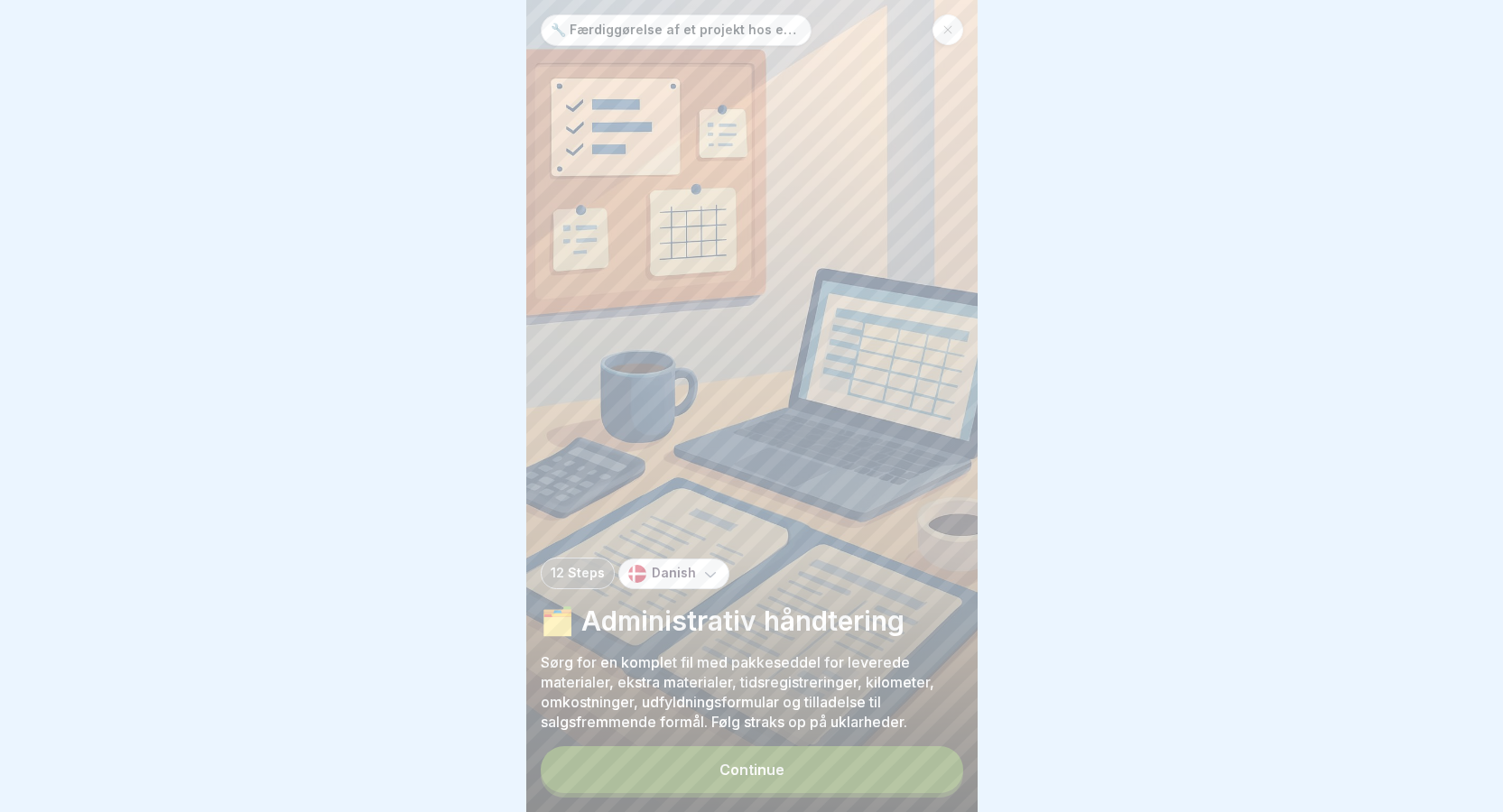
click at [850, 788] on button "Continue" at bounding box center [752, 769] width 423 height 47
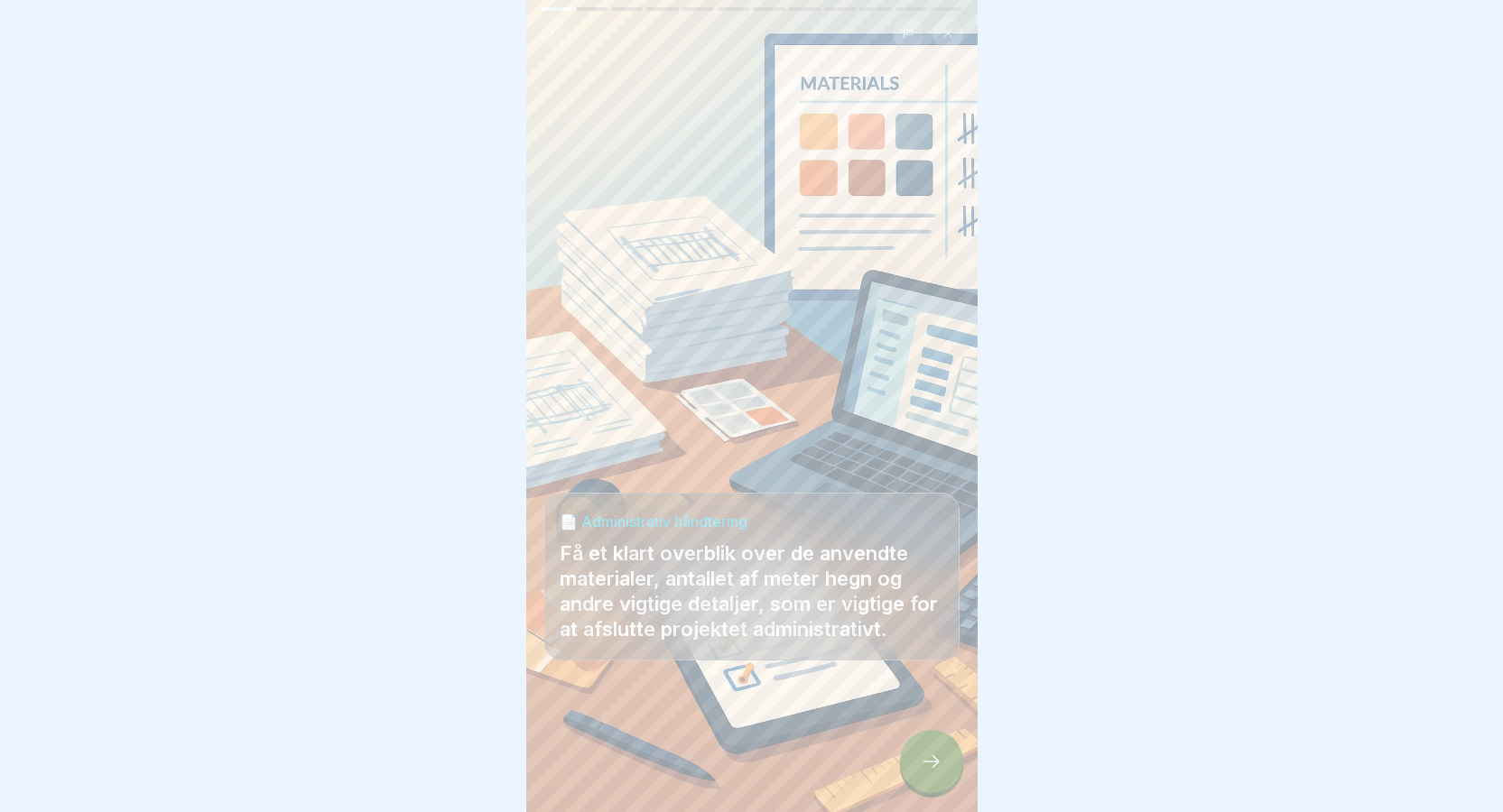
click at [925, 772] on icon at bounding box center [931, 760] width 21 height 21
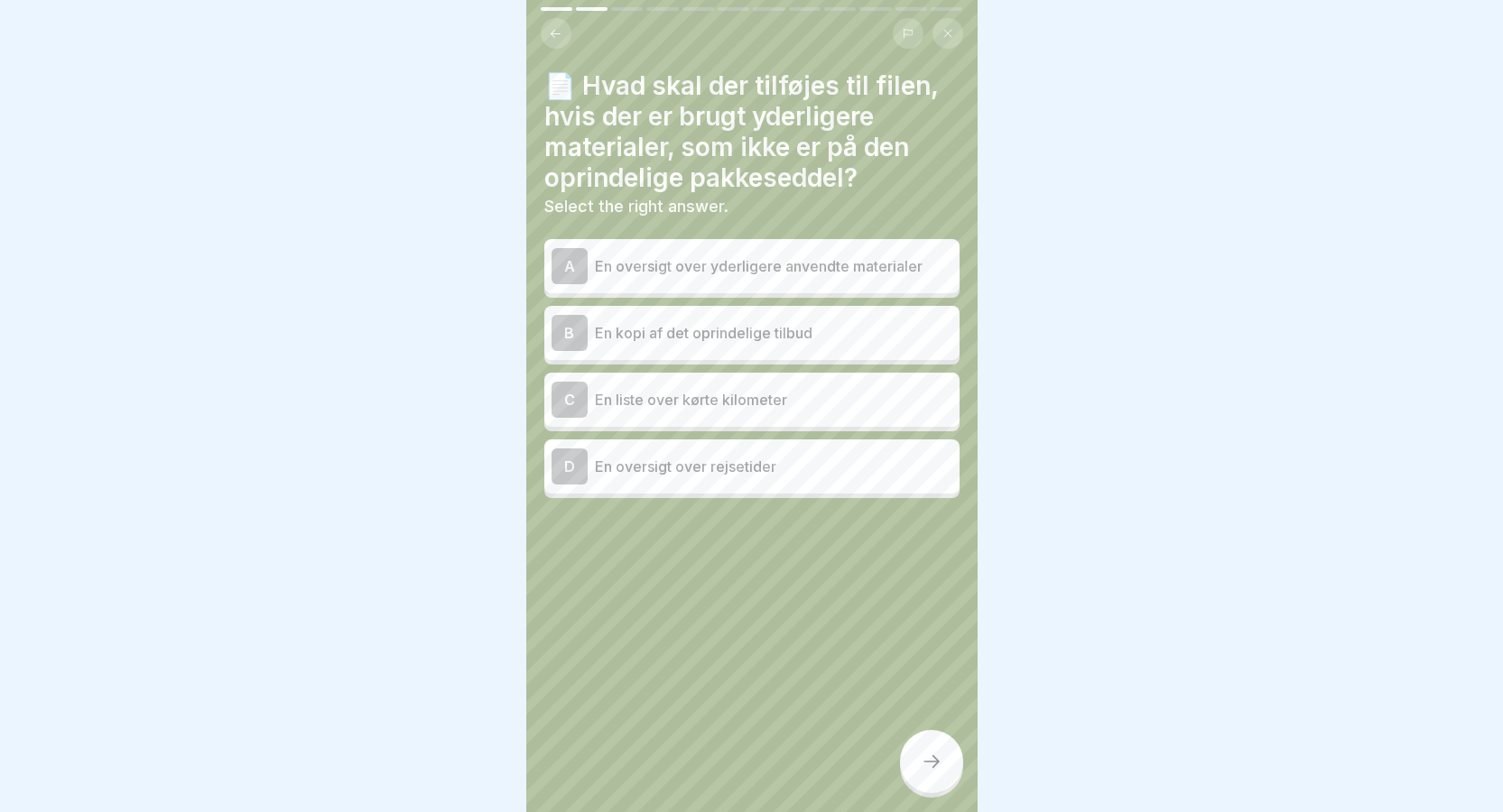
click at [573, 266] on div "A" at bounding box center [569, 266] width 36 height 36
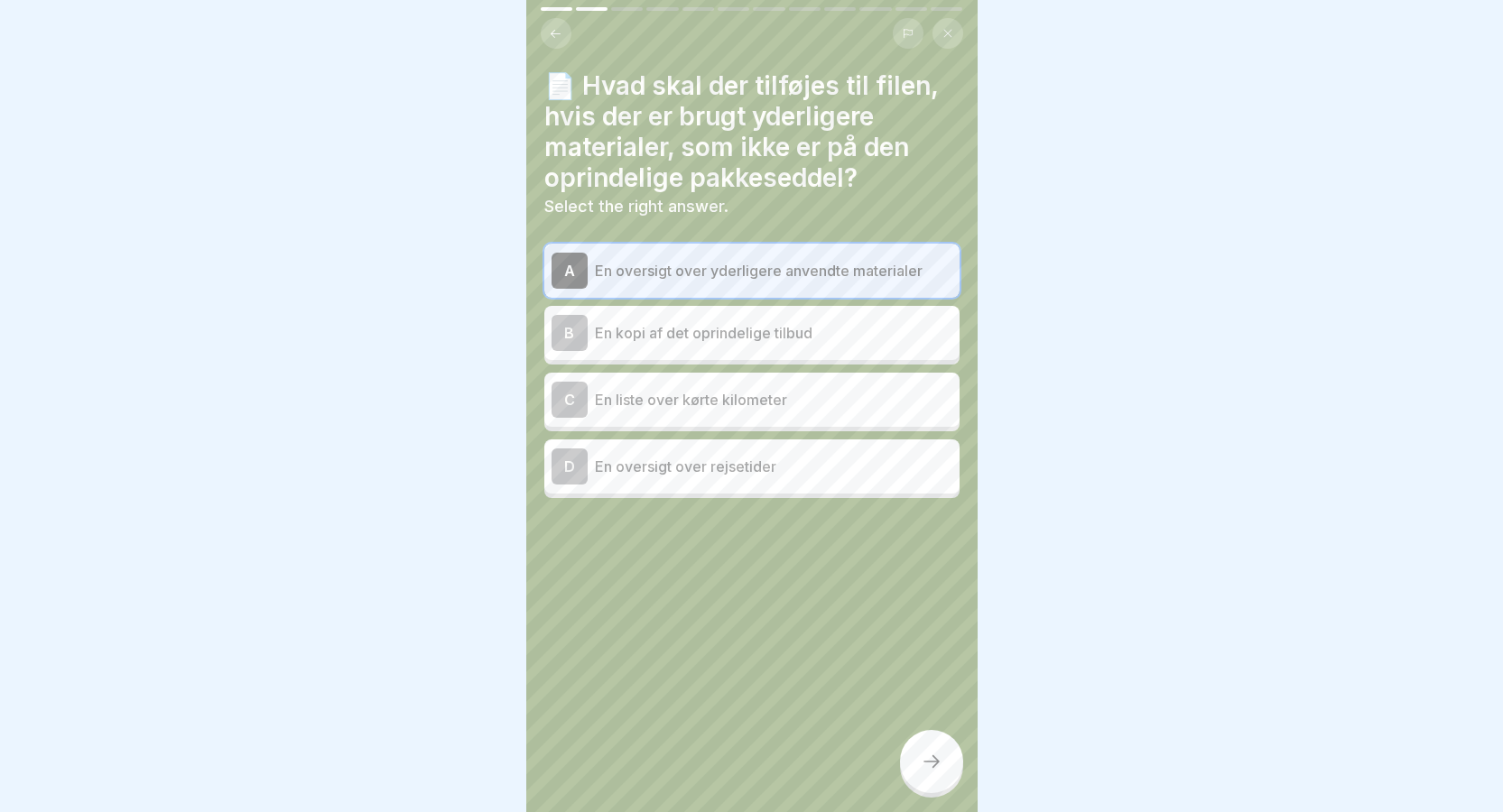
click at [912, 780] on div at bounding box center [932, 761] width 63 height 63
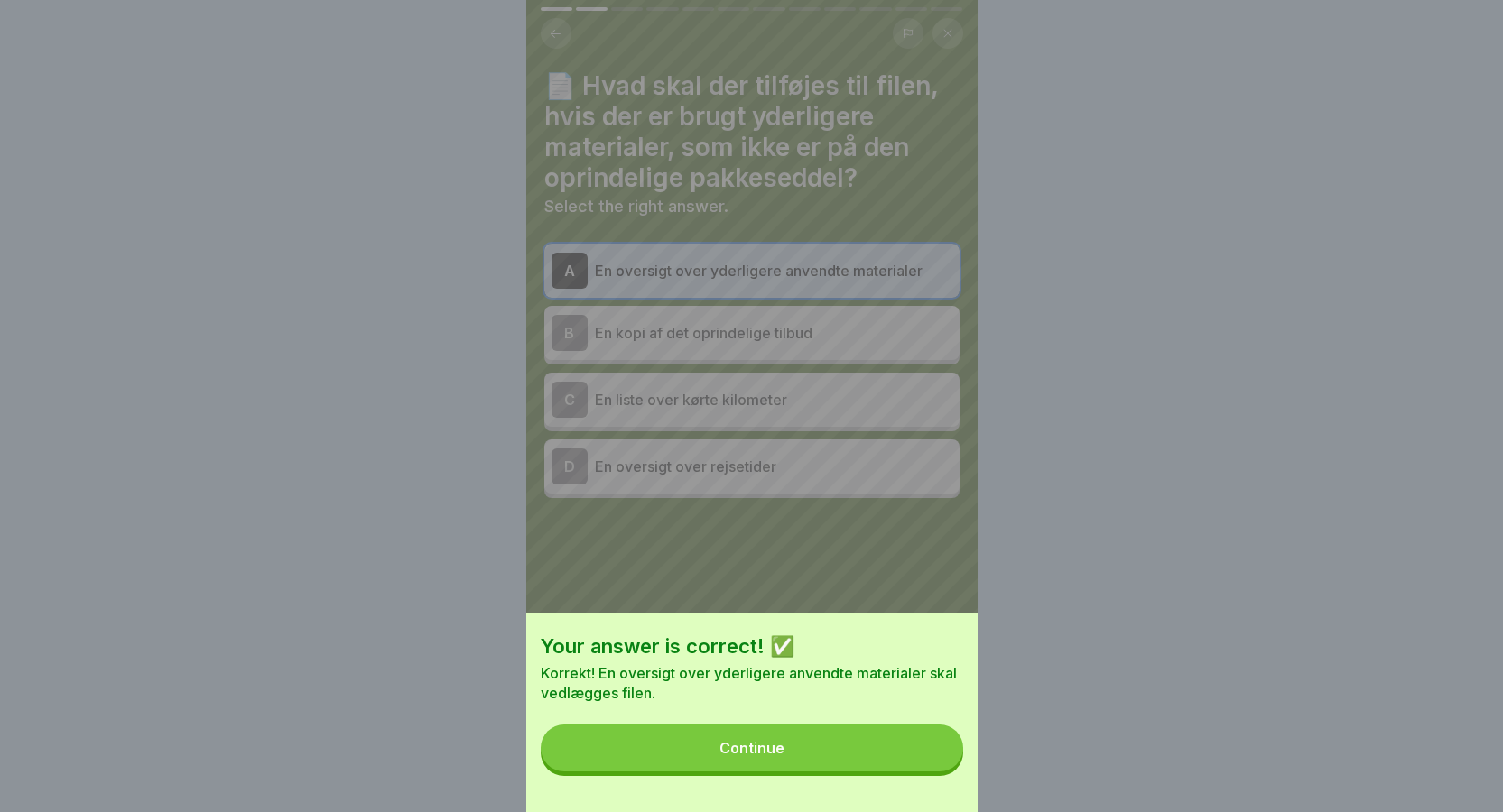
click at [885, 763] on button "Continue" at bounding box center [752, 747] width 423 height 47
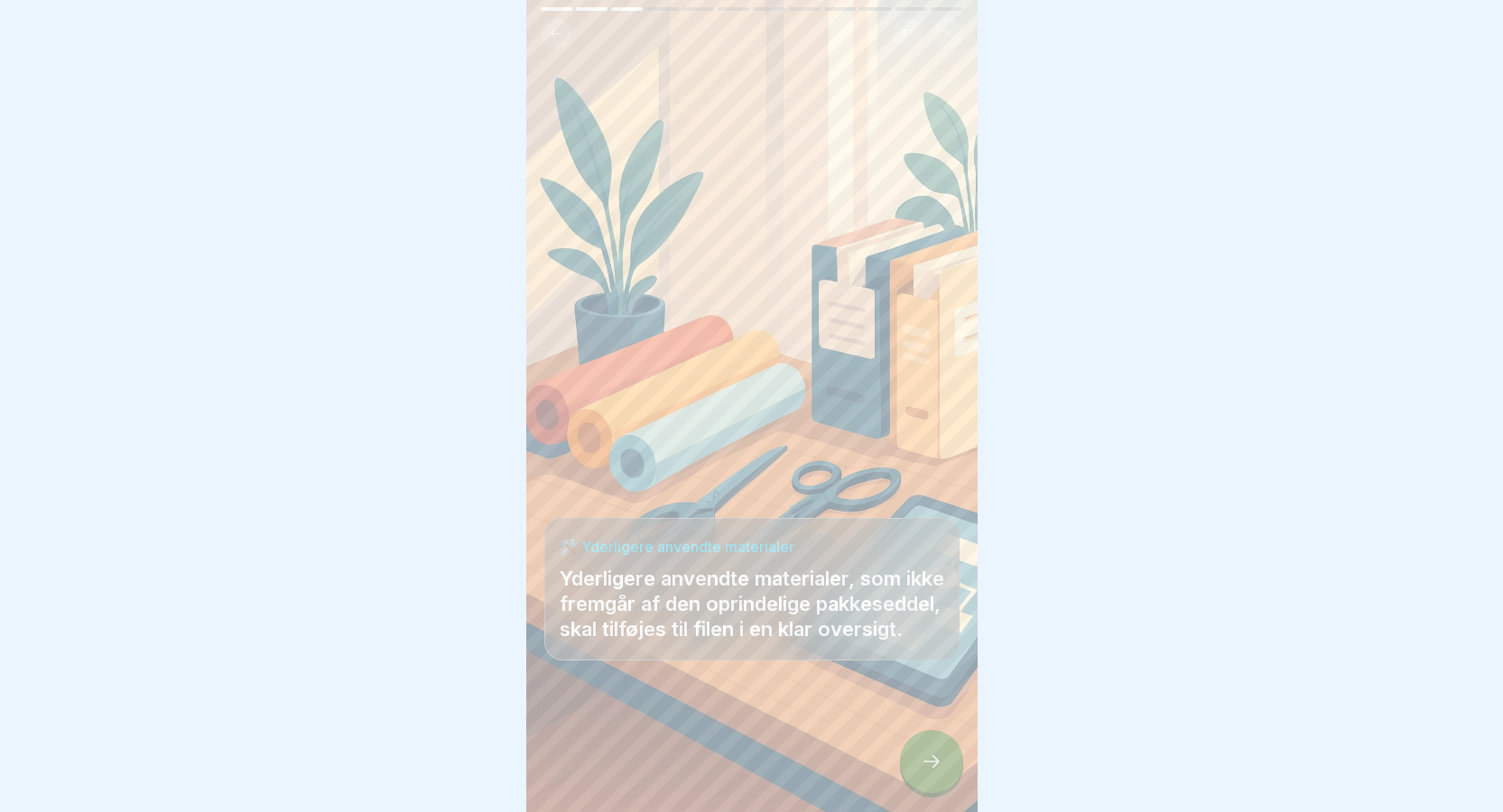
click at [943, 772] on div at bounding box center [932, 761] width 63 height 63
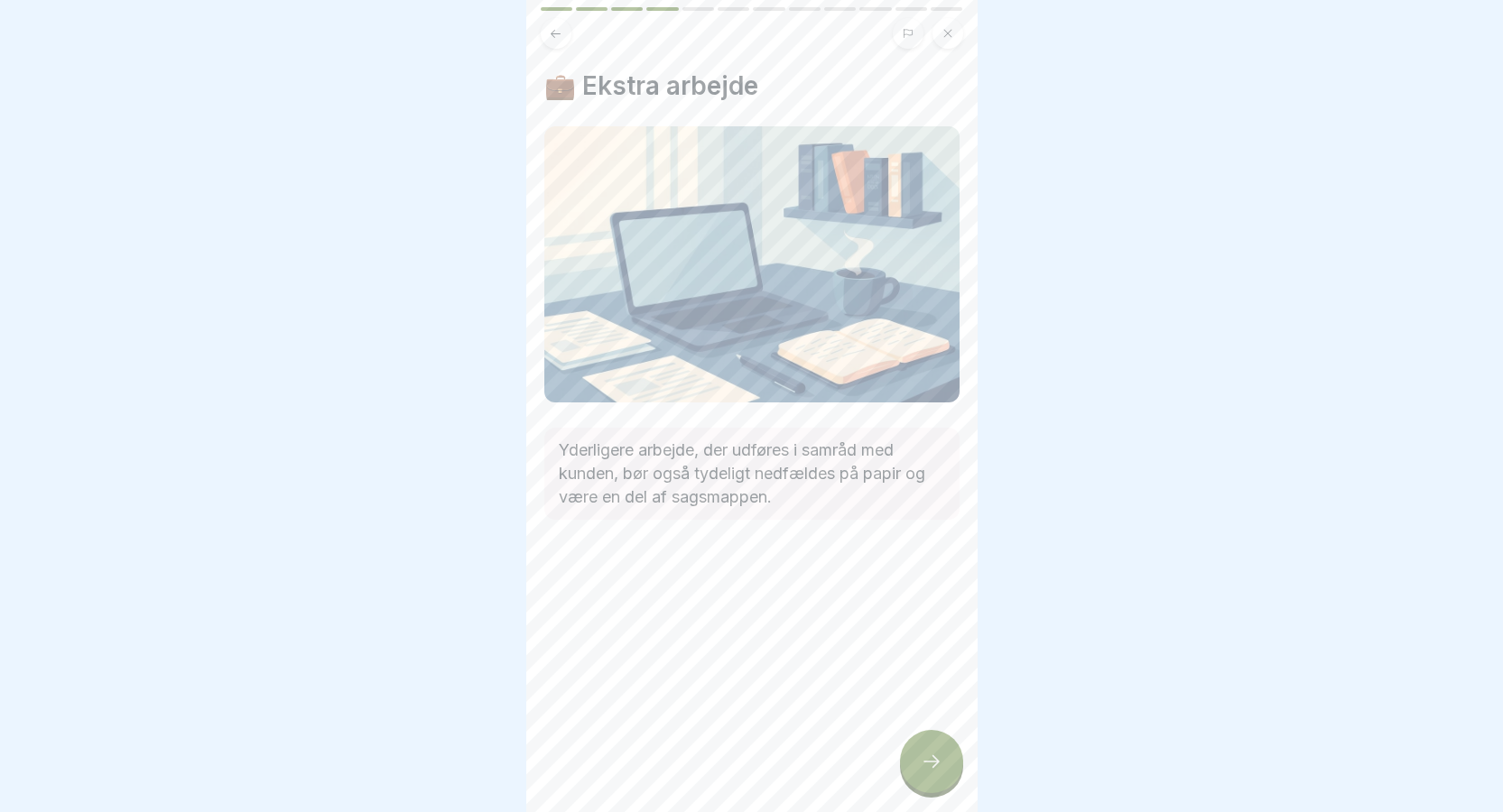
click at [945, 767] on div at bounding box center [932, 761] width 63 height 63
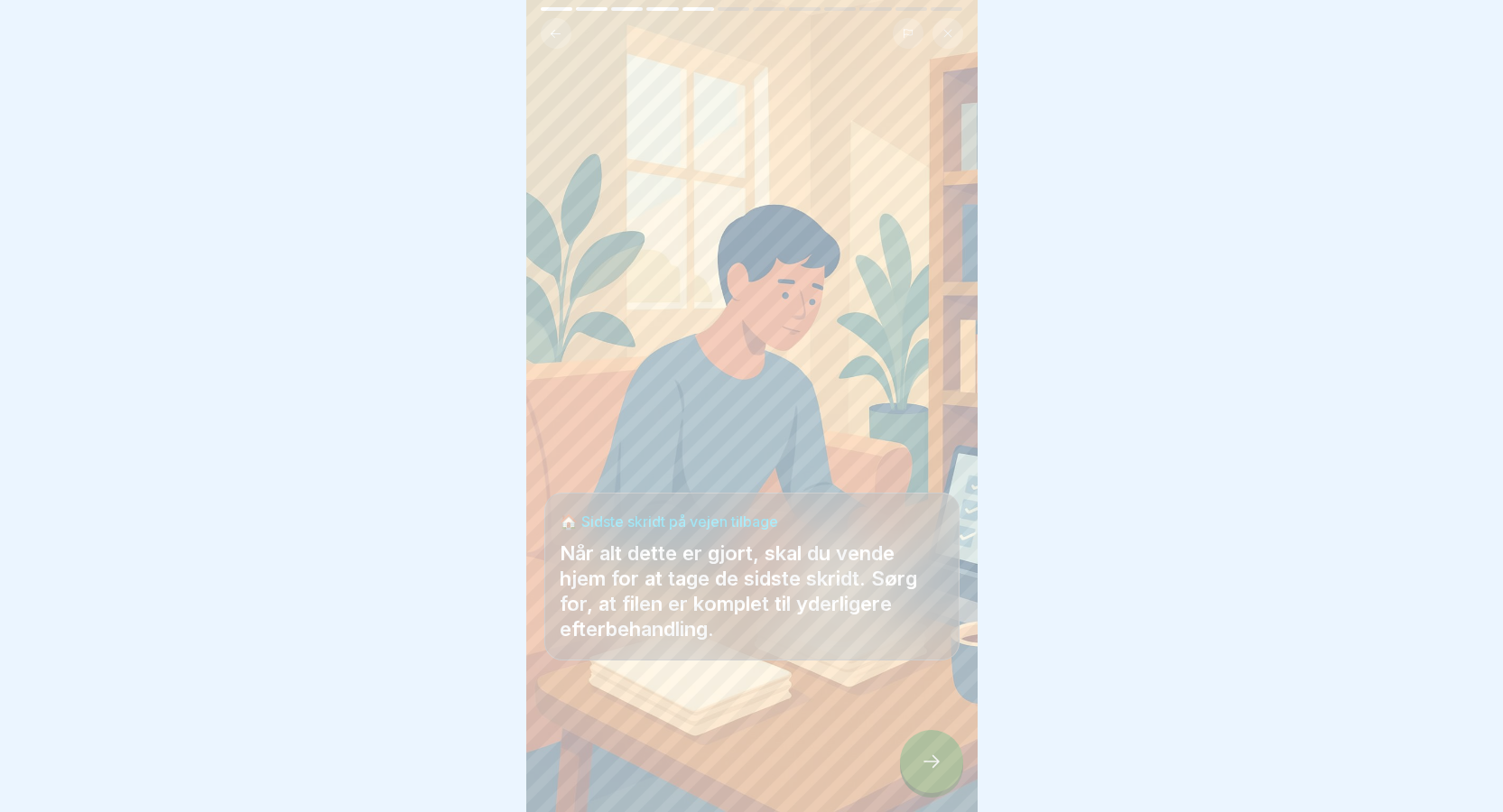
click at [921, 772] on icon at bounding box center [931, 760] width 21 height 21
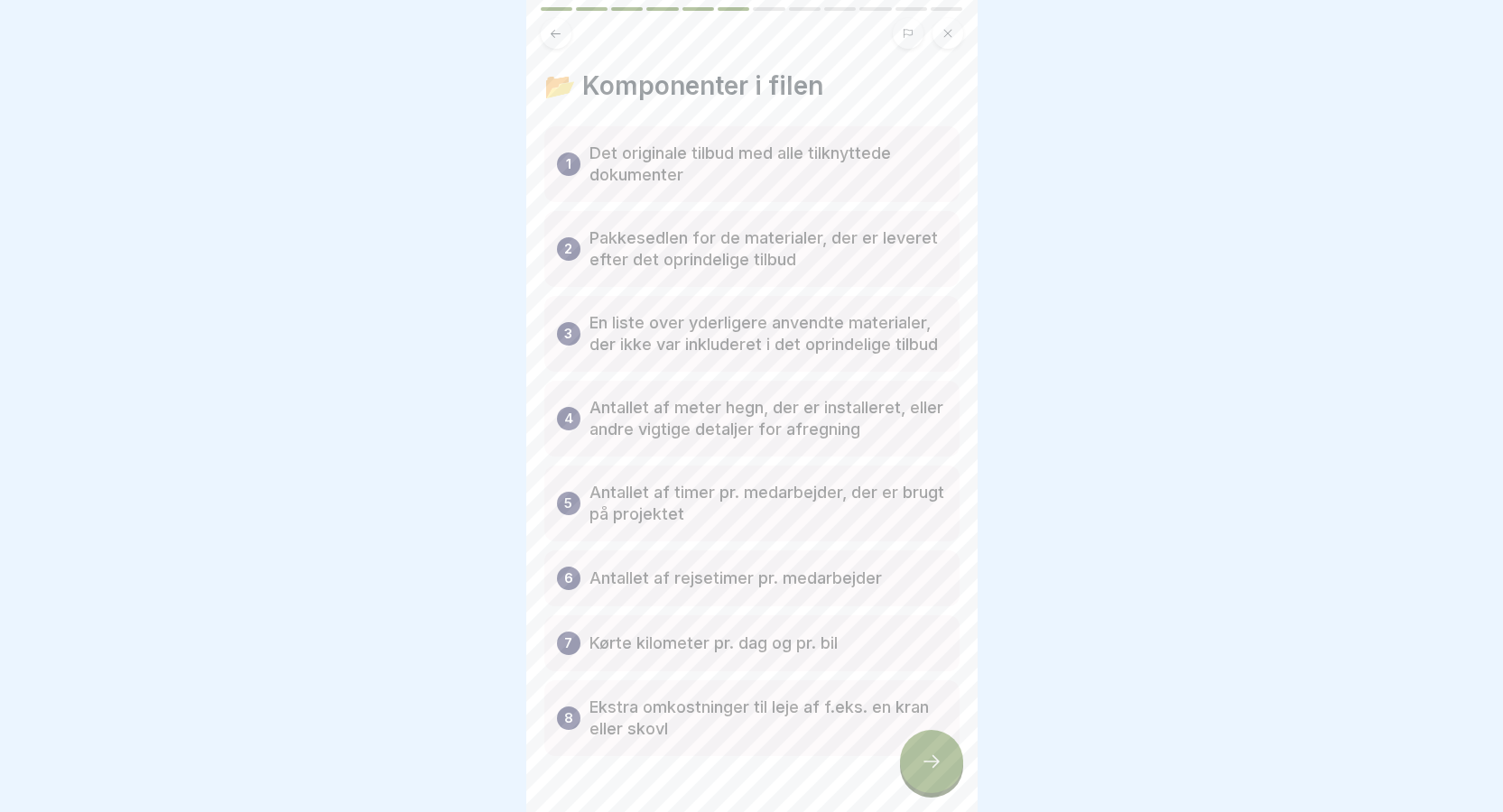
click at [933, 772] on icon at bounding box center [931, 760] width 21 height 21
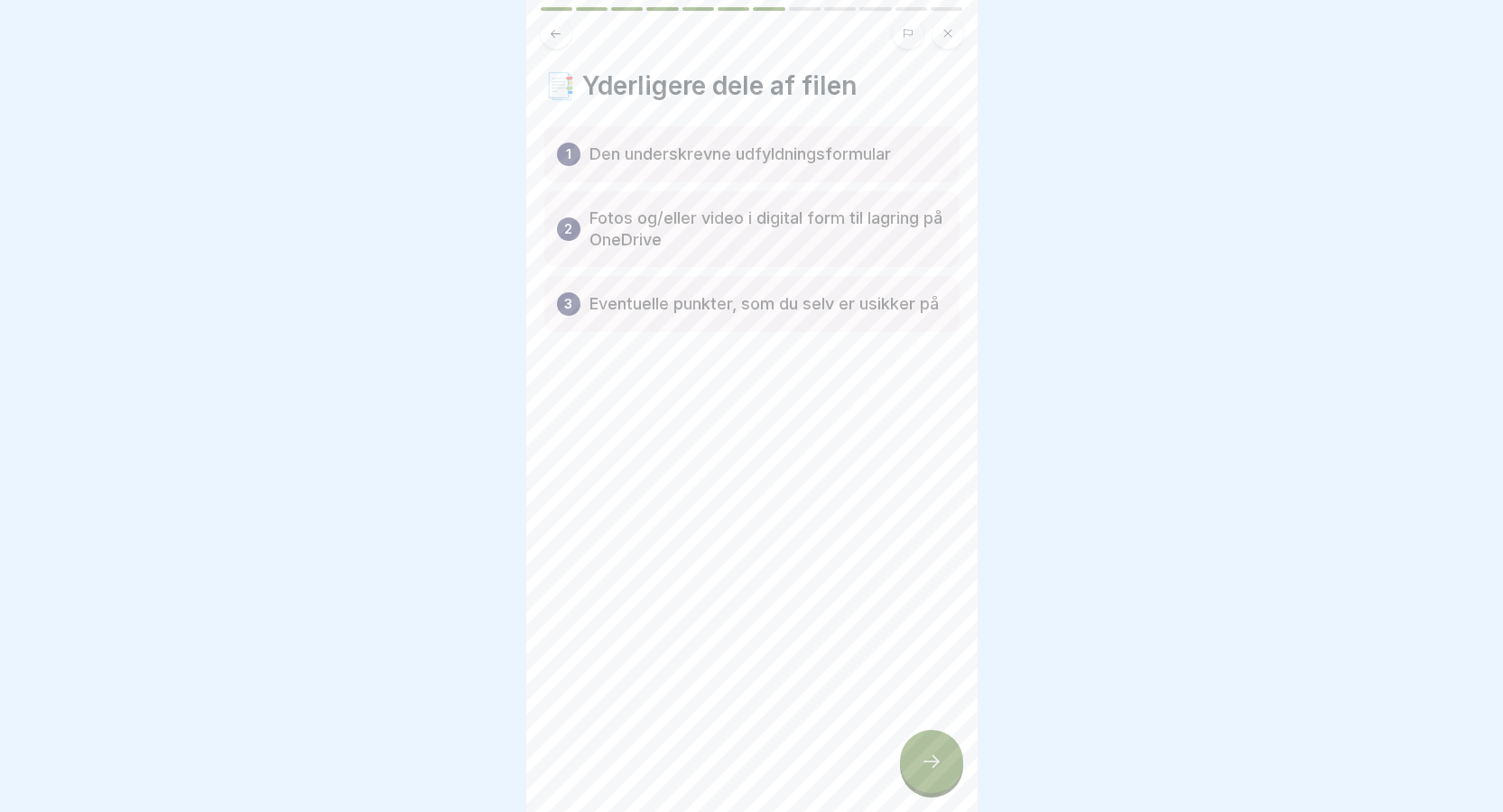
click at [928, 772] on icon at bounding box center [931, 760] width 21 height 21
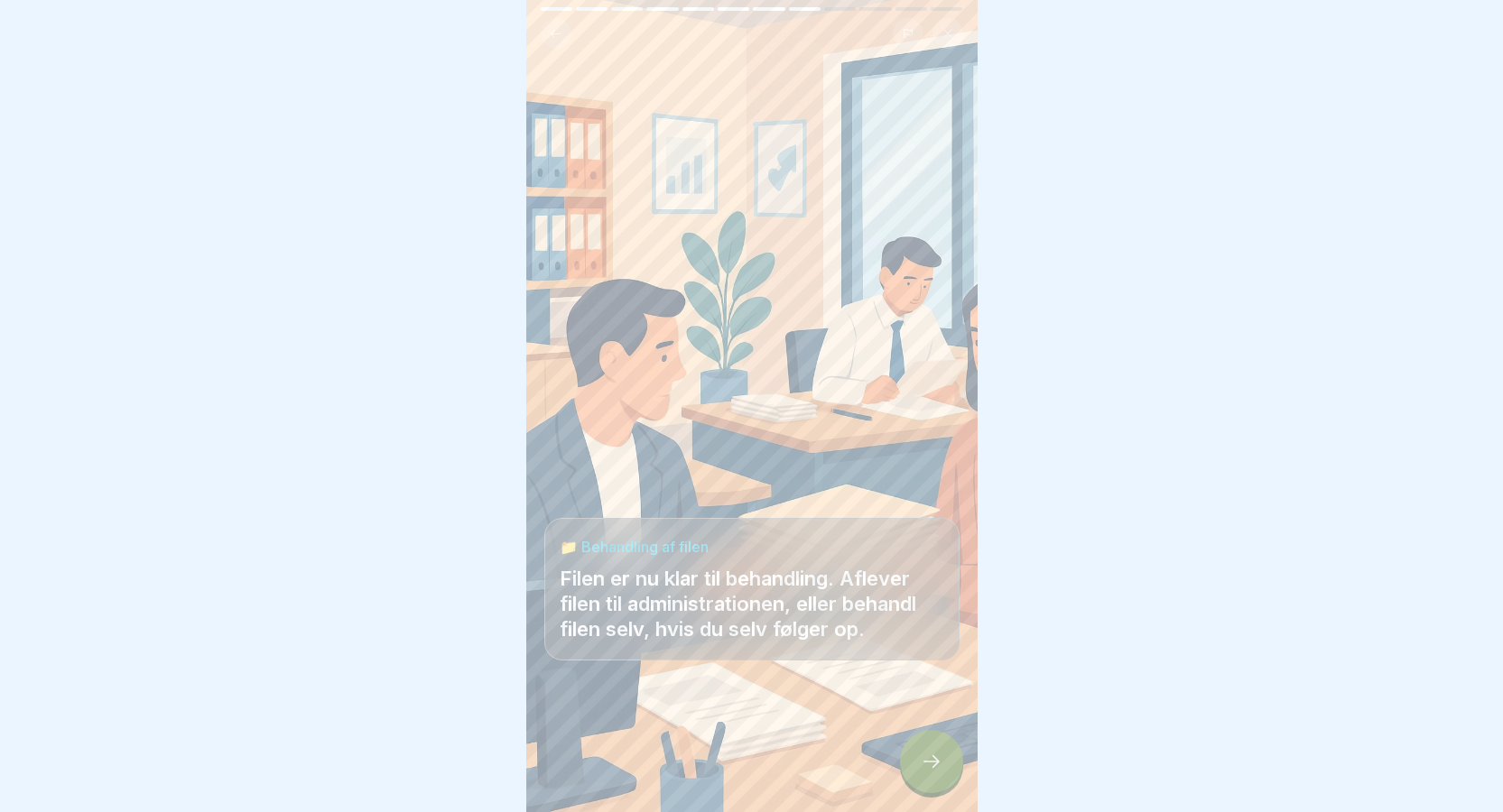
click at [933, 772] on icon at bounding box center [931, 760] width 21 height 21
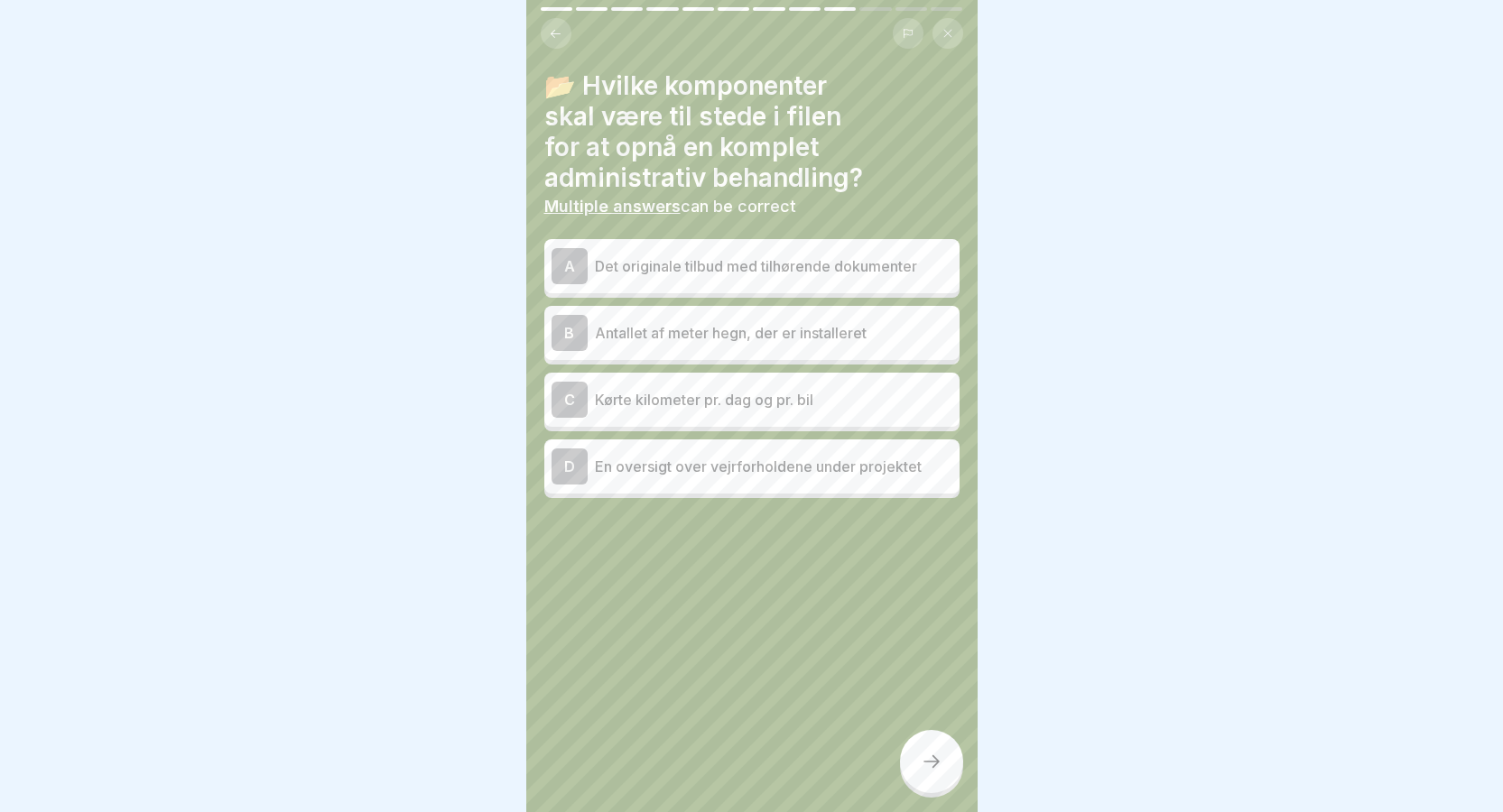
click at [565, 259] on div "A" at bounding box center [569, 266] width 36 height 36
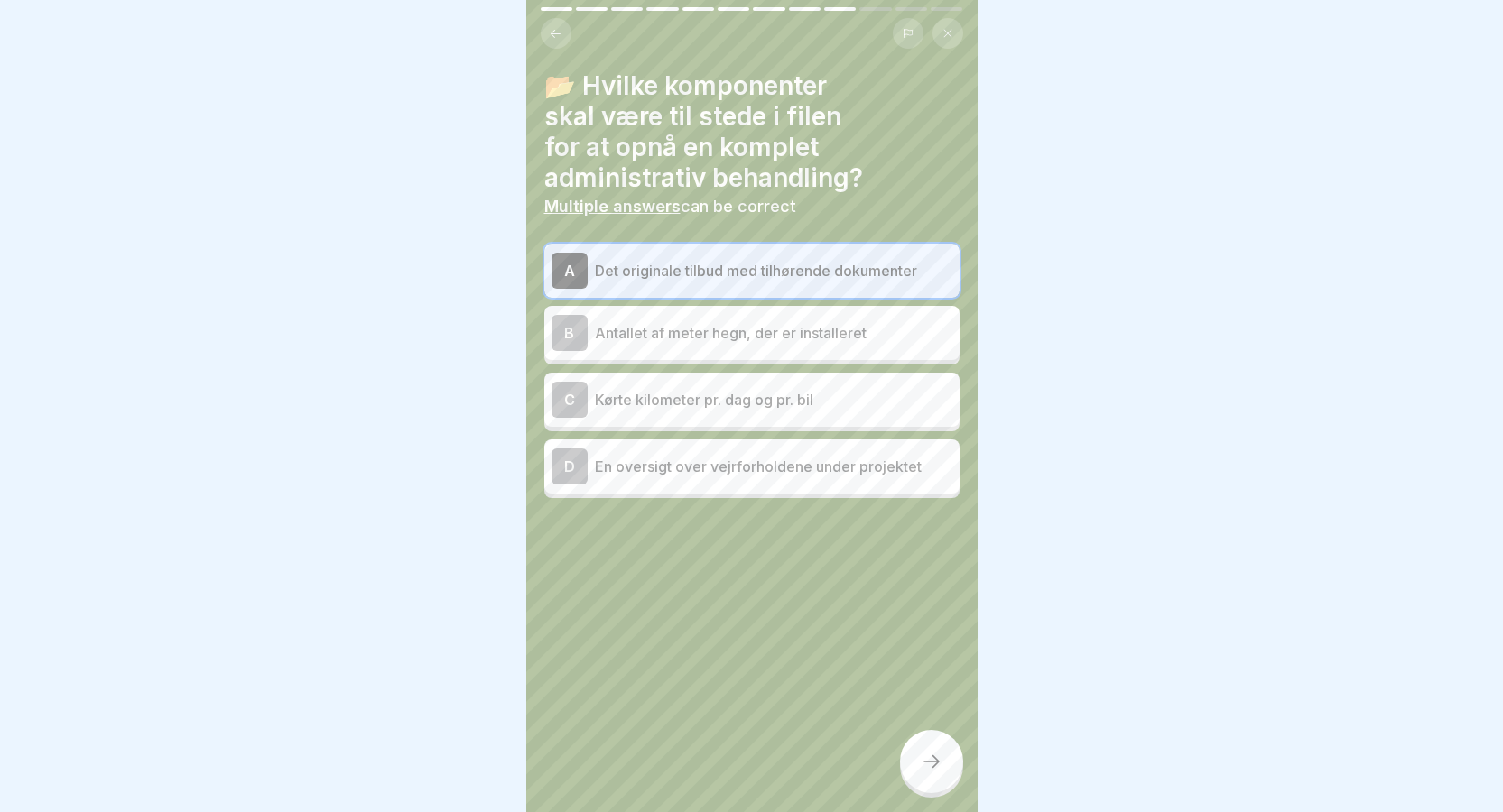
click at [939, 772] on icon at bounding box center [931, 760] width 21 height 21
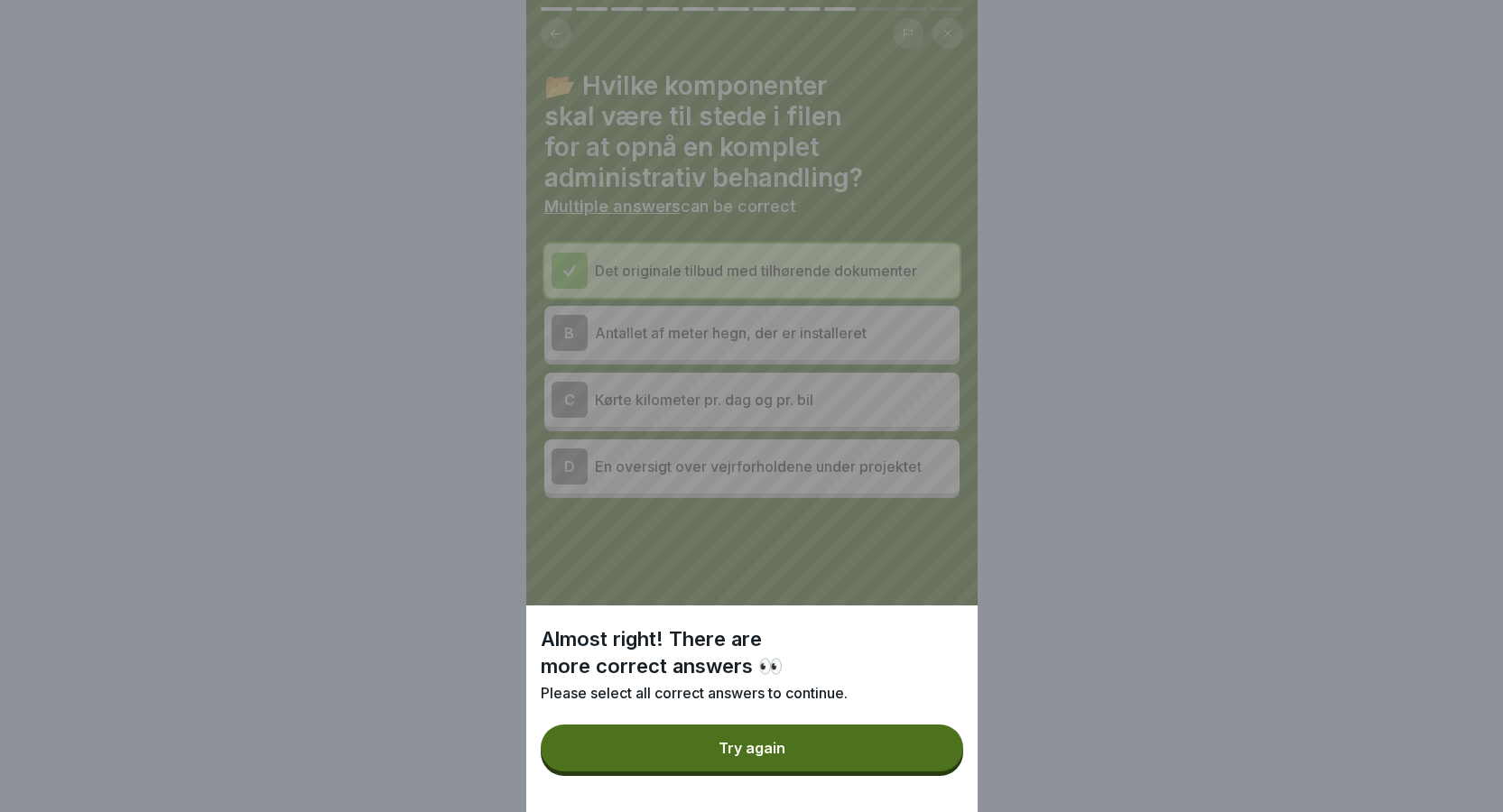
click at [744, 756] on div "Try again" at bounding box center [752, 748] width 66 height 17
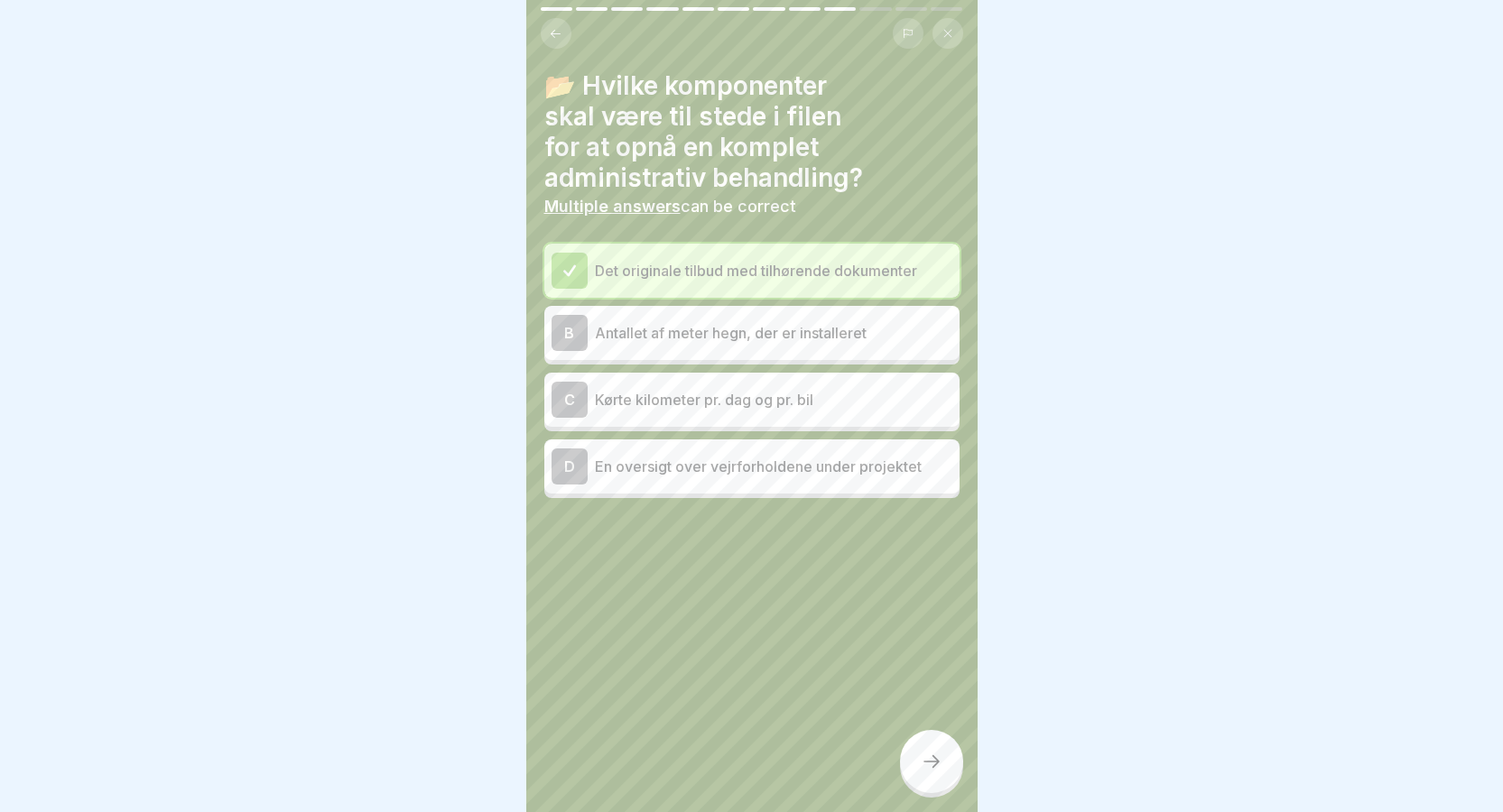
click at [569, 333] on div "B" at bounding box center [569, 332] width 36 height 36
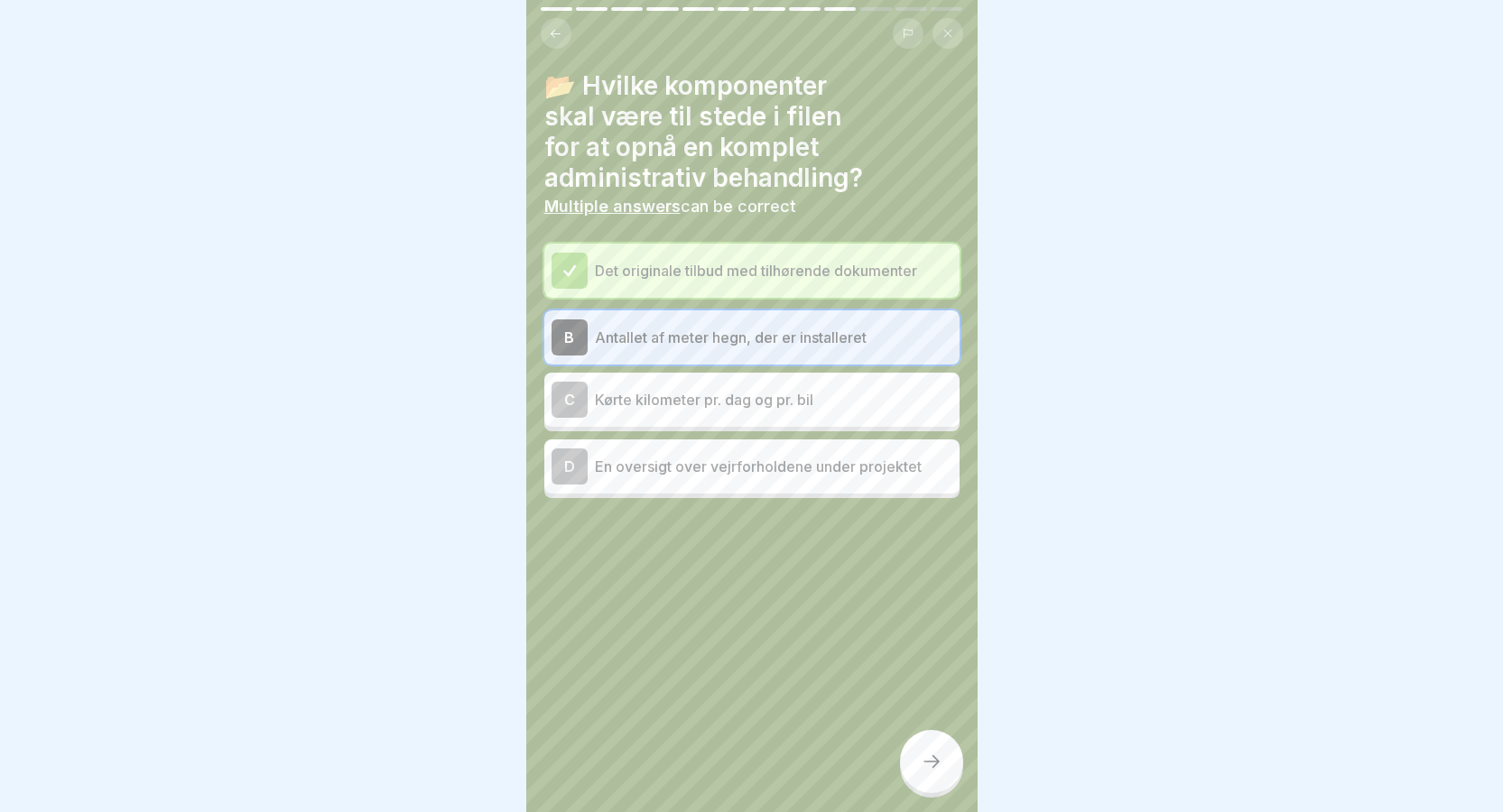
click at [940, 772] on icon at bounding box center [931, 760] width 21 height 21
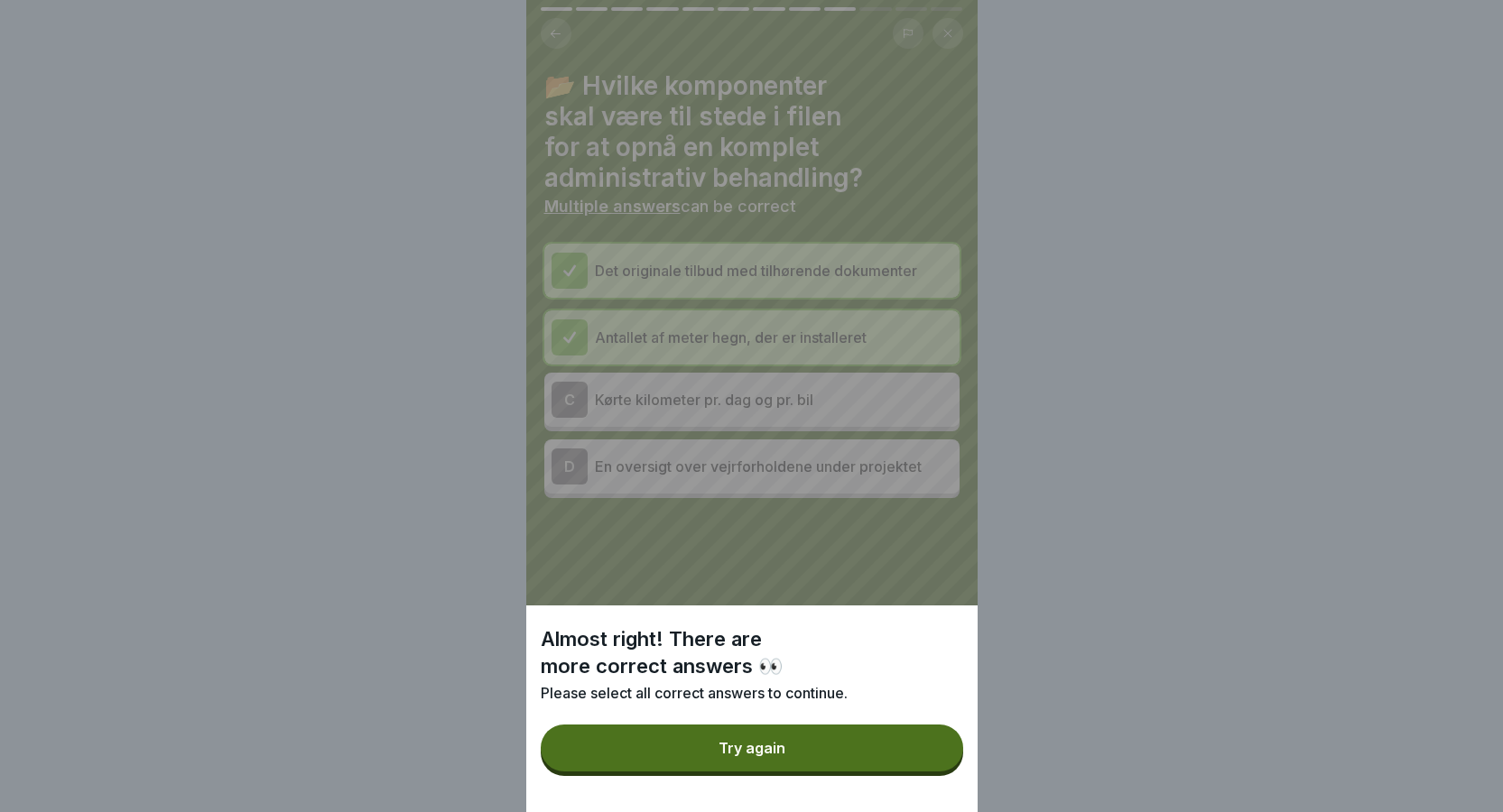
click at [713, 755] on button "Try again" at bounding box center [752, 747] width 423 height 47
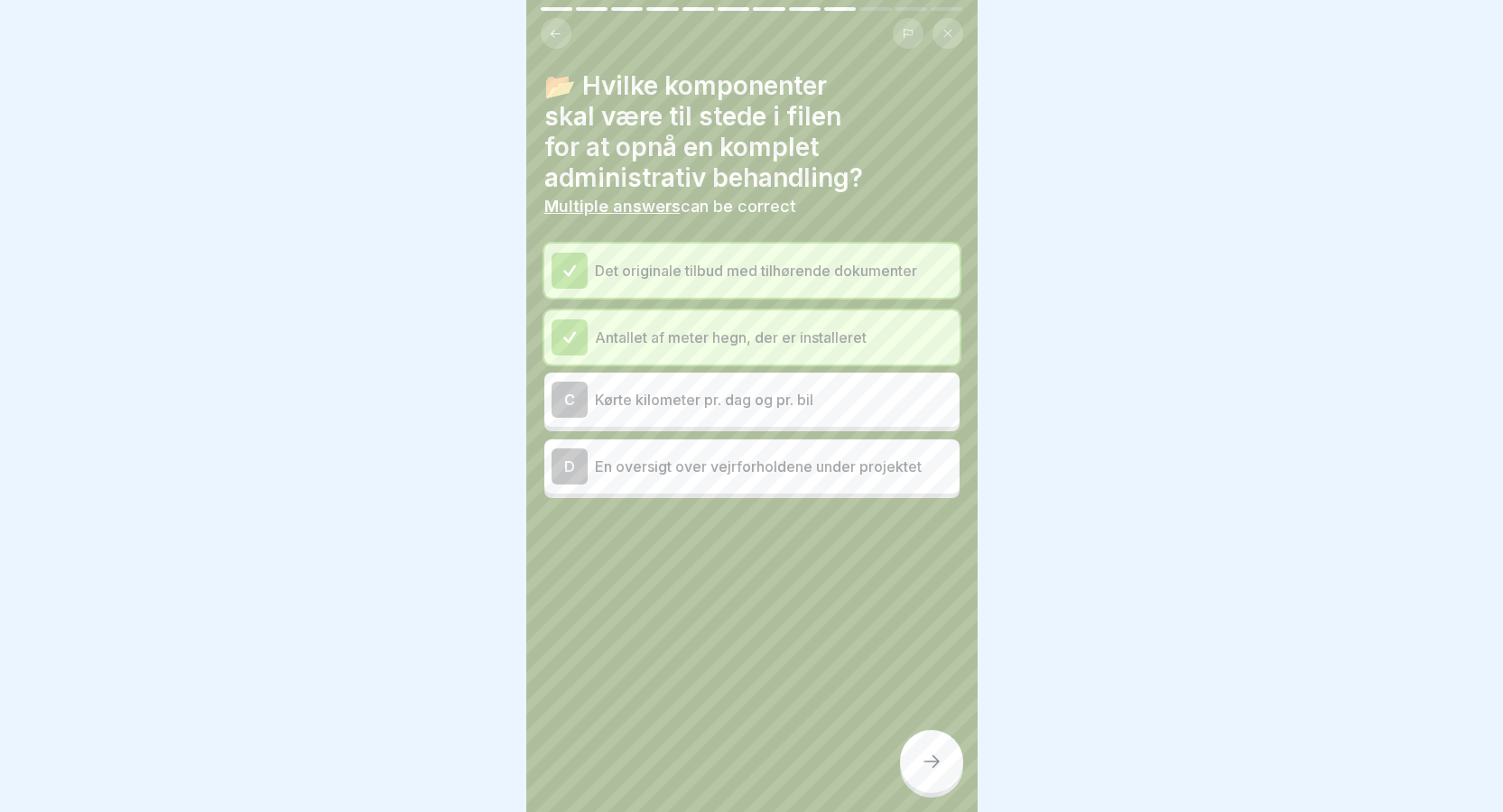
click at [584, 401] on div "C" at bounding box center [569, 400] width 36 height 36
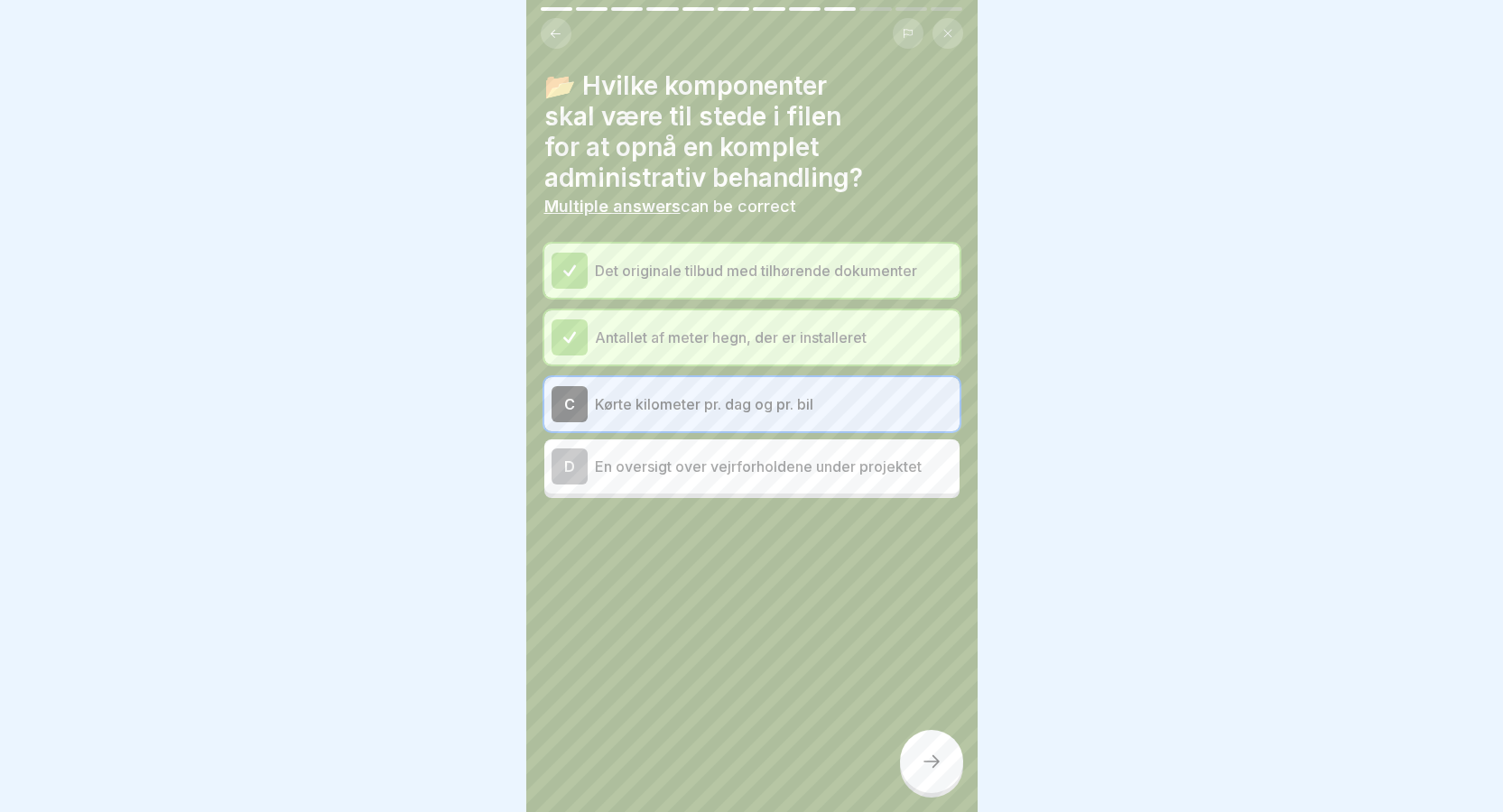
click at [934, 772] on icon at bounding box center [931, 760] width 21 height 21
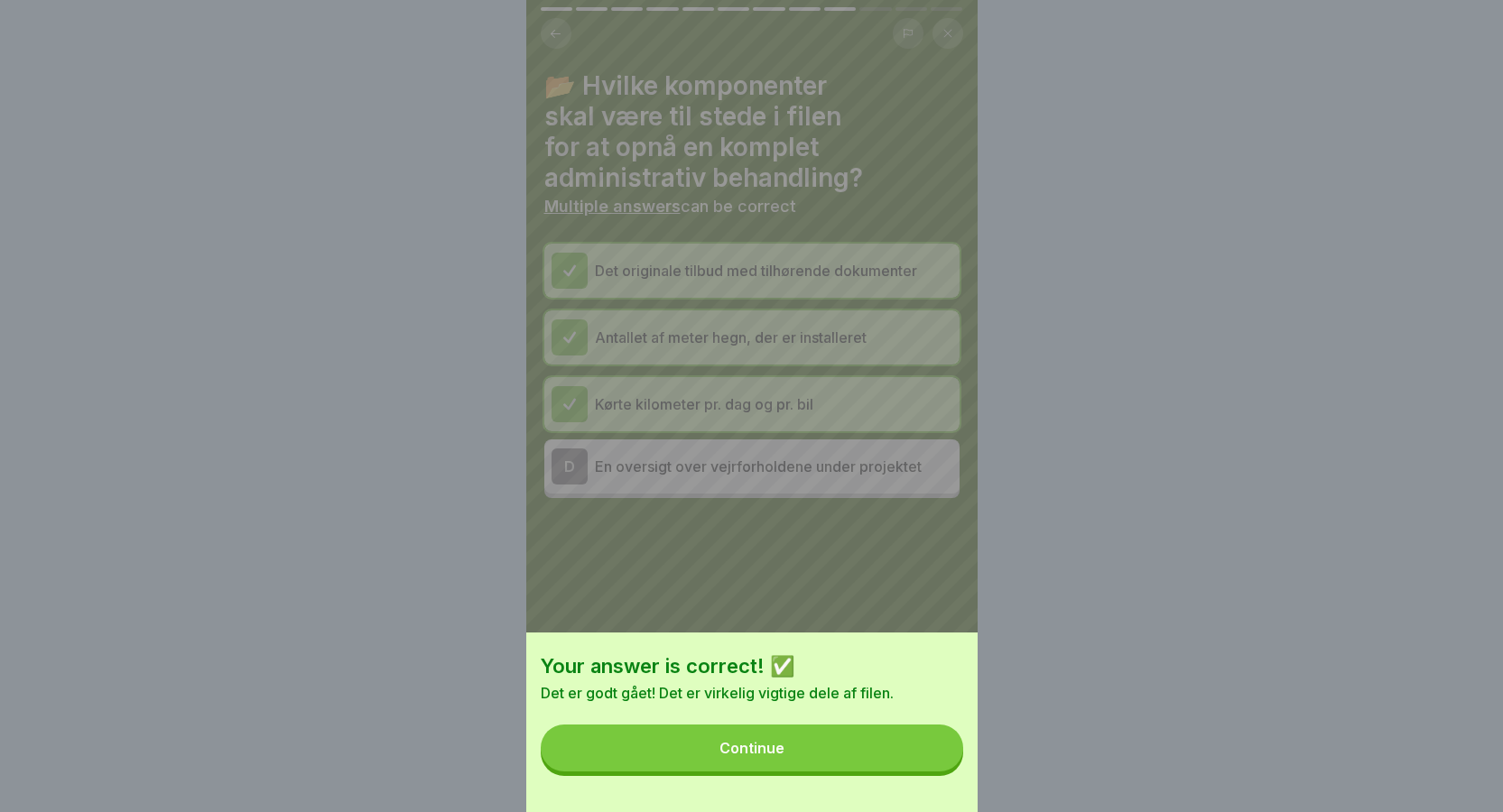
click at [847, 756] on button "Continue" at bounding box center [752, 747] width 423 height 47
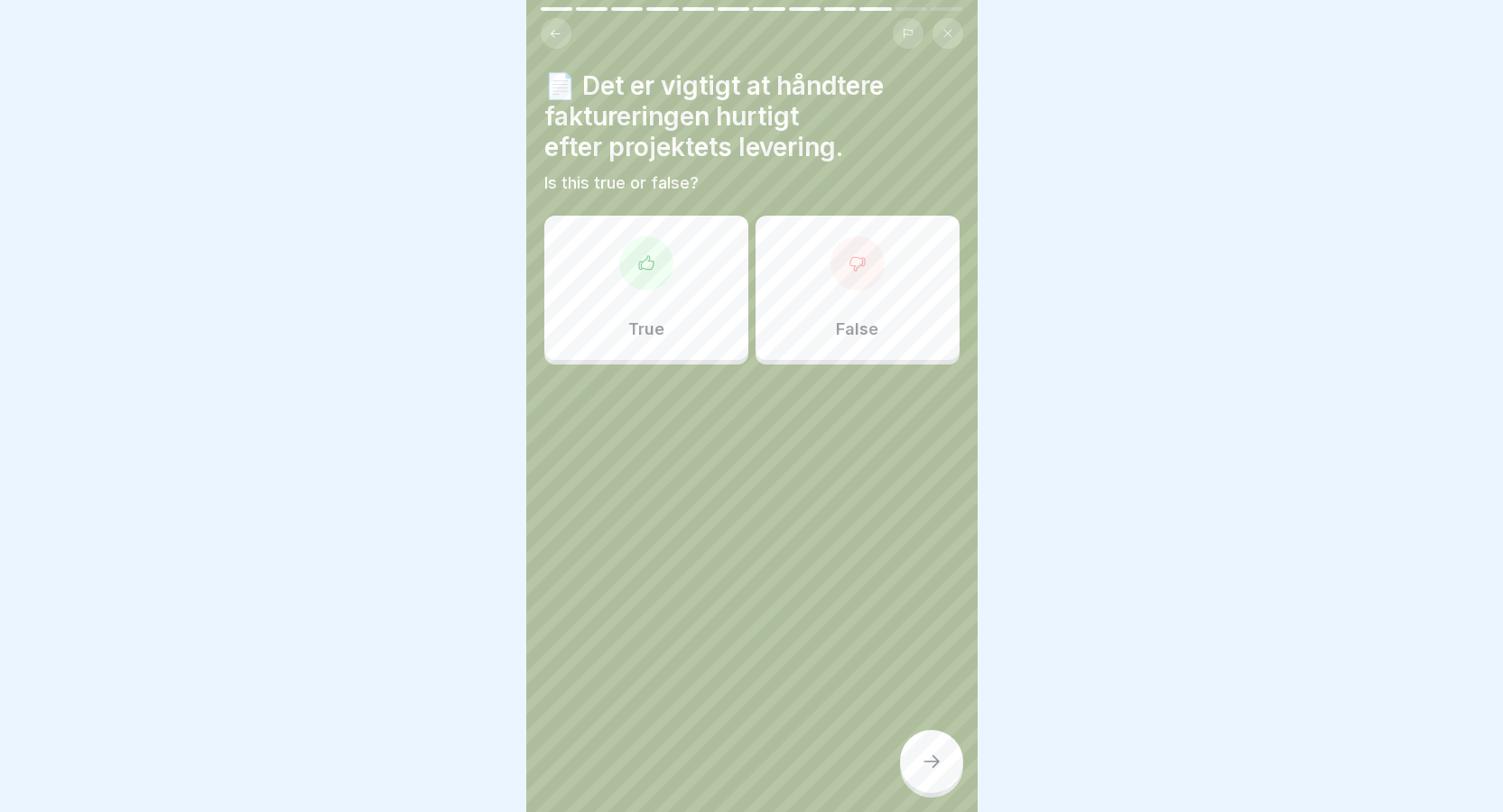
click at [636, 305] on div "True" at bounding box center [645, 288] width 204 height 144
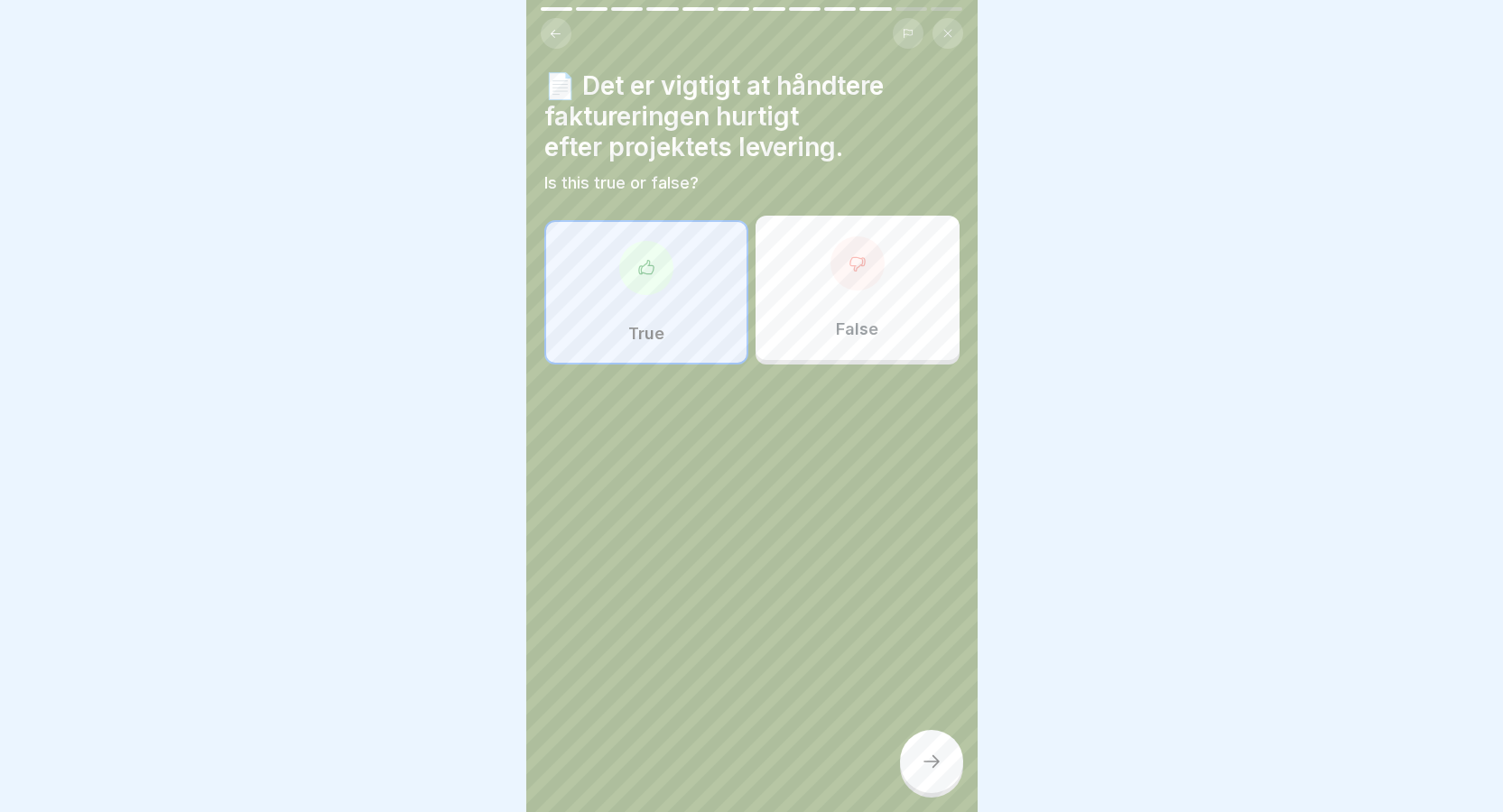
click at [939, 764] on div at bounding box center [932, 761] width 63 height 63
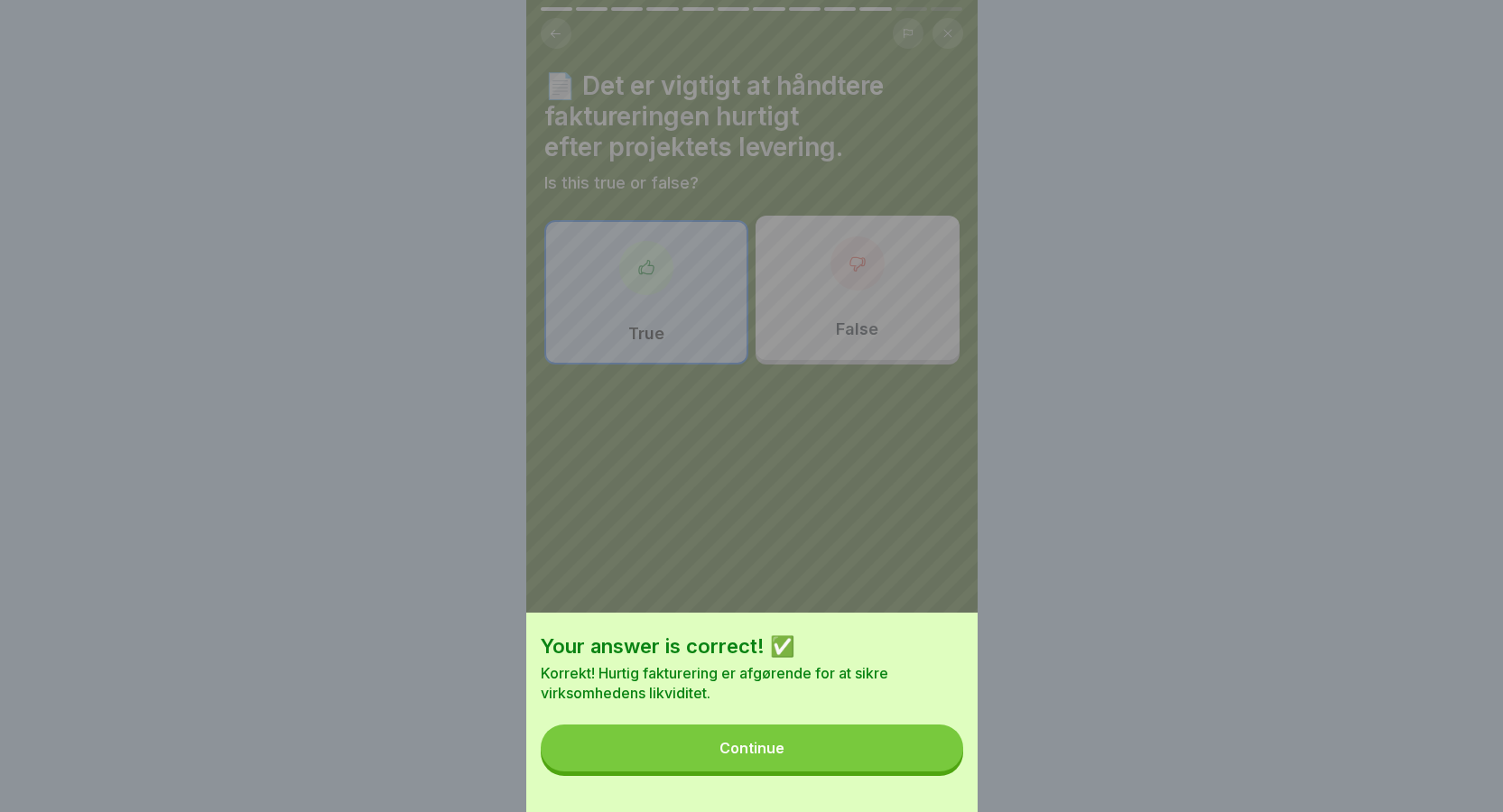
click at [816, 766] on button "Continue" at bounding box center [752, 747] width 423 height 47
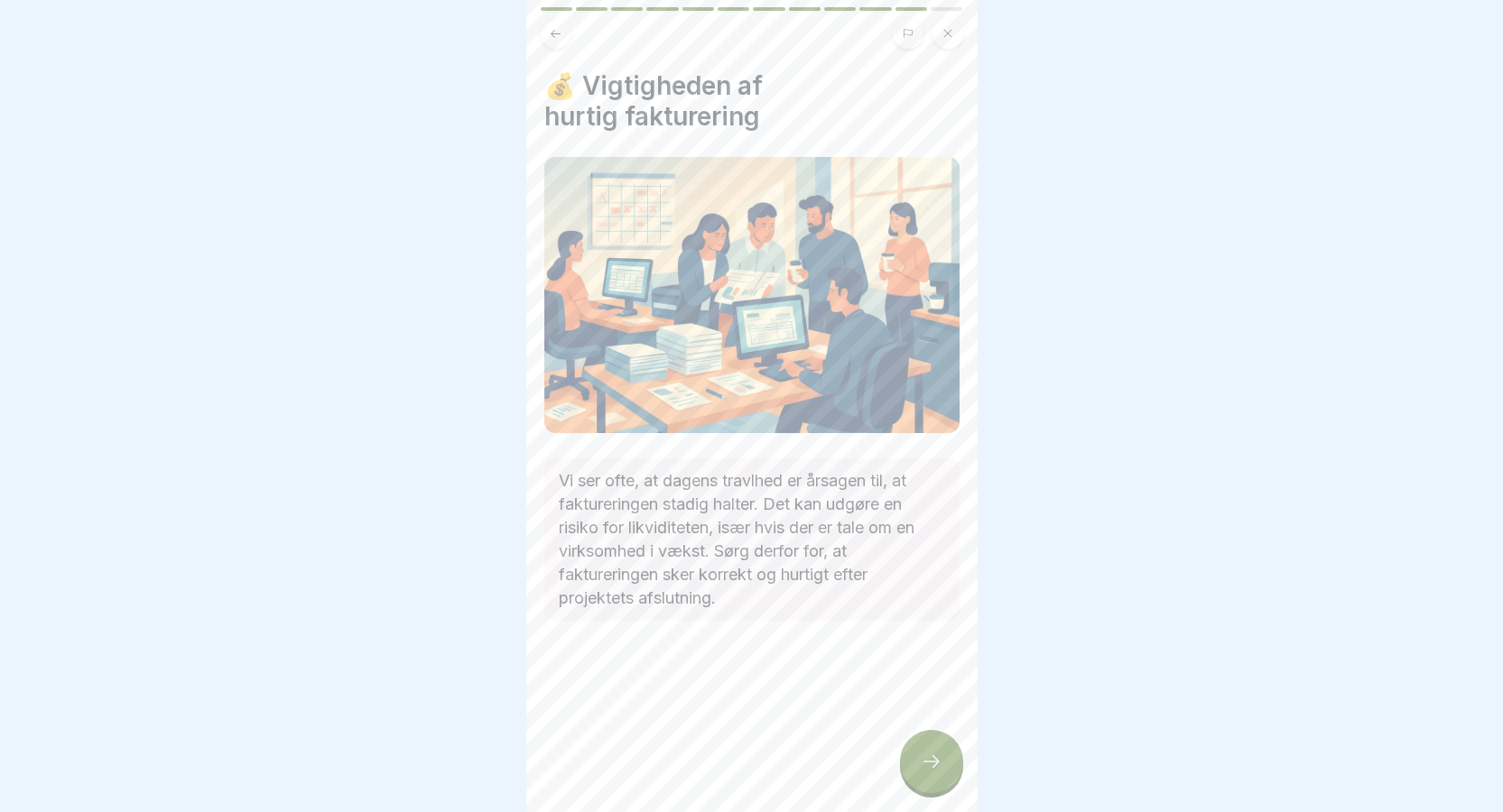
click at [931, 788] on div at bounding box center [932, 761] width 63 height 63
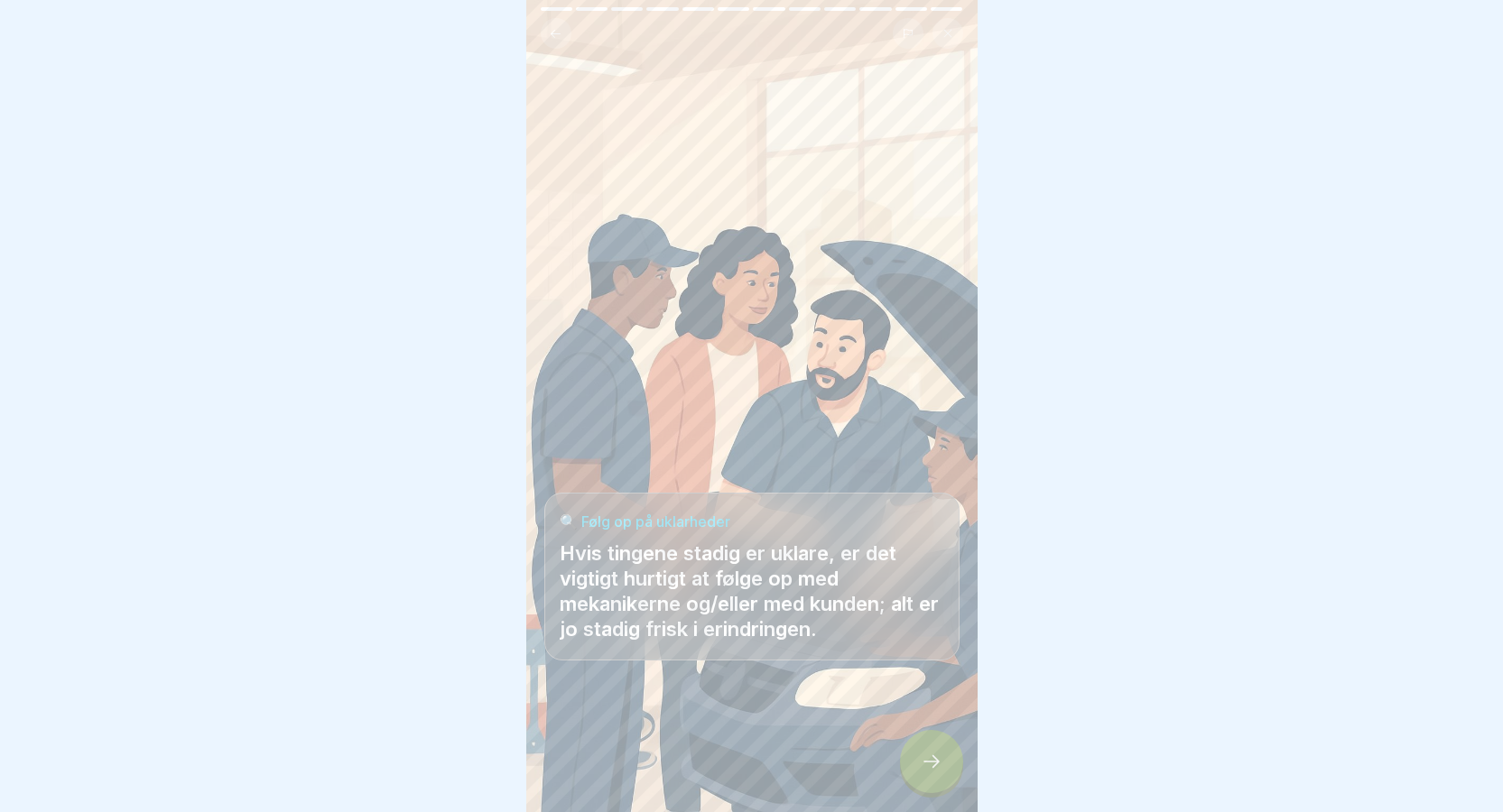
click at [932, 772] on icon at bounding box center [931, 760] width 21 height 21
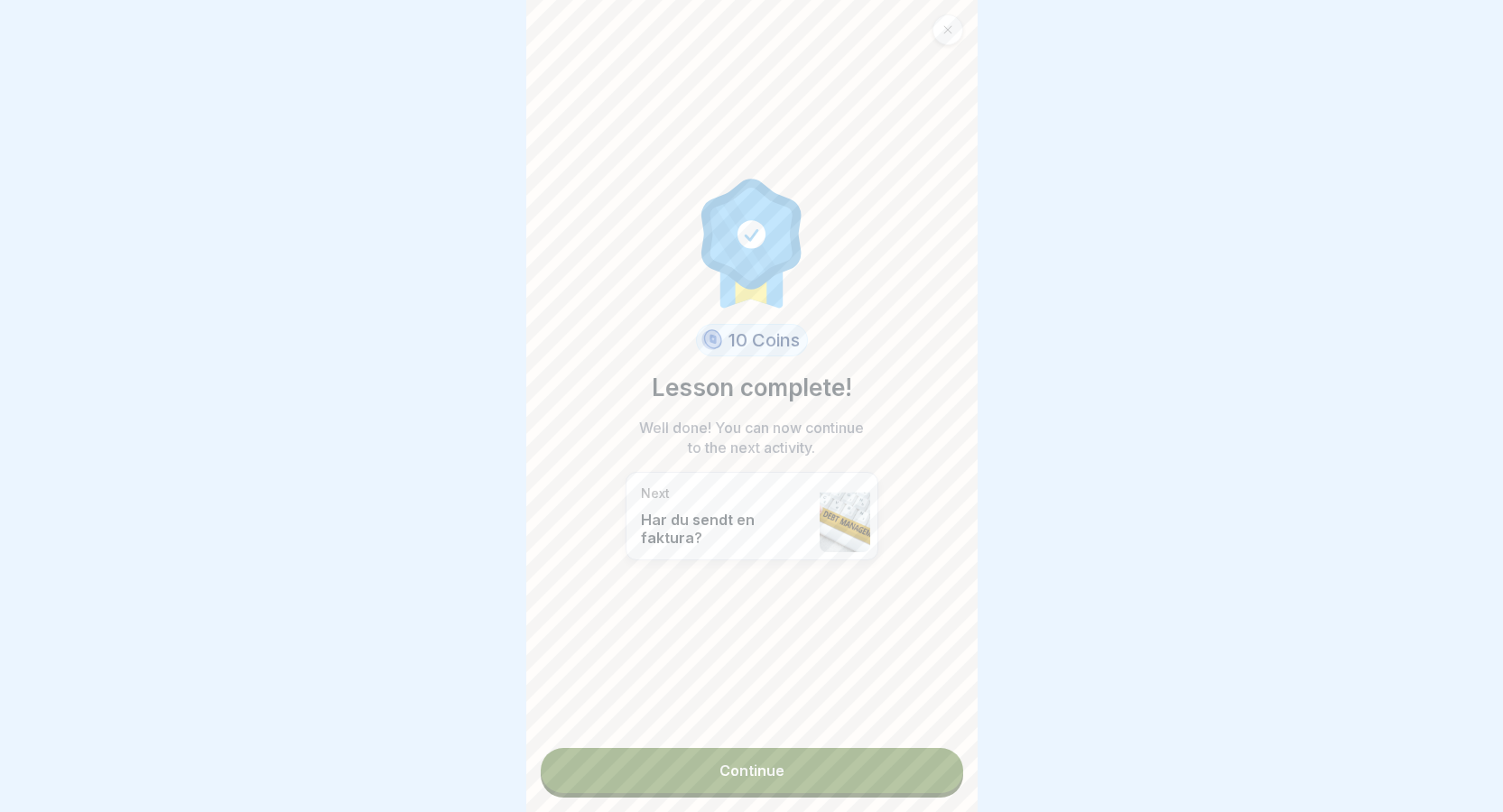
scroll to position [14, 0]
